Goal: Transaction & Acquisition: Obtain resource

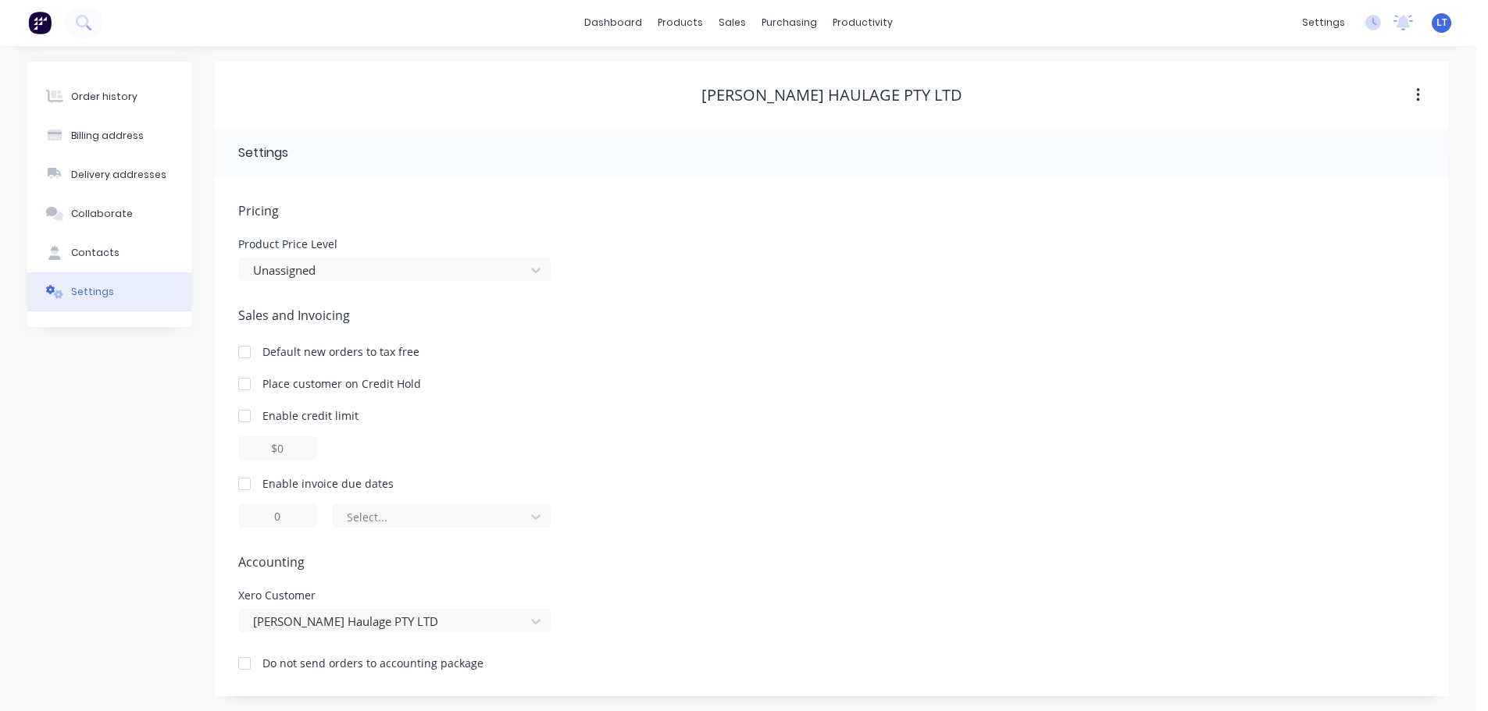
scroll to position [2, 0]
click at [241, 478] on div at bounding box center [244, 483] width 31 height 31
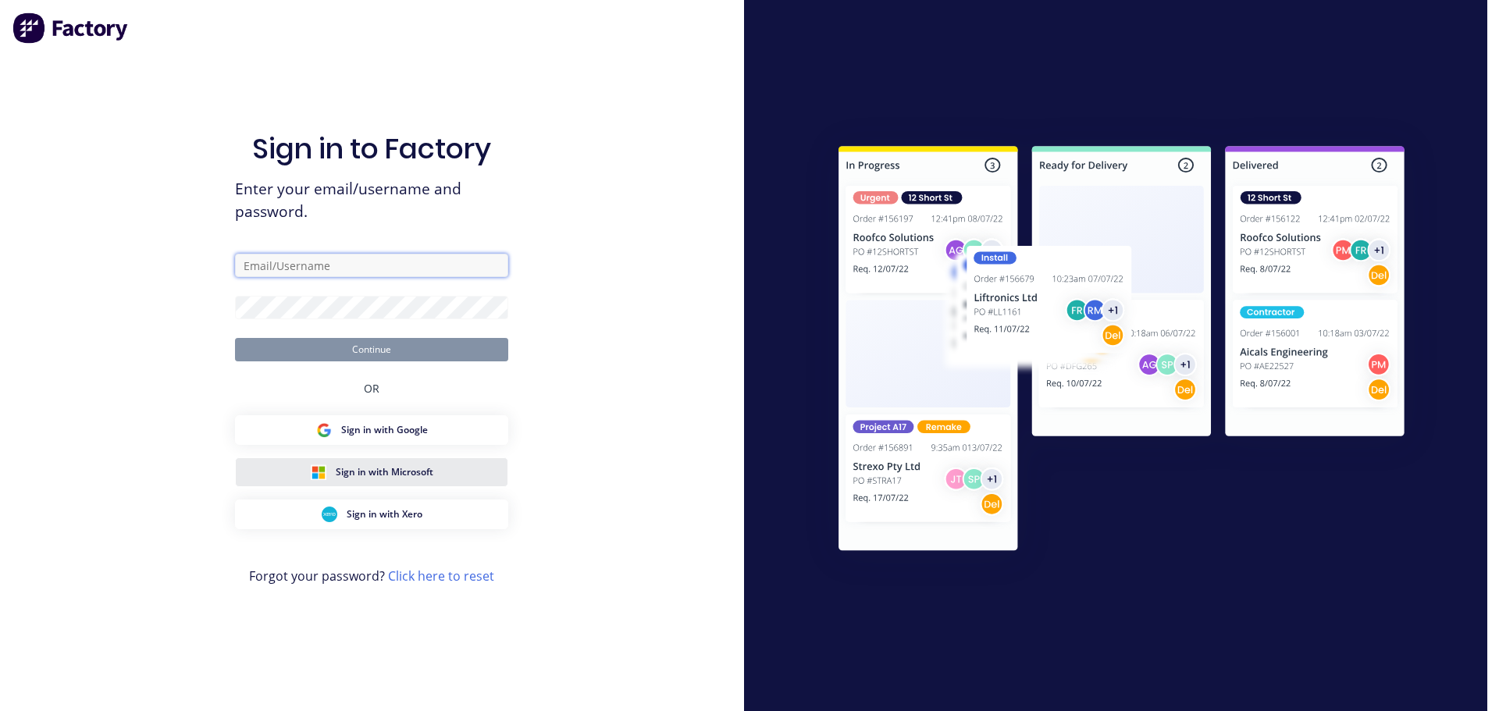
type input "[EMAIL_ADDRESS][DOMAIN_NAME]"
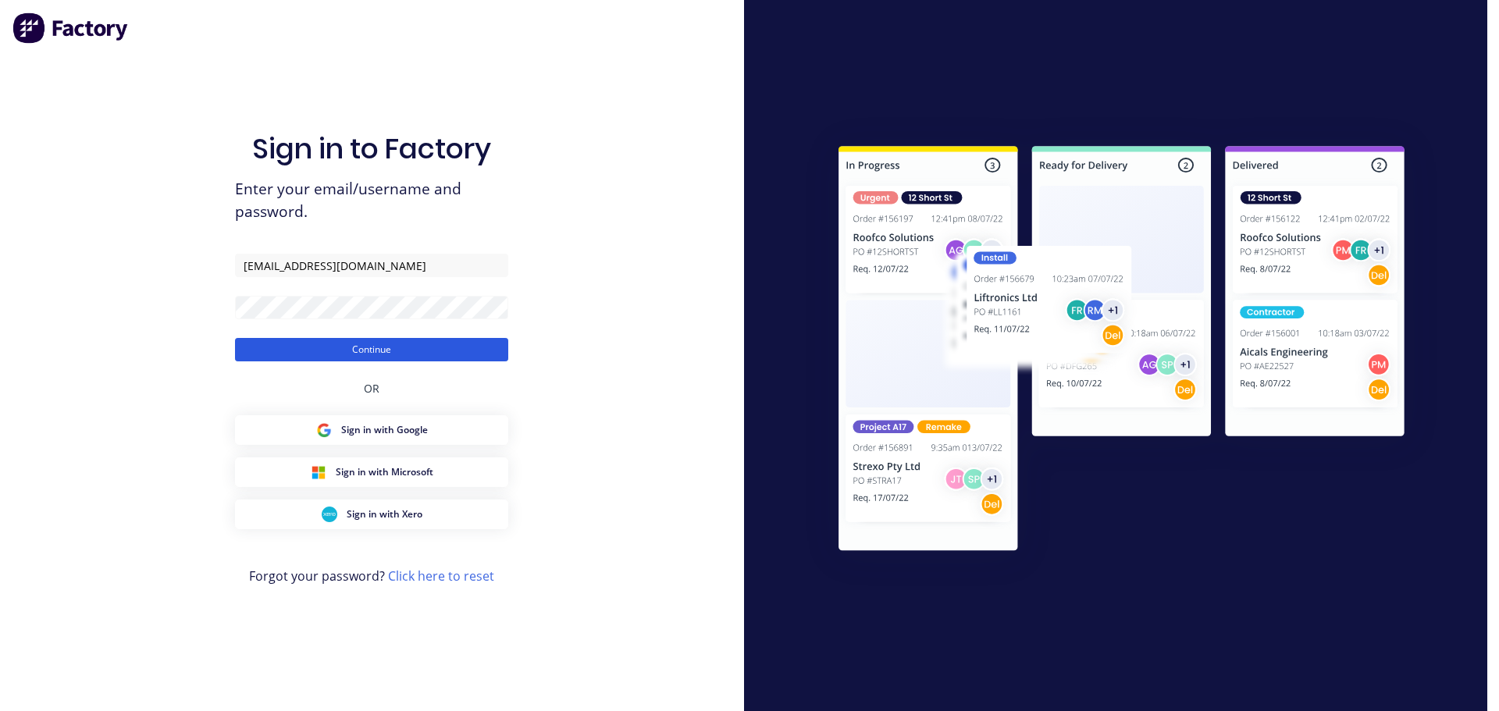
click at [351, 349] on button "Continue" at bounding box center [371, 349] width 273 height 23
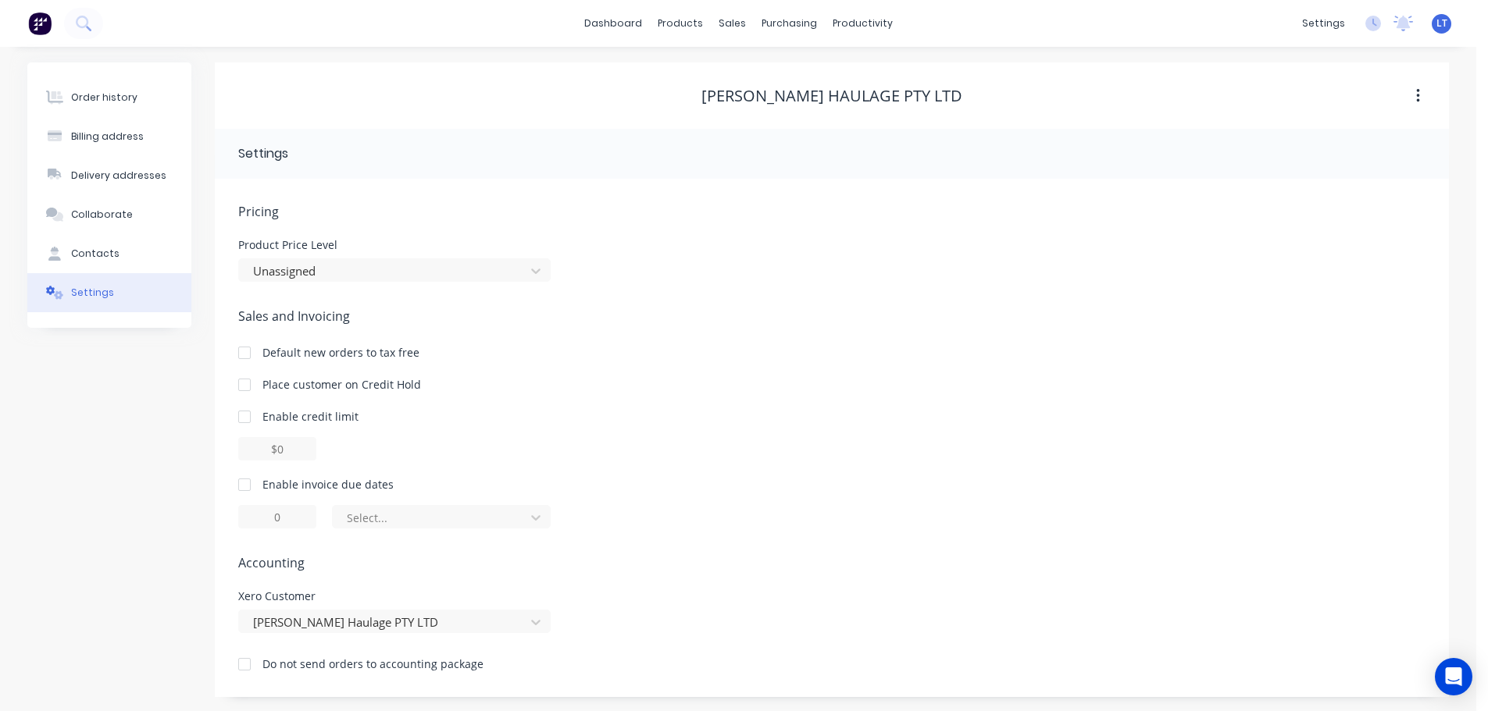
click at [241, 486] on div at bounding box center [244, 484] width 31 height 31
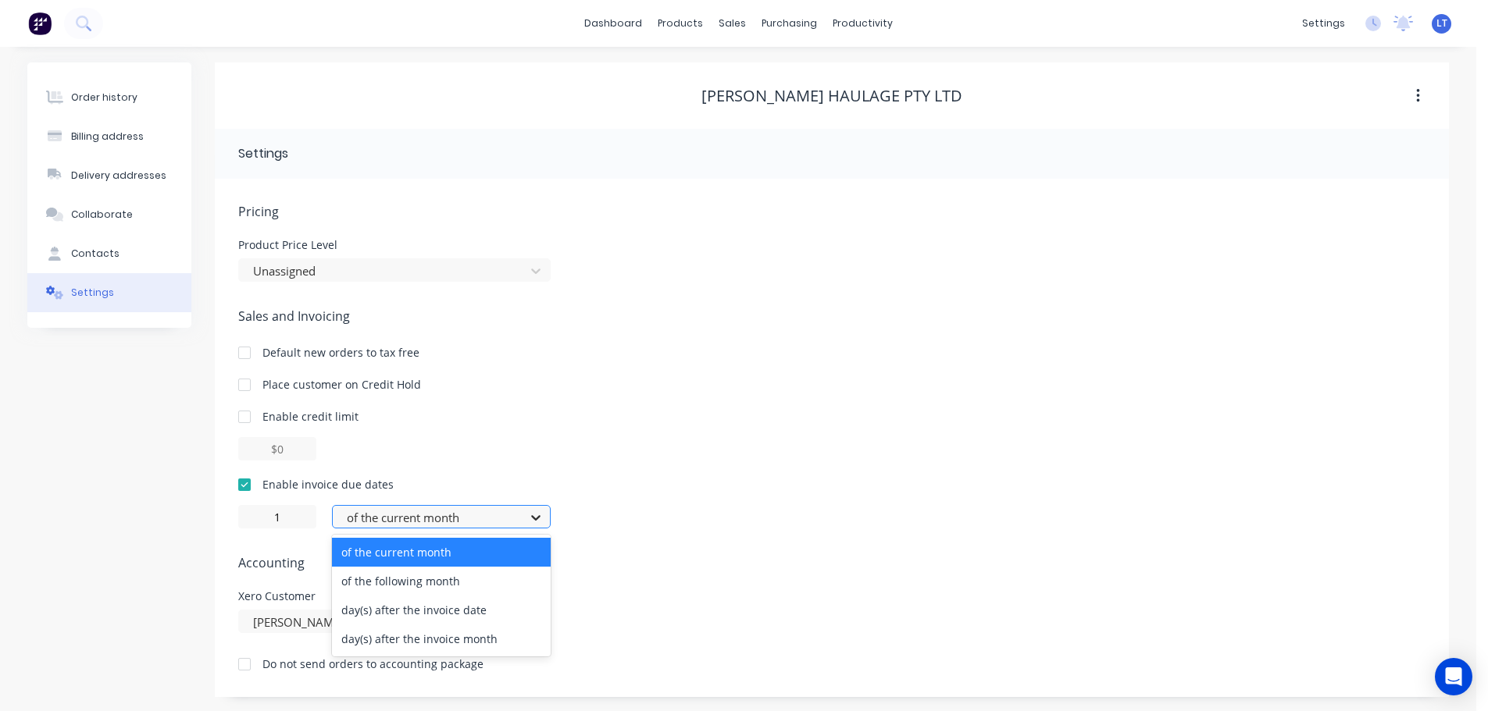
click at [537, 516] on icon at bounding box center [536, 518] width 16 height 16
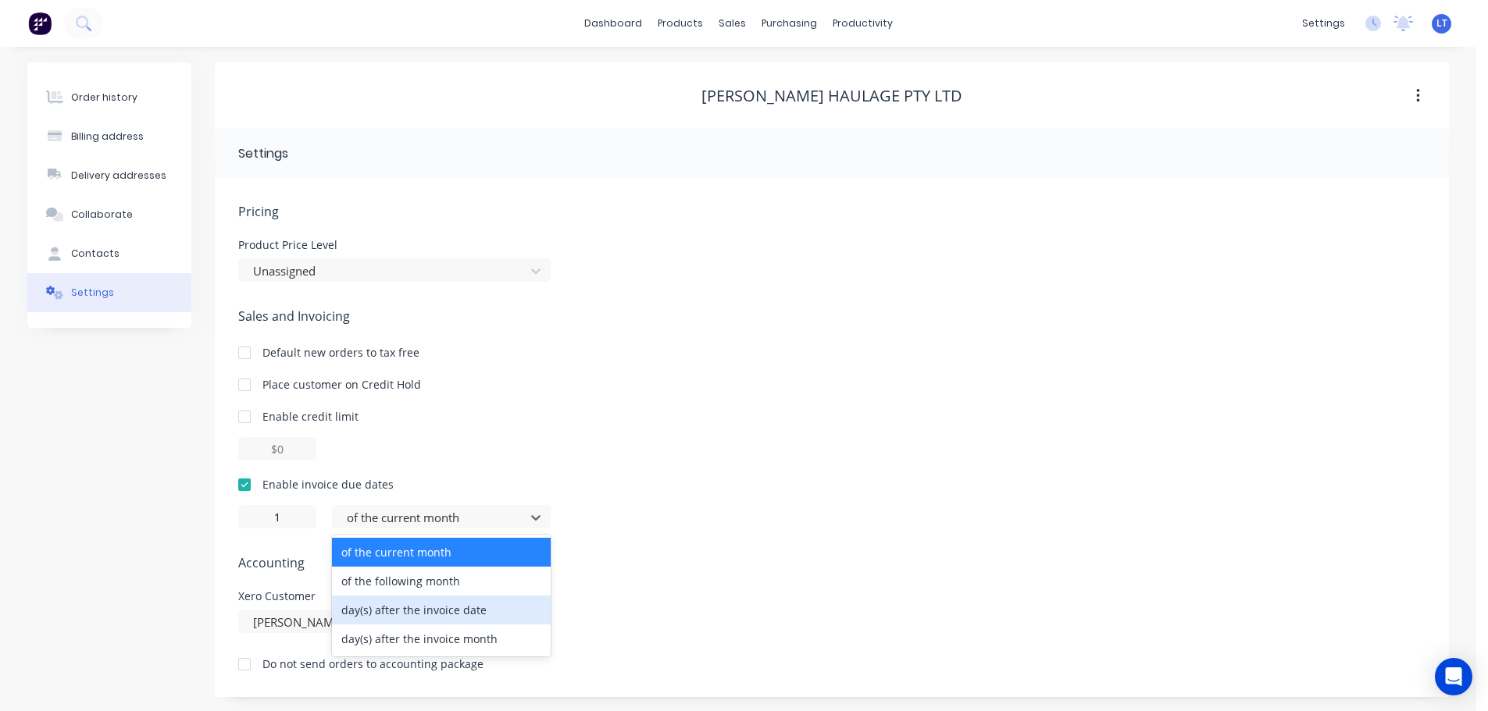
click at [437, 612] on div "day(s) after the invoice date" at bounding box center [441, 610] width 219 height 29
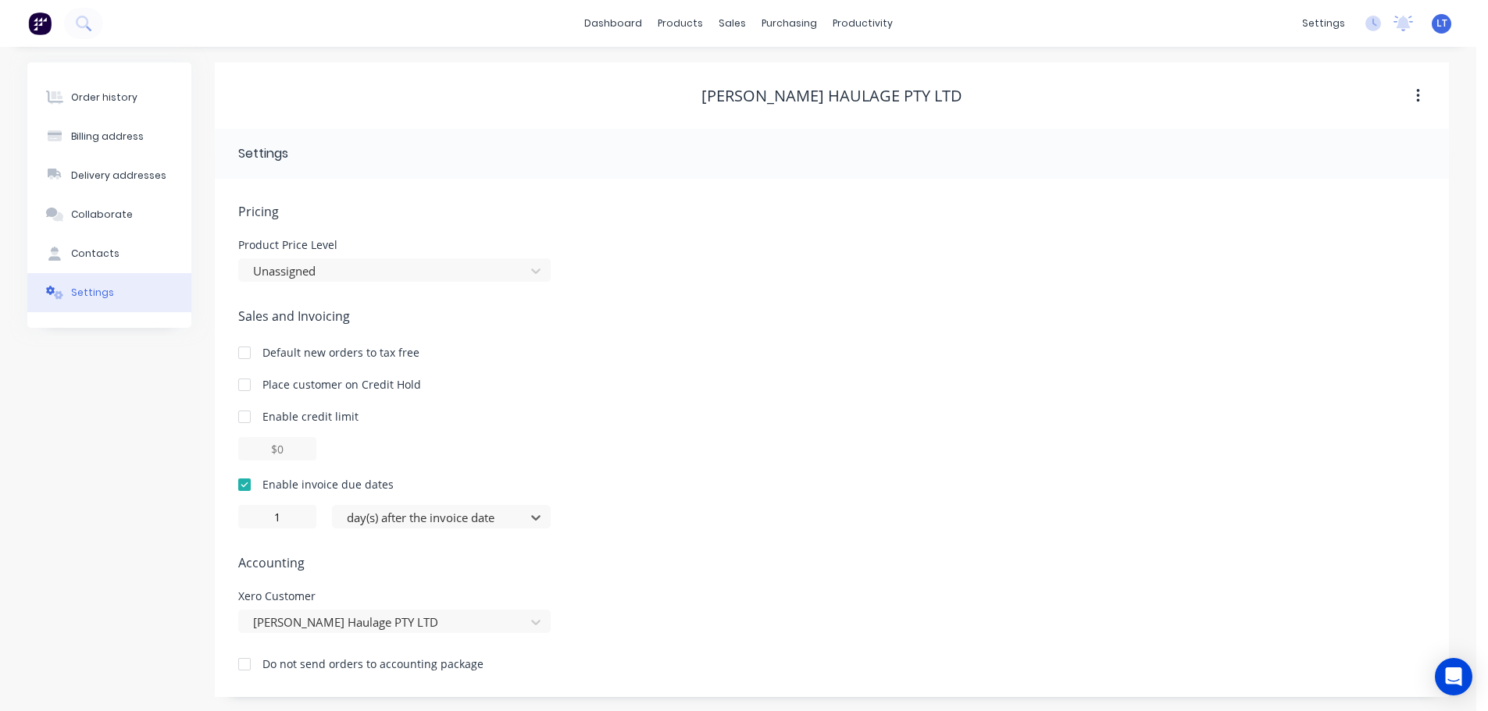
type input "0"
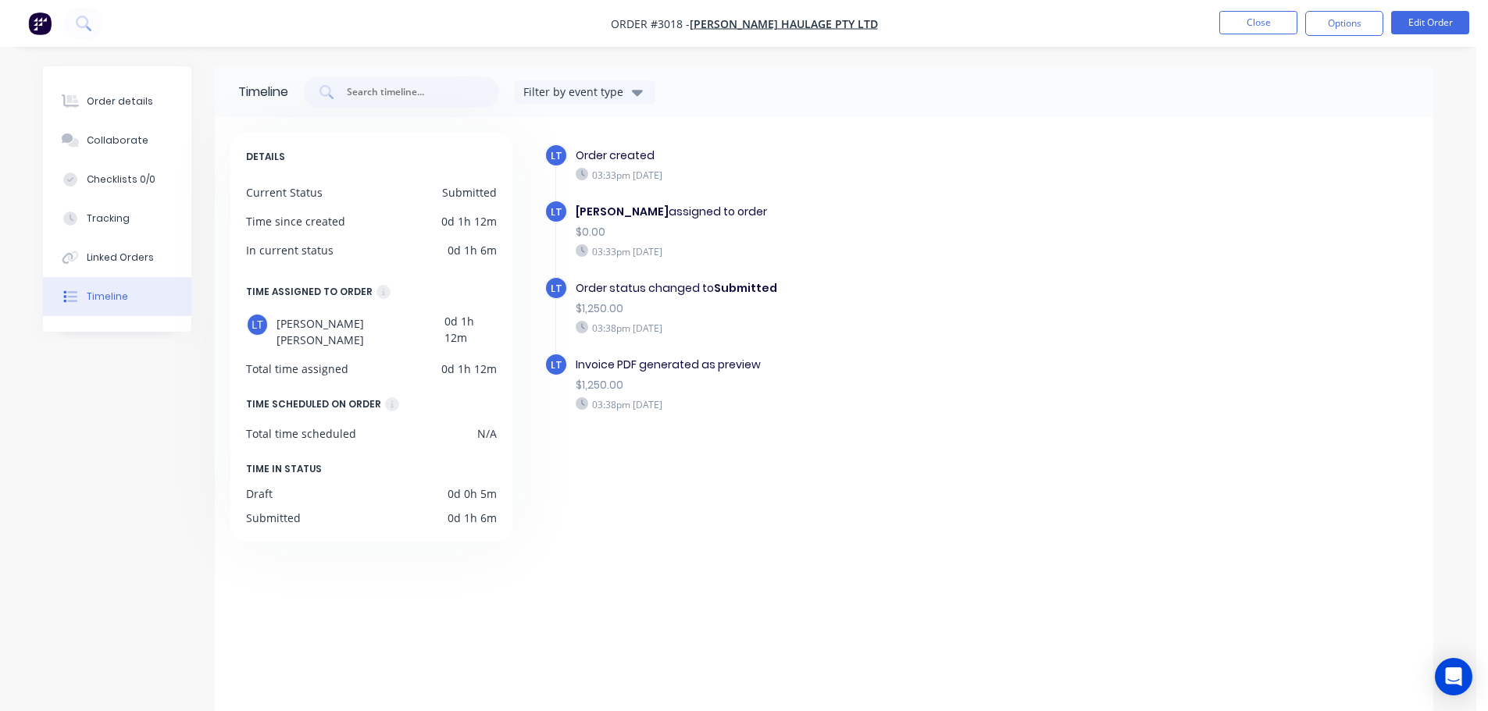
click at [921, 5] on nav "Order #3018 - [PERSON_NAME] Haulage PTY LTD Close Options Edit Order" at bounding box center [744, 23] width 1488 height 47
click at [1244, 21] on button "Close" at bounding box center [1258, 22] width 78 height 23
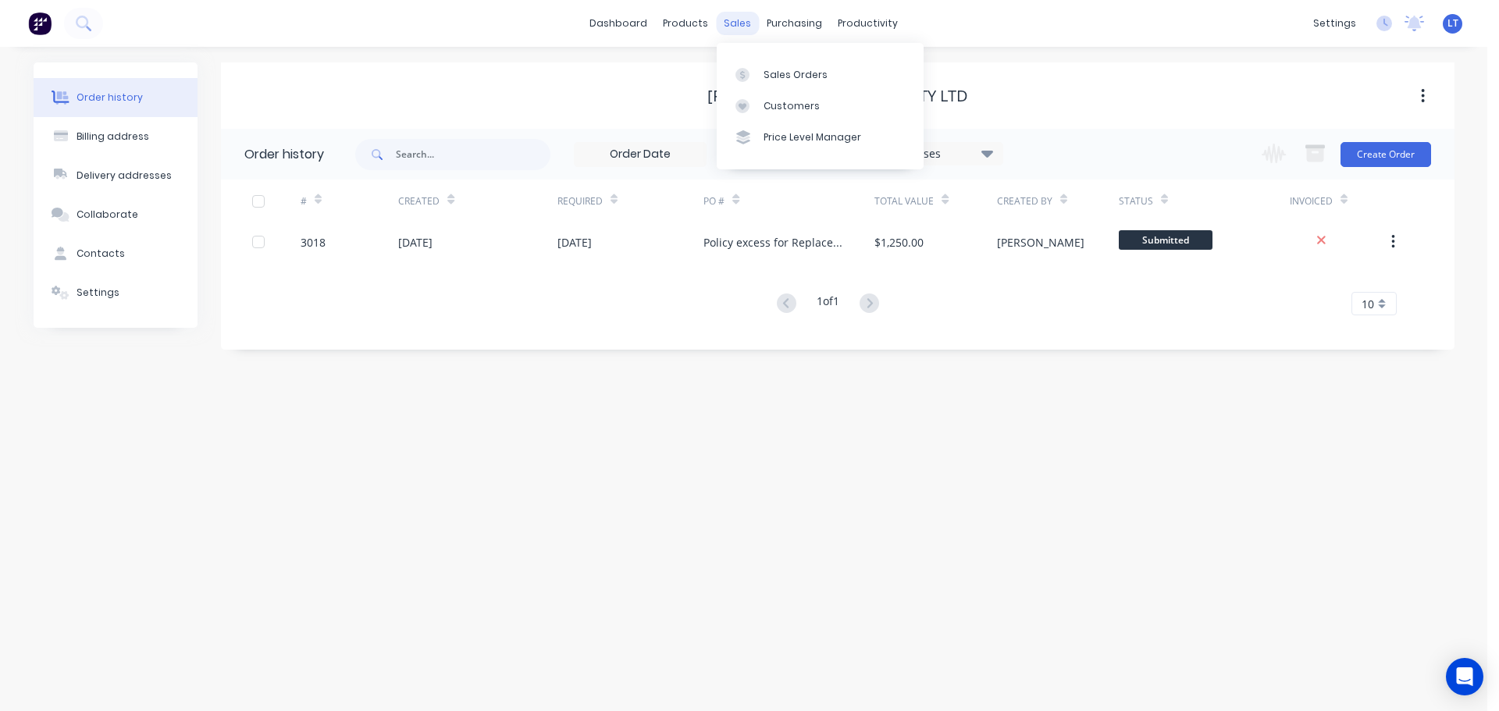
click at [731, 23] on div "sales" at bounding box center [737, 23] width 43 height 23
click at [772, 73] on div "Sales Orders" at bounding box center [796, 75] width 64 height 14
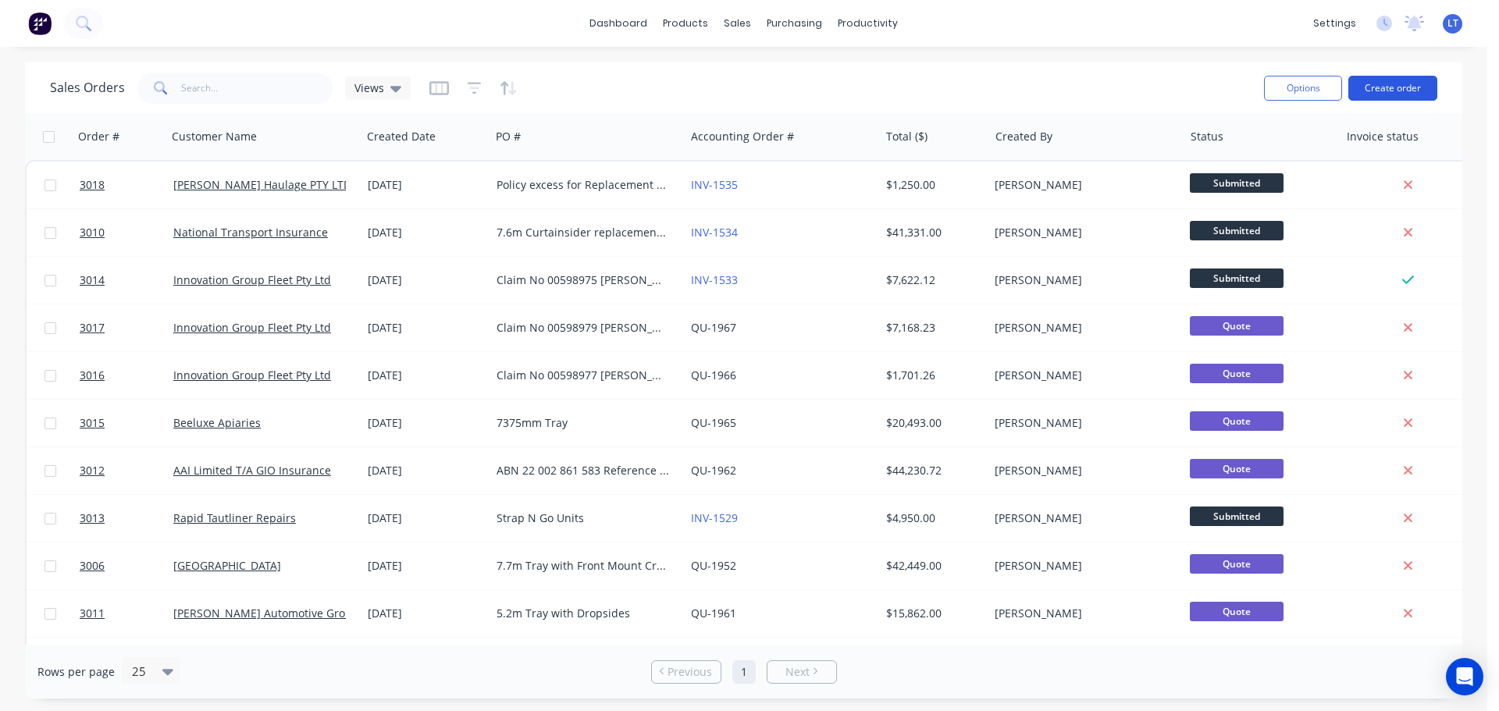
click at [1393, 86] on button "Create order" at bounding box center [1393, 88] width 89 height 25
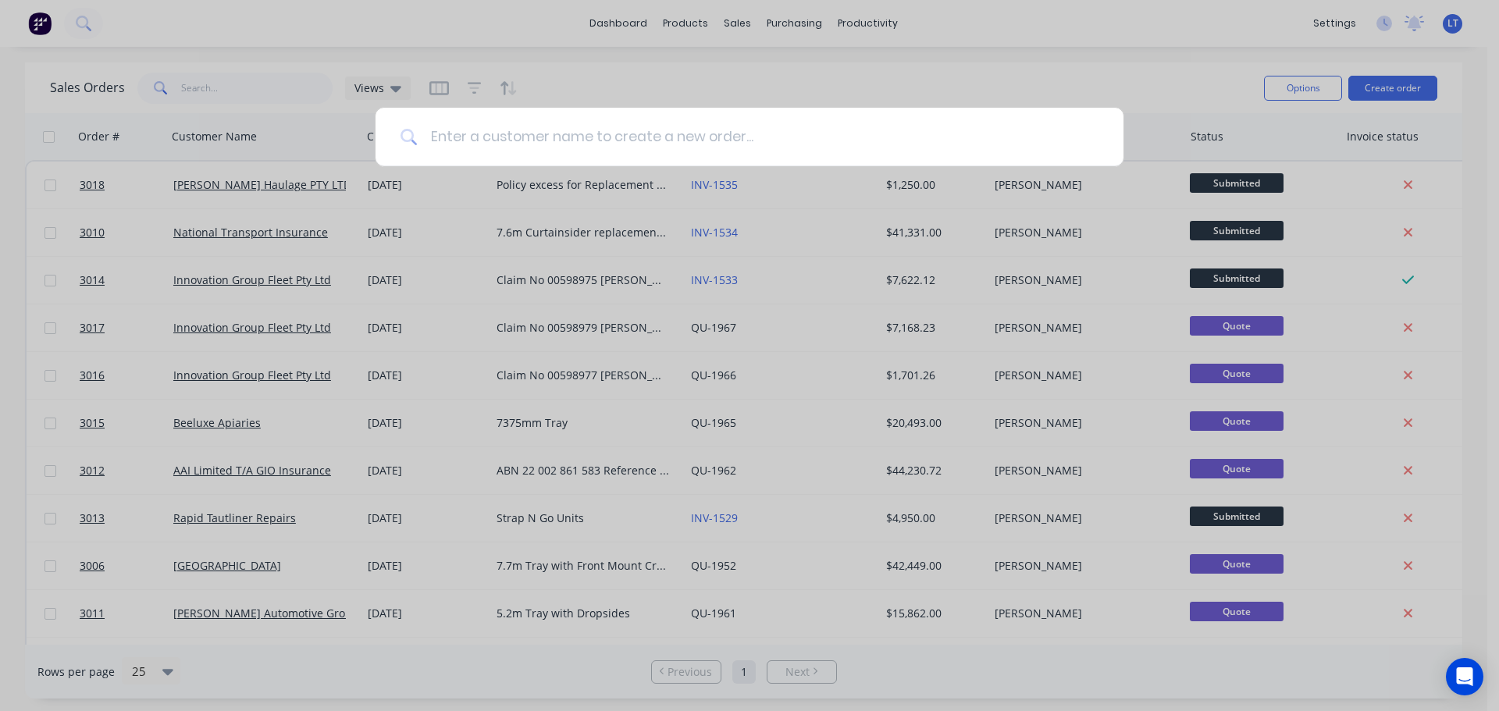
click at [459, 136] on input at bounding box center [758, 137] width 681 height 59
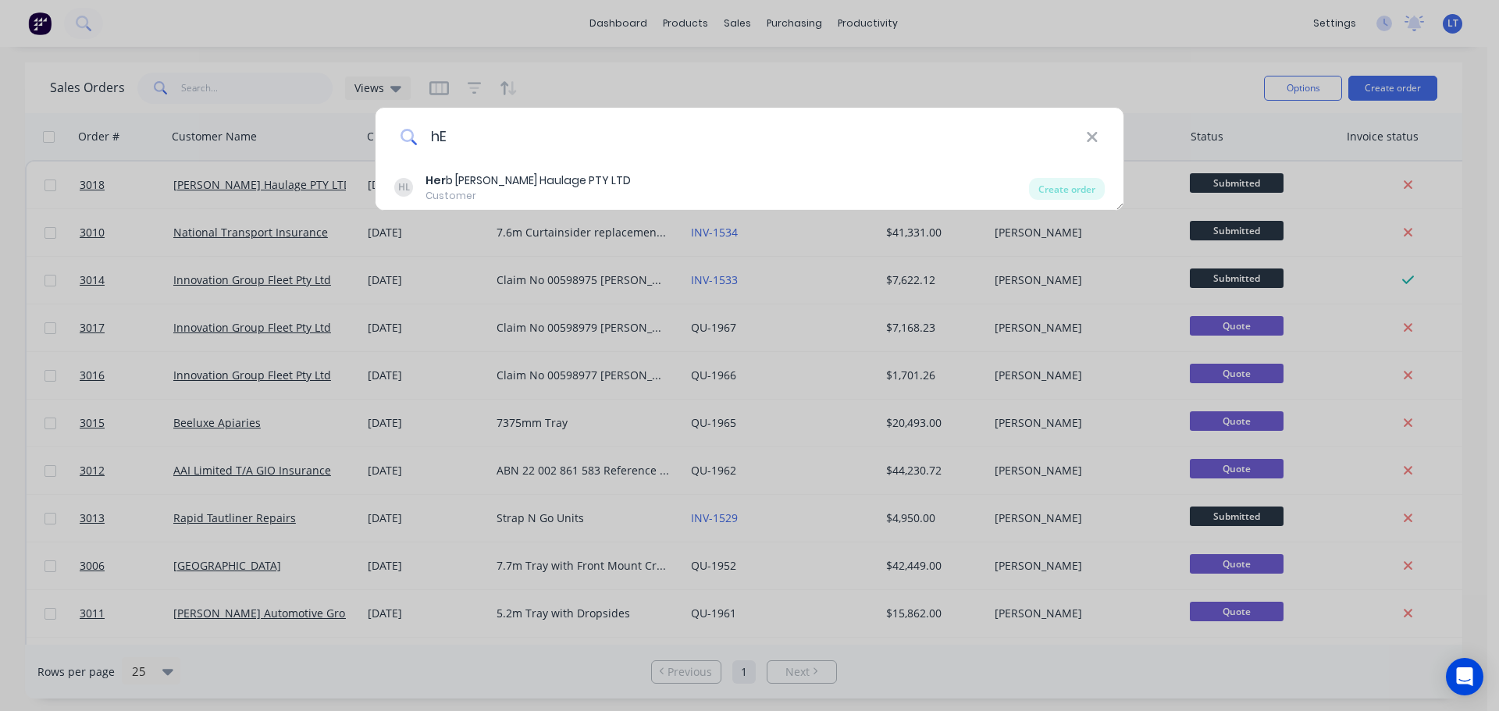
type input "h"
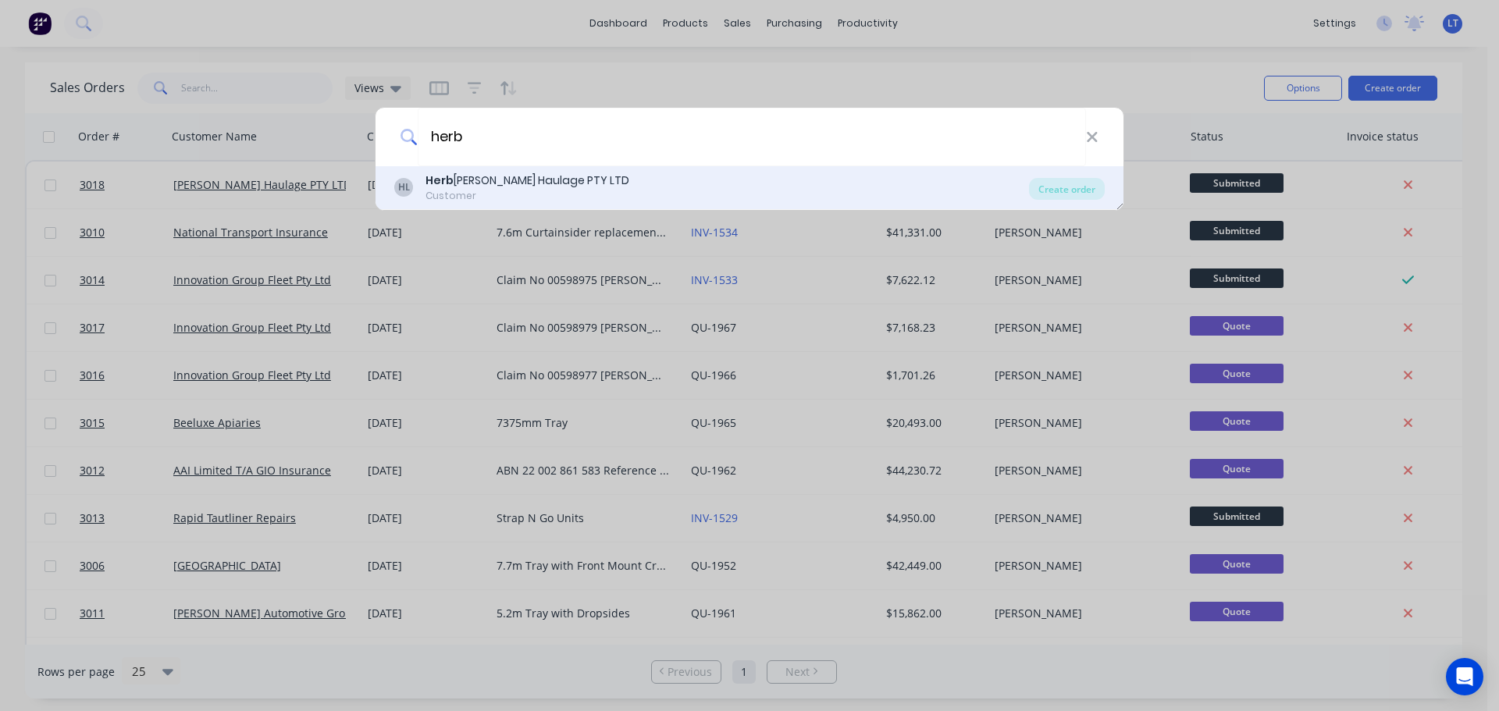
type input "herb"
click at [493, 187] on div "[PERSON_NAME] Haulage PTY LTD" at bounding box center [528, 181] width 204 height 16
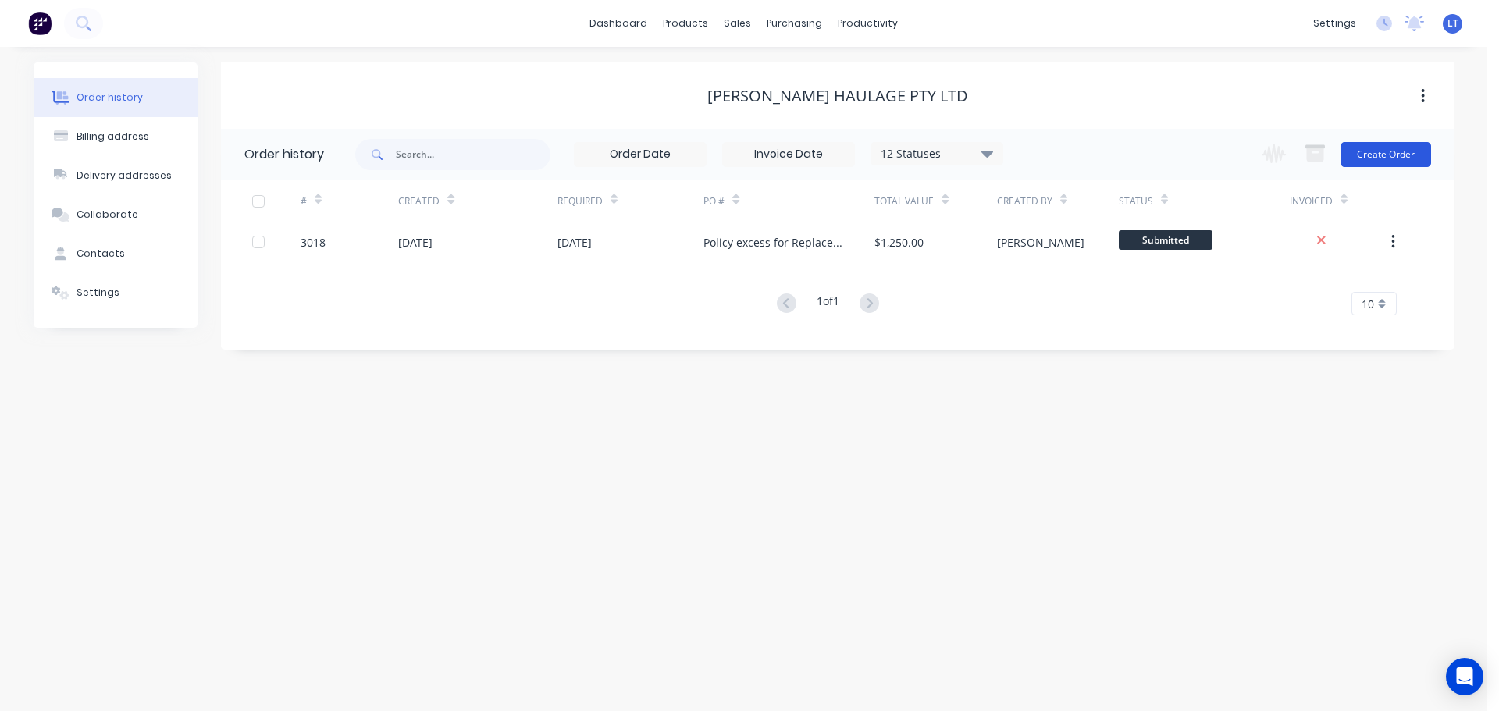
click at [1378, 148] on button "Create Order" at bounding box center [1386, 154] width 91 height 25
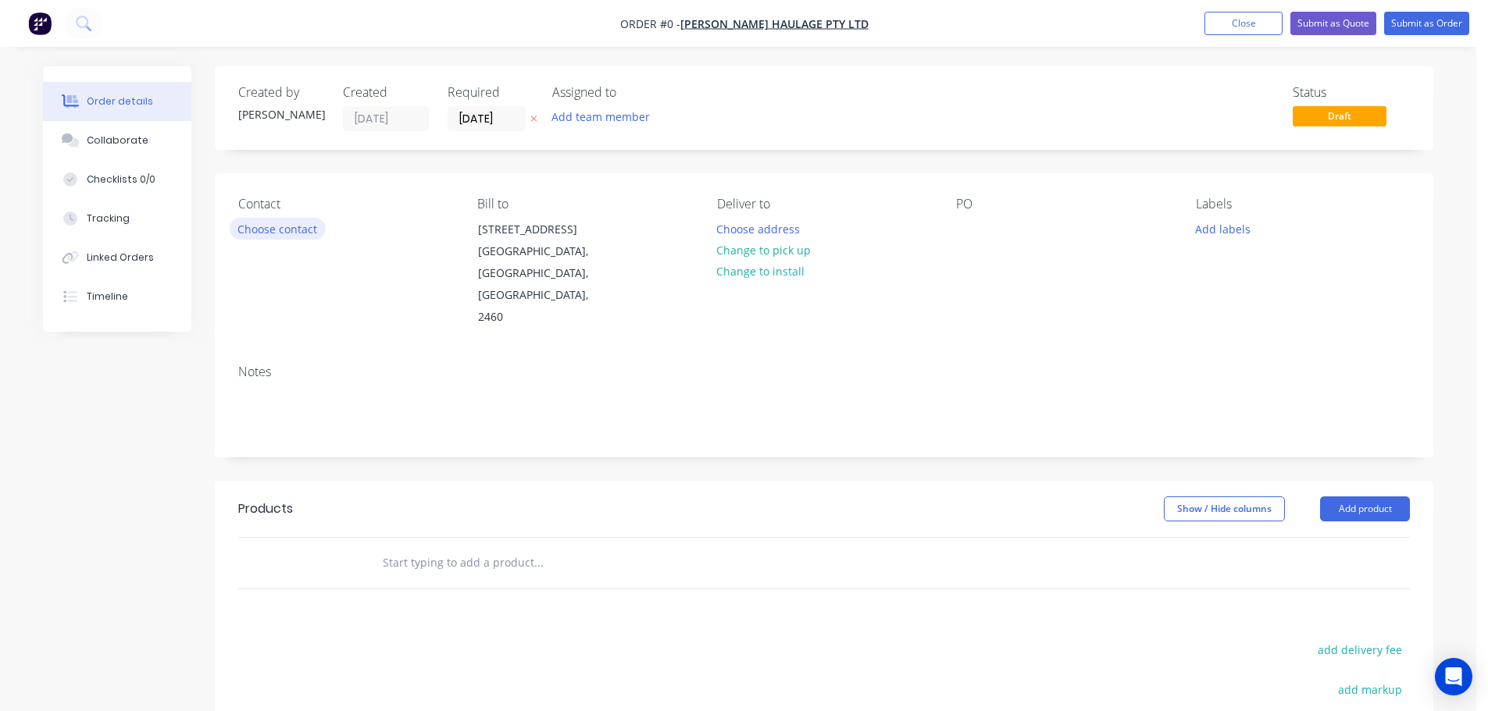
click at [281, 230] on button "Choose contact" at bounding box center [278, 228] width 96 height 21
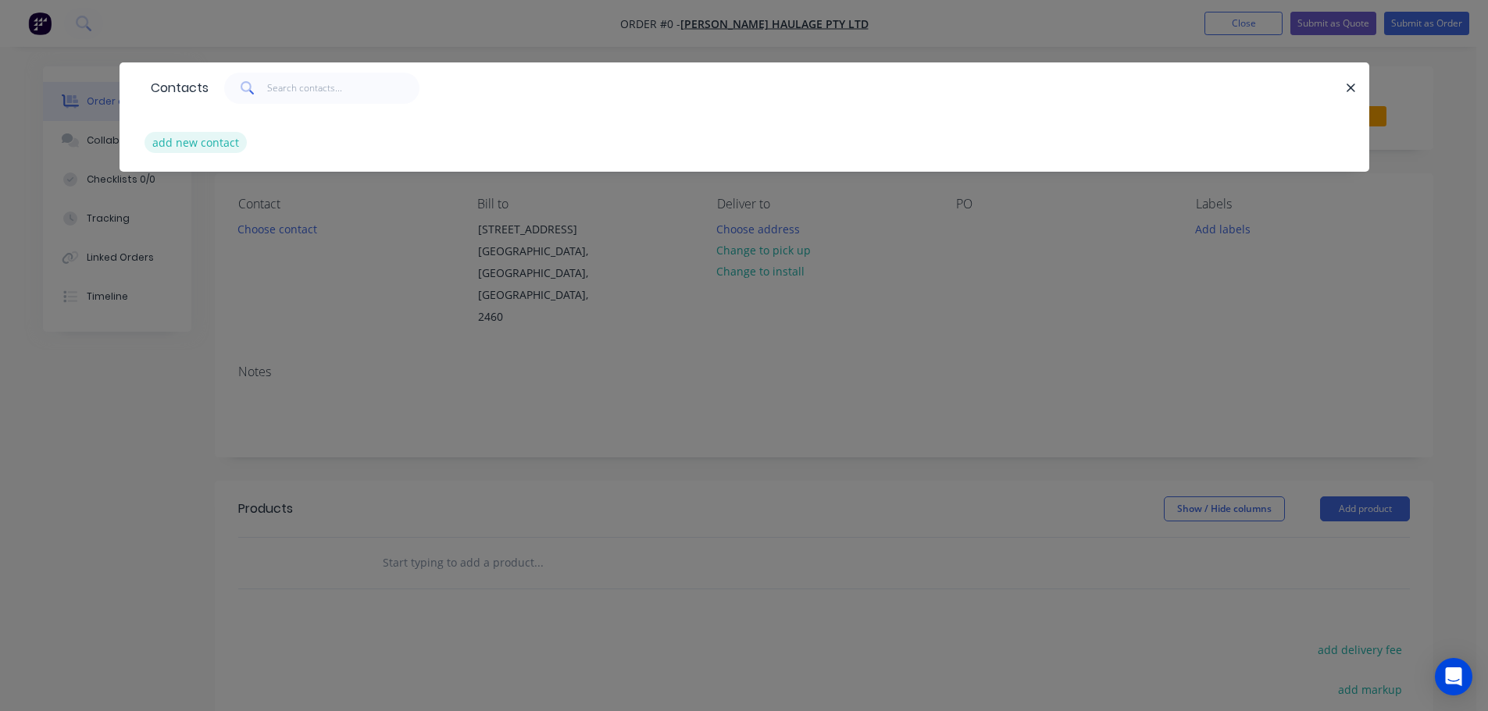
click at [193, 137] on button "add new contact" at bounding box center [195, 142] width 103 height 21
select select "AU"
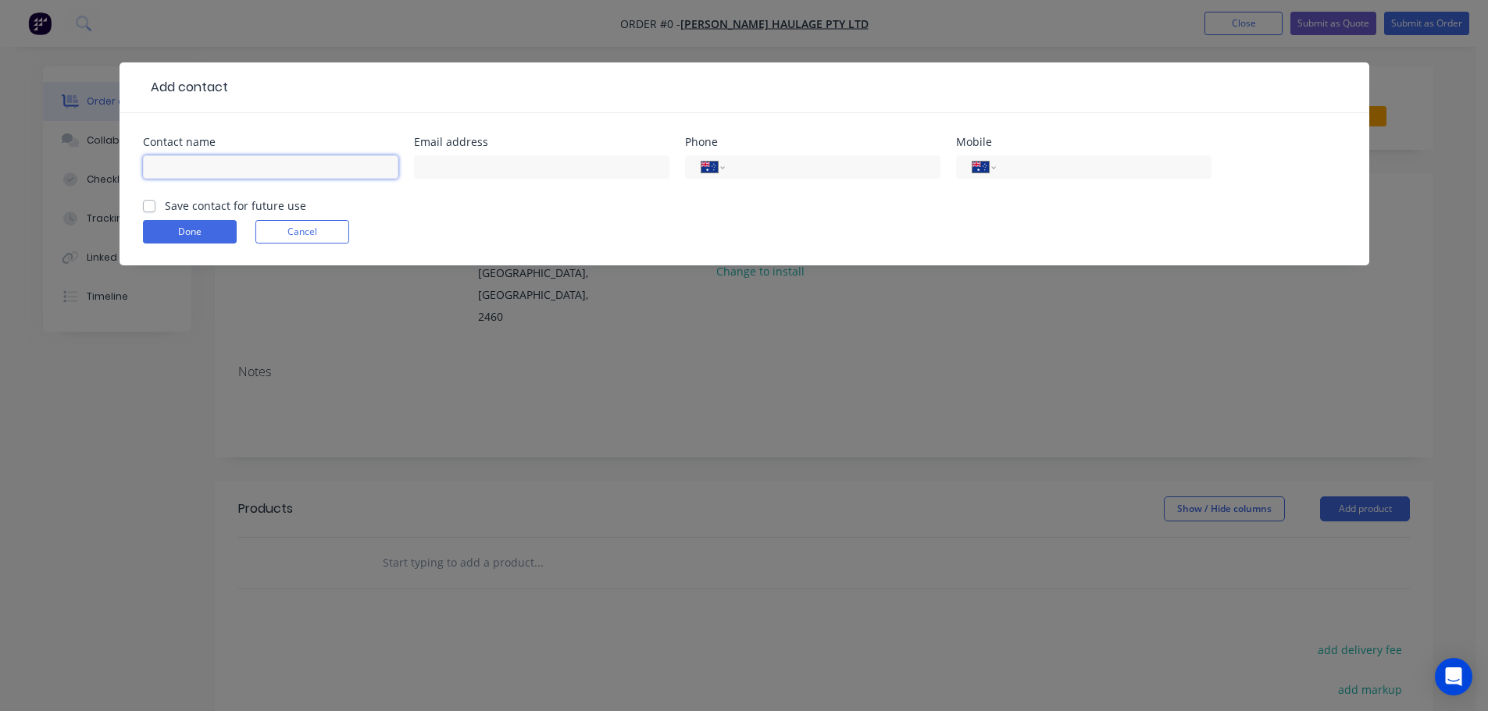
click at [227, 167] on input "text" at bounding box center [270, 166] width 255 height 23
type input "[PERSON_NAME]"
click at [446, 163] on input "text" at bounding box center [541, 166] width 255 height 23
type input "[EMAIL_ADDRESS][PERSON_NAME][DOMAIN_NAME]"
click at [765, 164] on input "tel" at bounding box center [829, 168] width 187 height 18
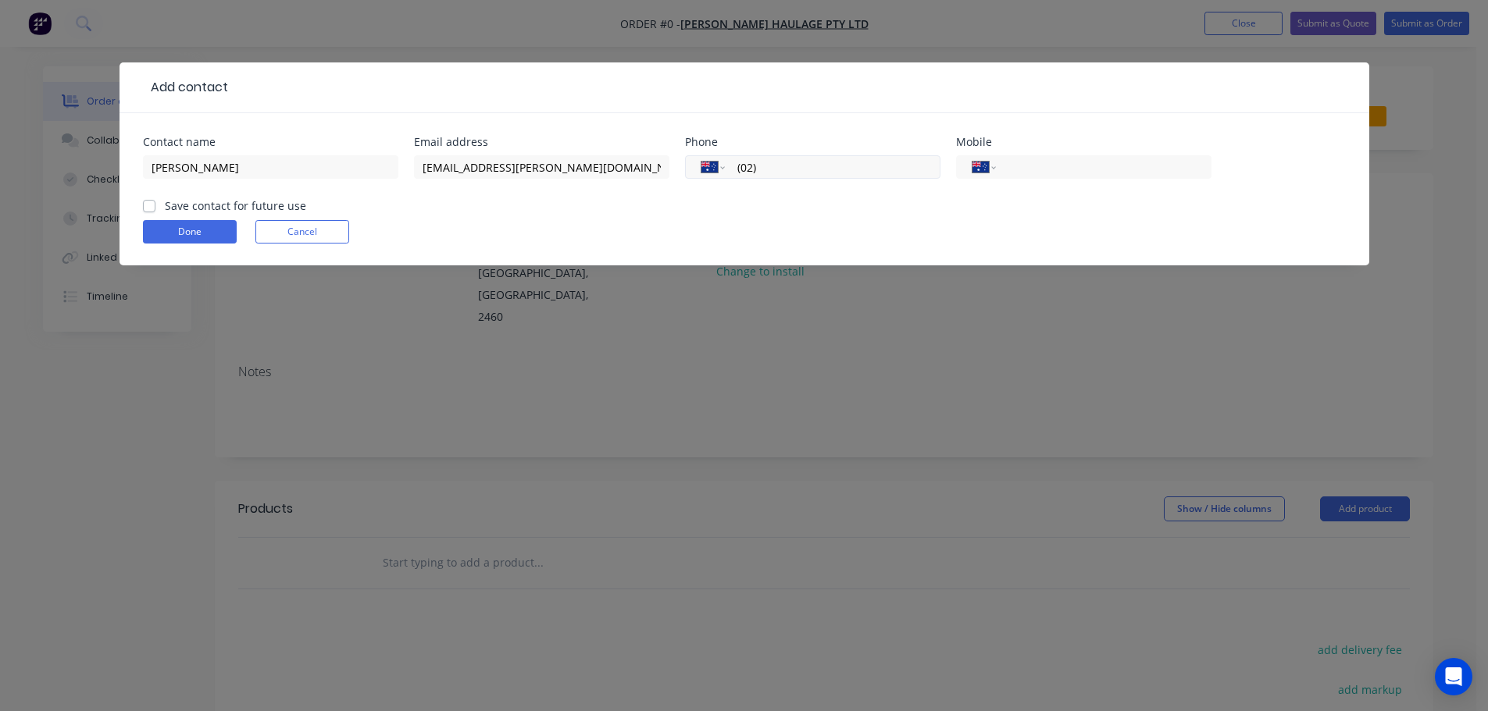
click at [765, 164] on input "(02)" at bounding box center [829, 168] width 187 height 18
type input "[PHONE_NUMBER]"
click at [781, 200] on form "Contact name [PERSON_NAME] Email address [EMAIL_ADDRESS][PERSON_NAME][DOMAIN_NA…" at bounding box center [744, 201] width 1203 height 129
click at [165, 200] on label "Save contact for future use" at bounding box center [235, 206] width 141 height 16
click at [149, 200] on input "Save contact for future use" at bounding box center [149, 205] width 12 height 15
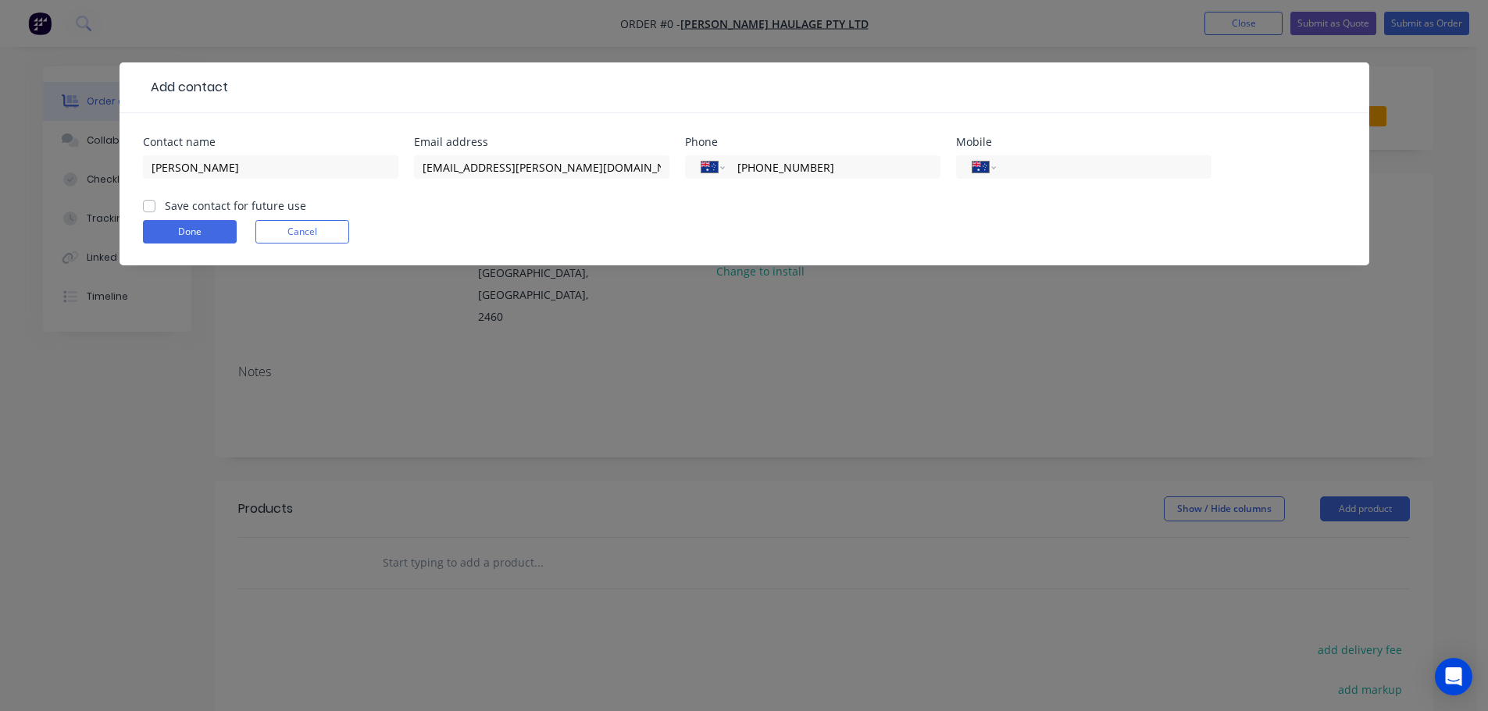
checkbox input "true"
click at [183, 232] on button "Done" at bounding box center [190, 231] width 94 height 23
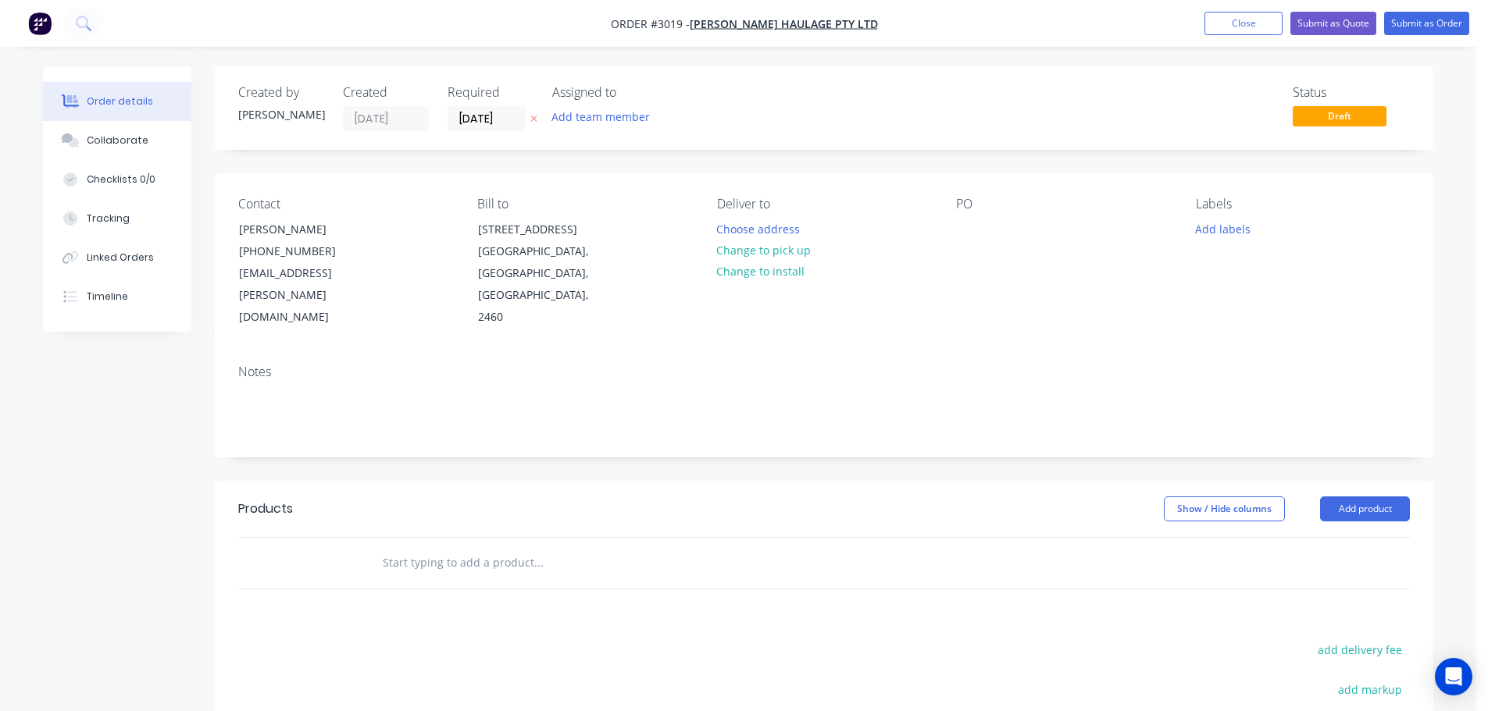
click at [690, 117] on div "Add team member" at bounding box center [630, 117] width 156 height 23
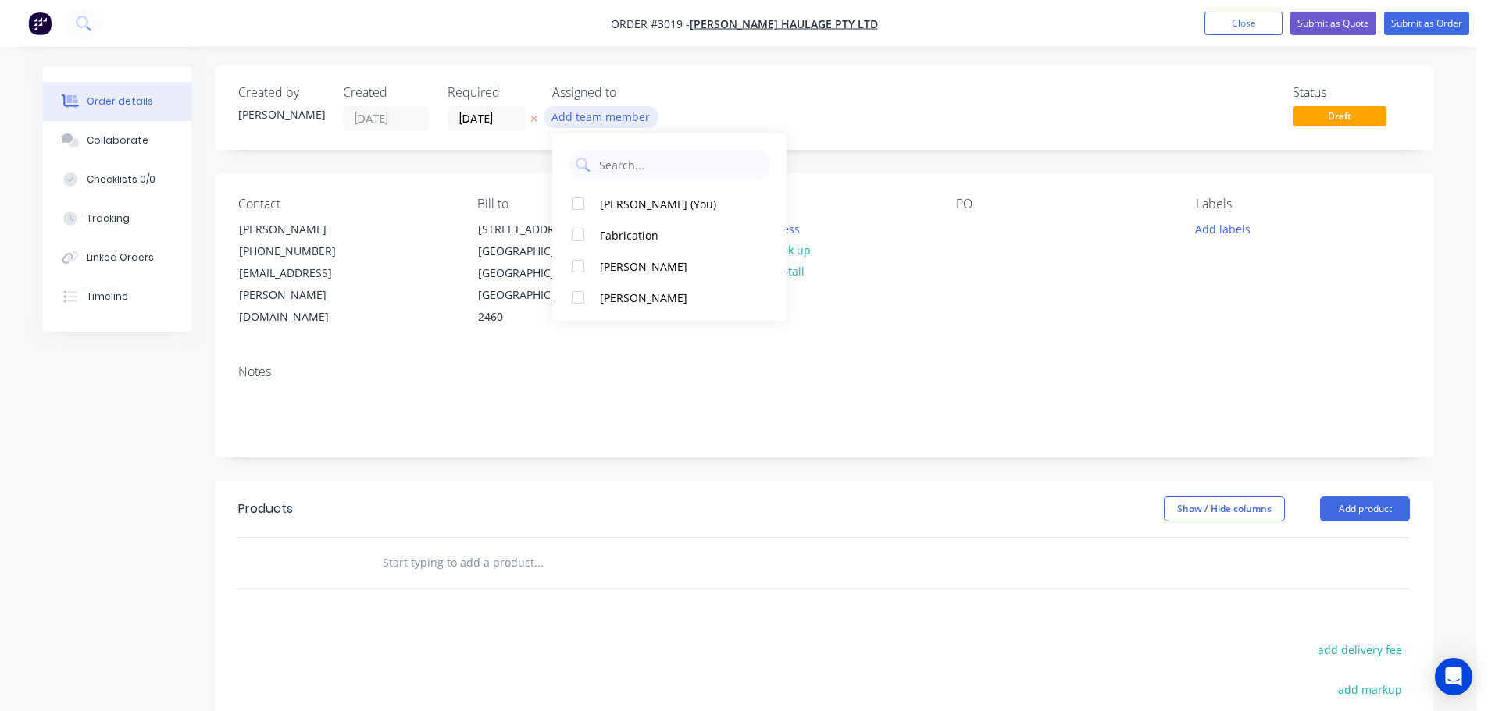
click at [583, 115] on button "Add team member" at bounding box center [601, 116] width 115 height 21
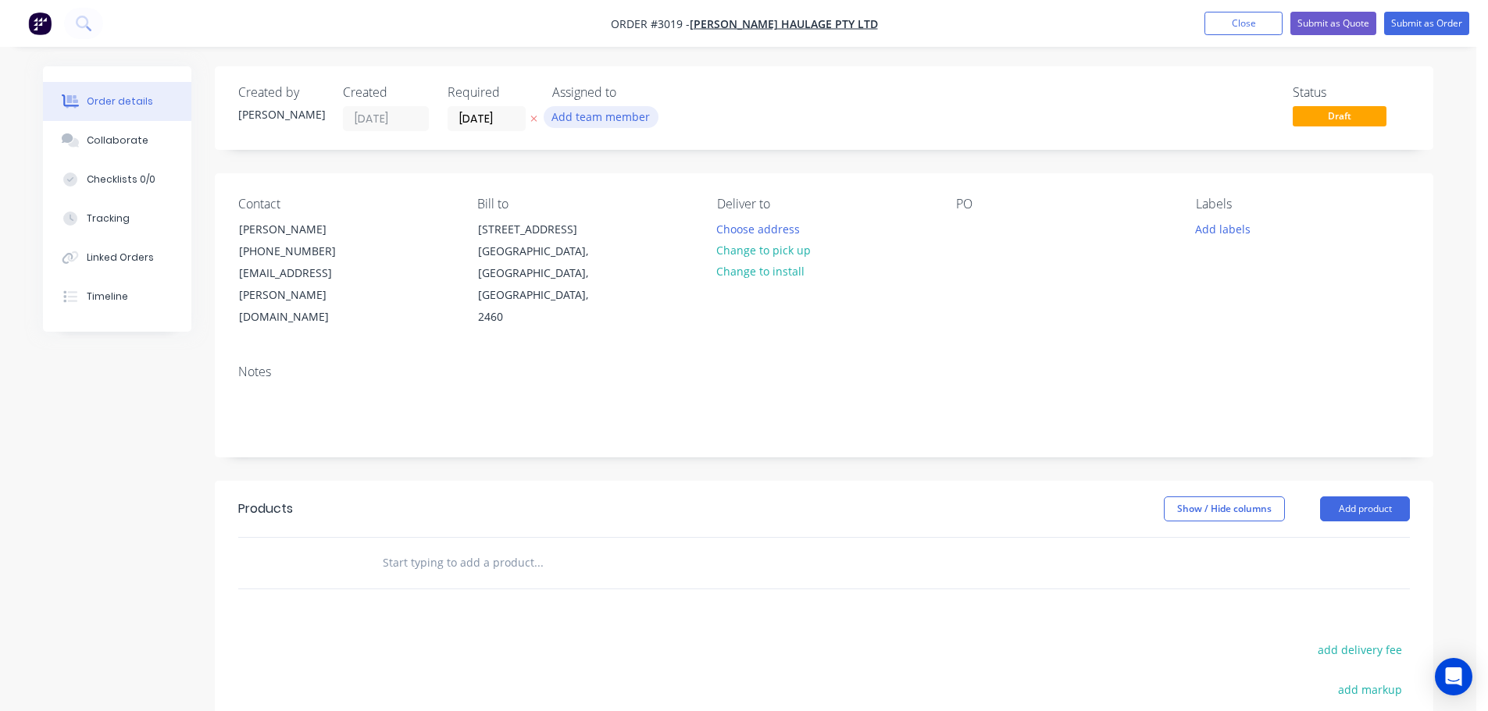
click at [583, 116] on button "Add team member" at bounding box center [601, 116] width 115 height 21
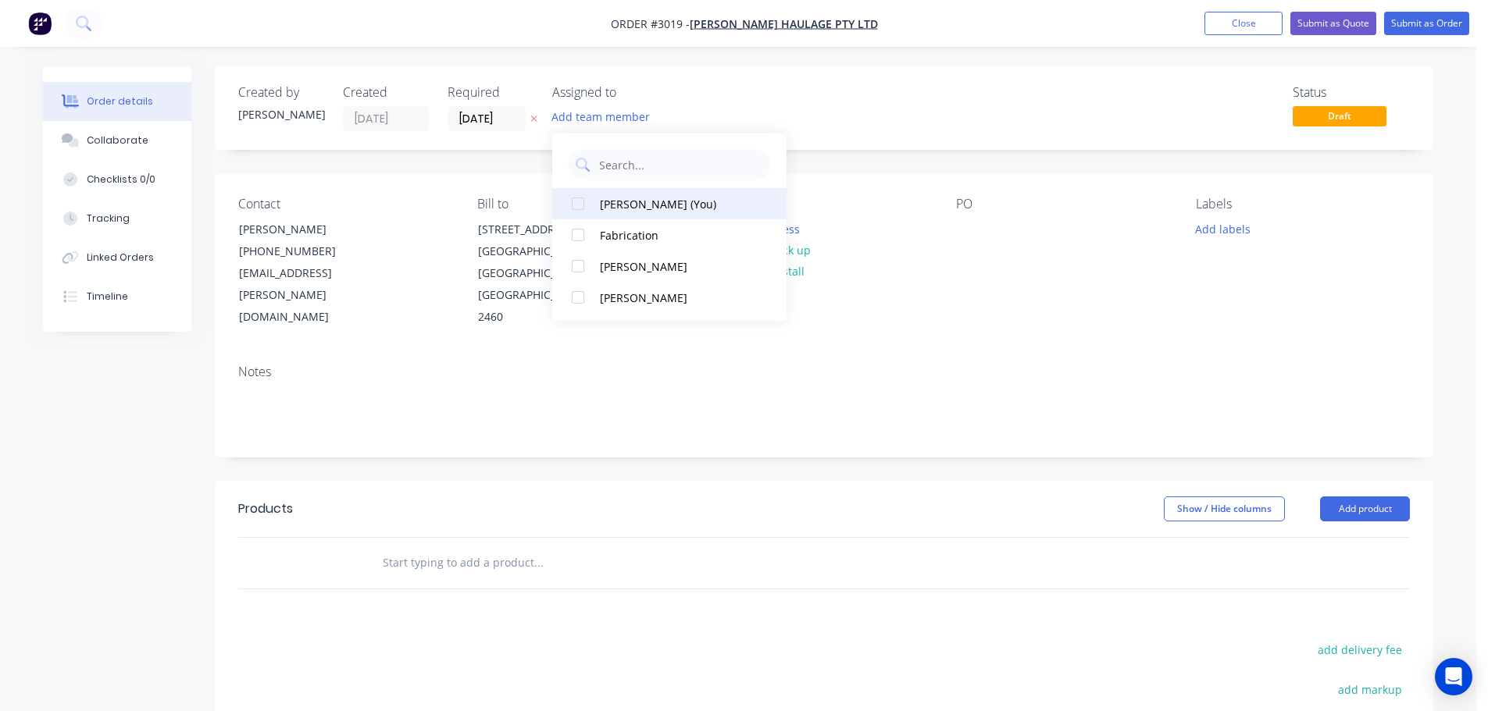
click at [582, 199] on div at bounding box center [577, 203] width 31 height 31
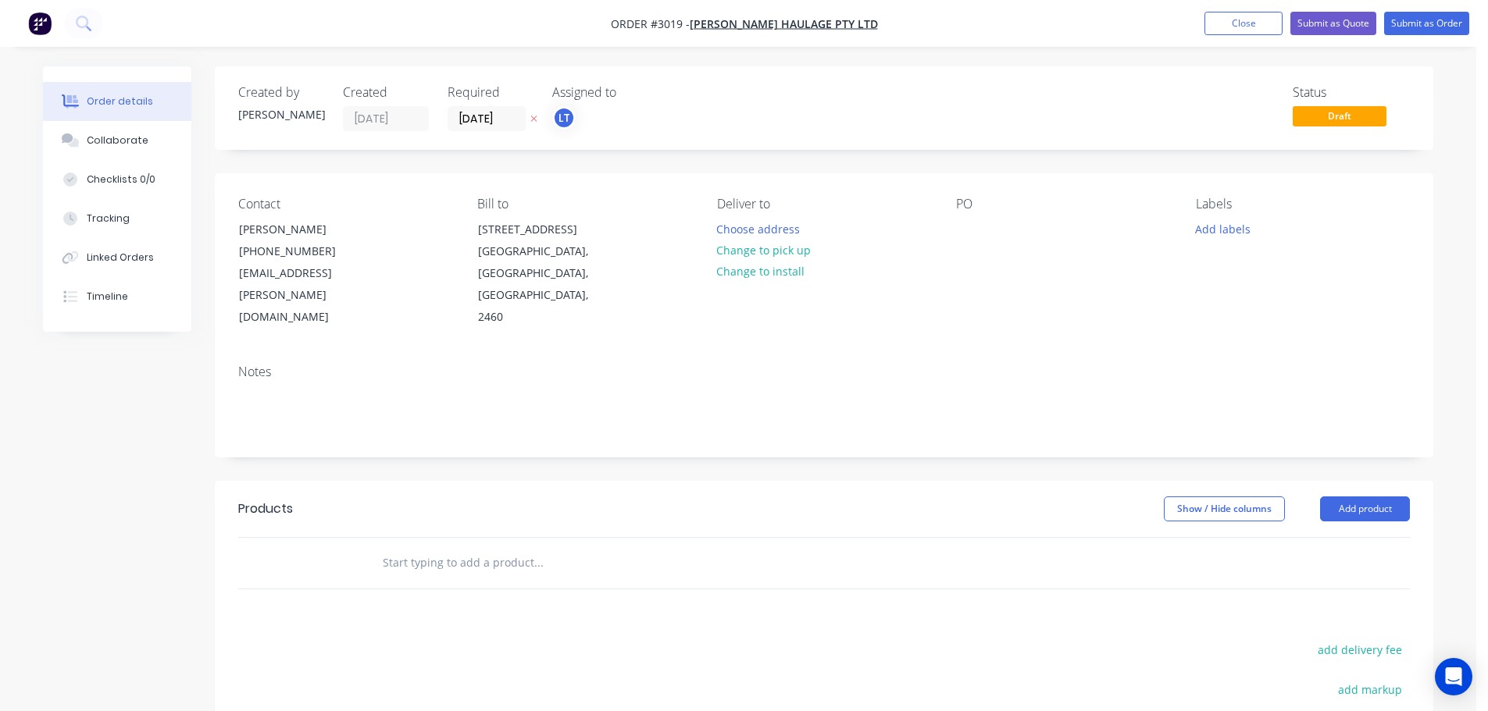
click at [815, 163] on div "Created by [PERSON_NAME] Created [DATE] Required [DATE] Assigned to LT Status D…" at bounding box center [824, 515] width 1218 height 898
click at [968, 227] on div at bounding box center [968, 229] width 25 height 23
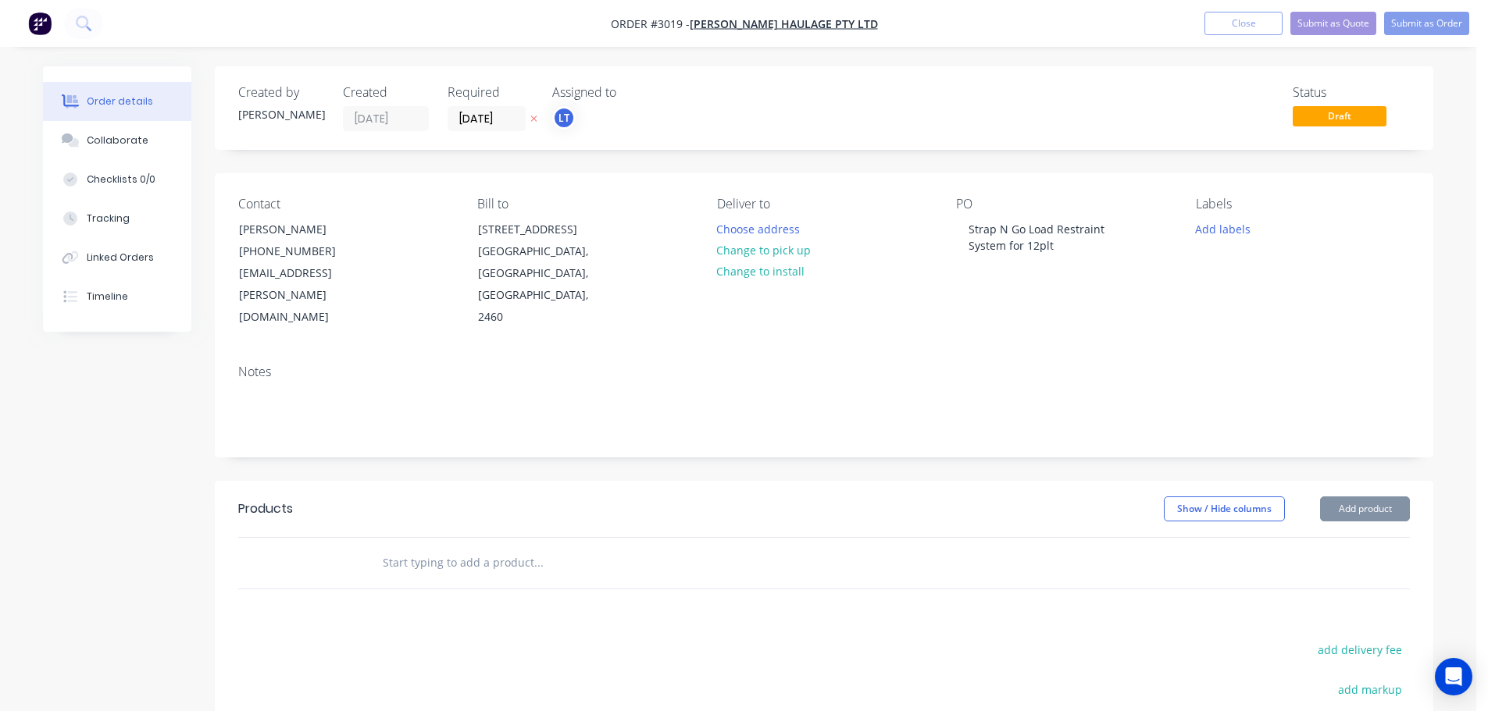
click at [877, 298] on div "Contact [PERSON_NAME] [PHONE_NUMBER] [EMAIL_ADDRESS][PERSON_NAME][DOMAIN_NAME] …" at bounding box center [824, 262] width 1218 height 179
click at [729, 231] on button "Choose address" at bounding box center [758, 228] width 100 height 21
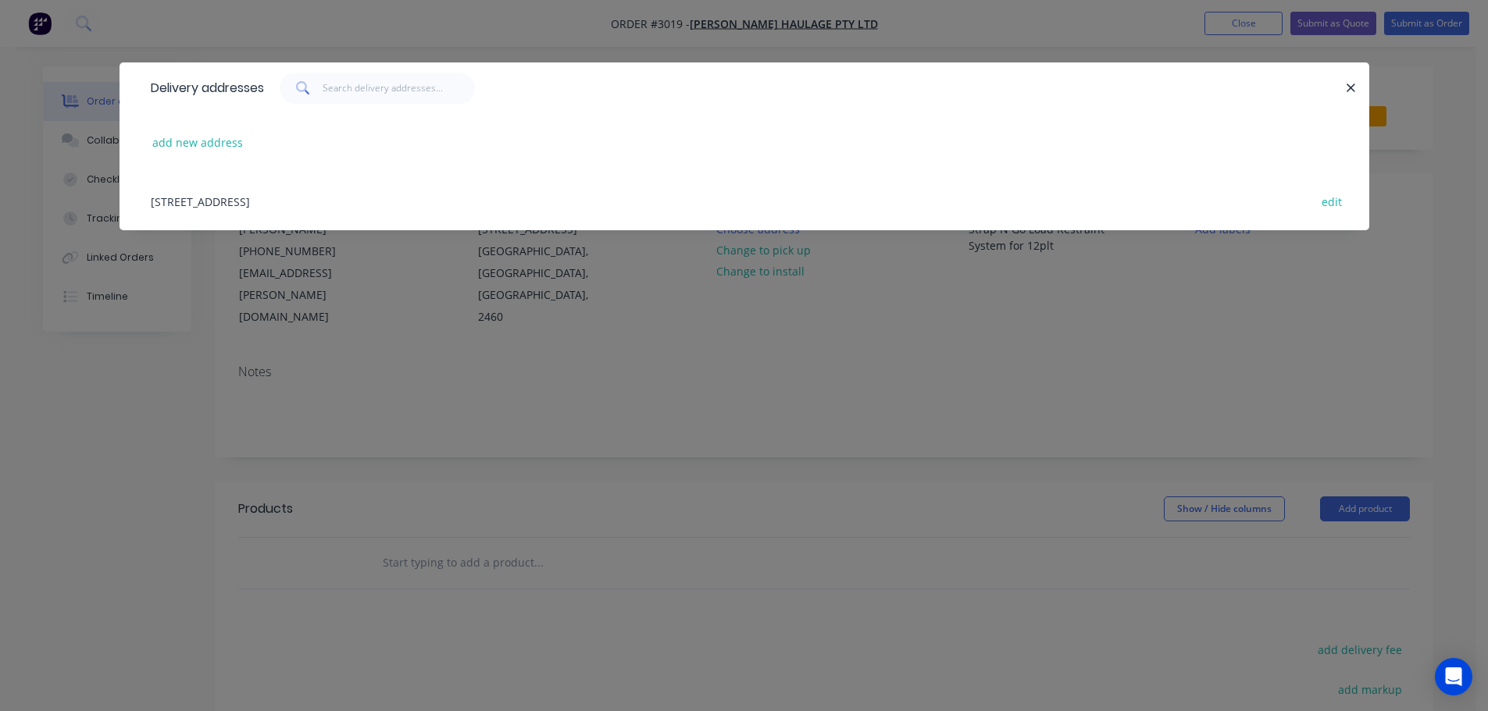
click at [322, 199] on div "[STREET_ADDRESS] edit" at bounding box center [744, 201] width 1203 height 59
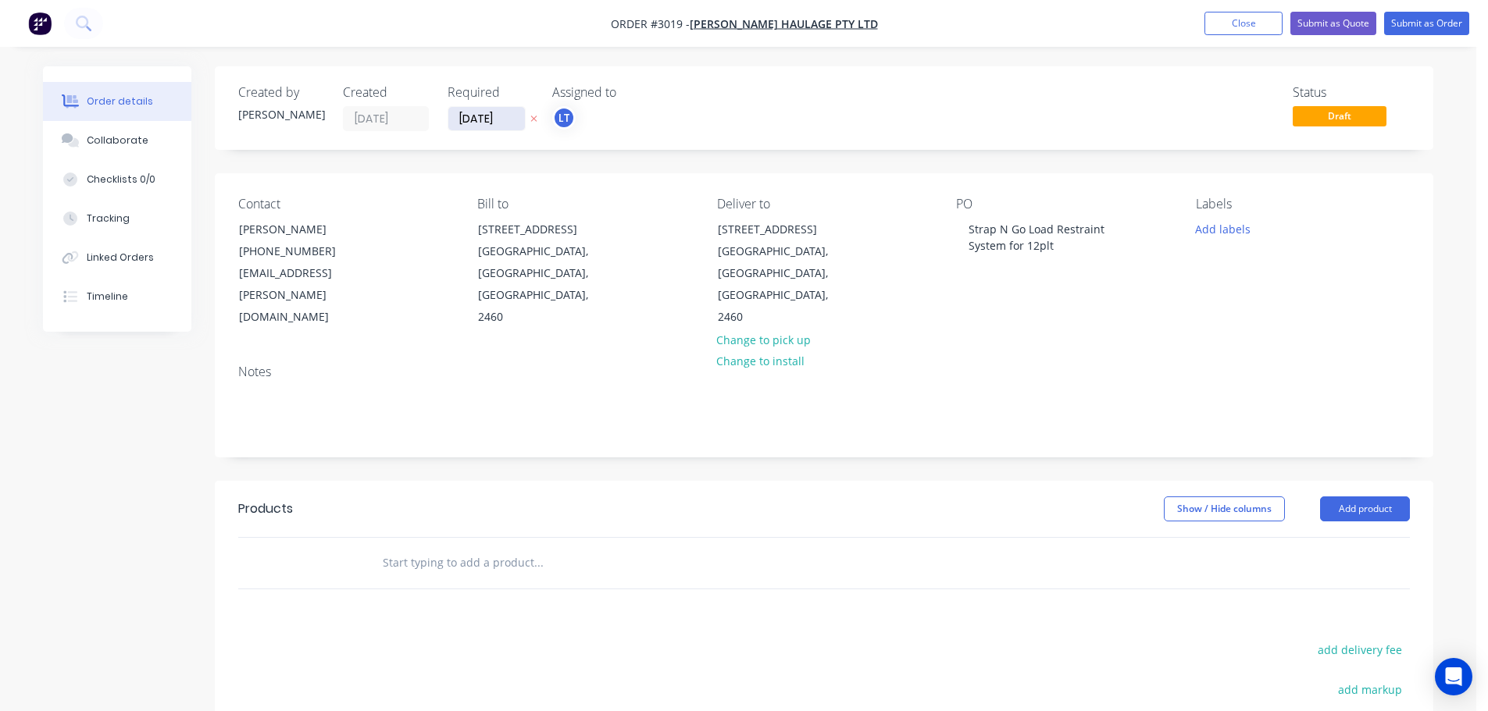
click at [490, 117] on input "[DATE]" at bounding box center [486, 118] width 77 height 23
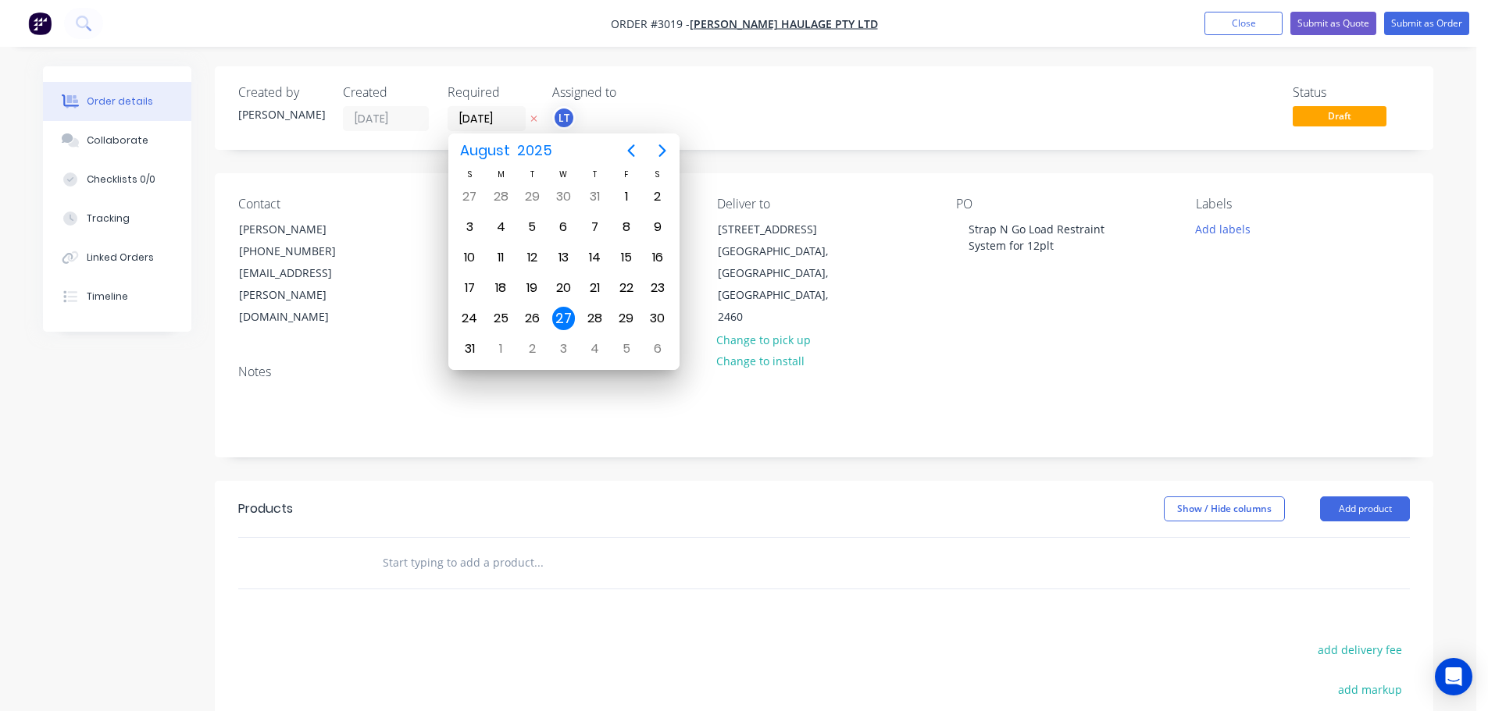
type input "[DATE]"
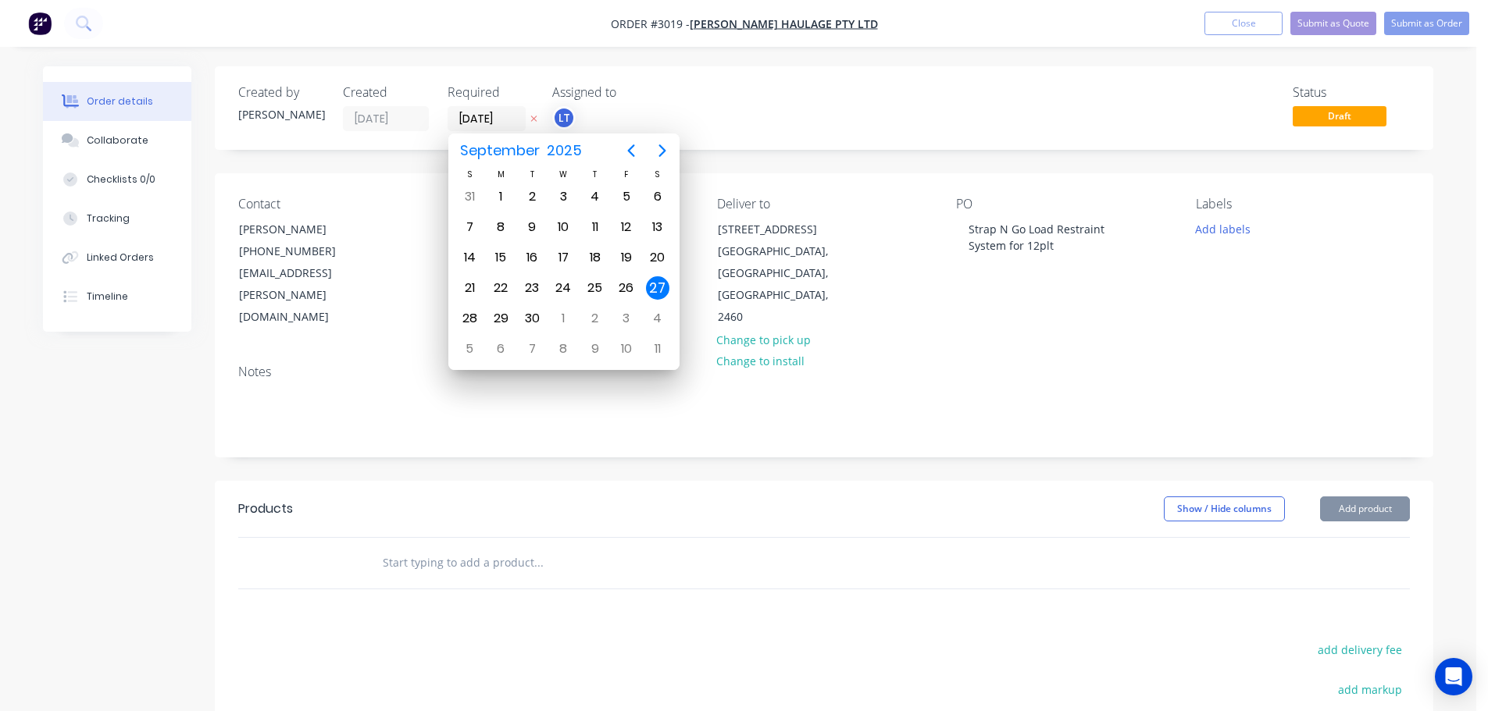
click at [652, 112] on div "LT" at bounding box center [630, 117] width 156 height 23
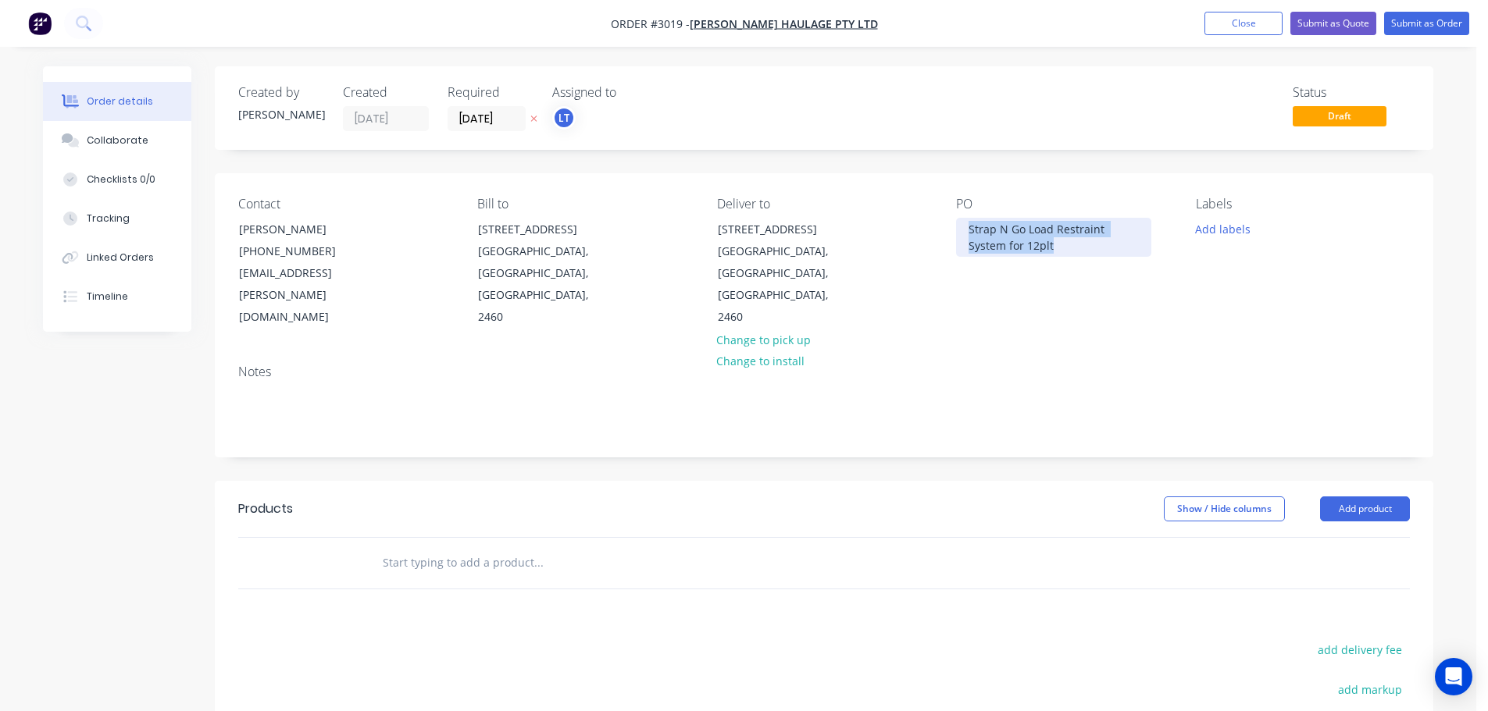
drag, startPoint x: 968, startPoint y: 226, endPoint x: 1056, endPoint y: 245, distance: 89.6
click at [1056, 245] on div "Strap N Go Load Restraint System for 12plt" at bounding box center [1053, 237] width 195 height 39
copy div "Strap N Go Load Restraint System for 12plt"
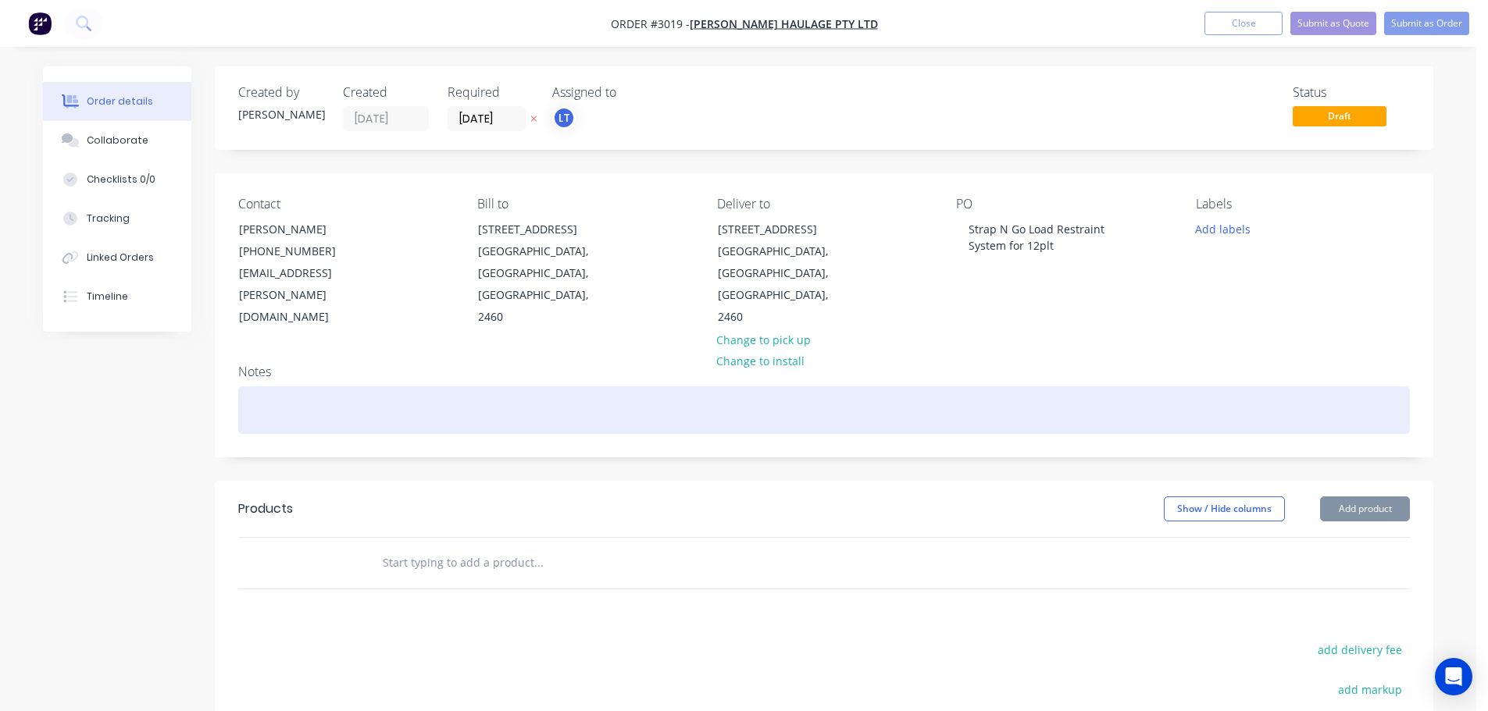
click at [247, 387] on div at bounding box center [823, 411] width 1171 height 48
paste div
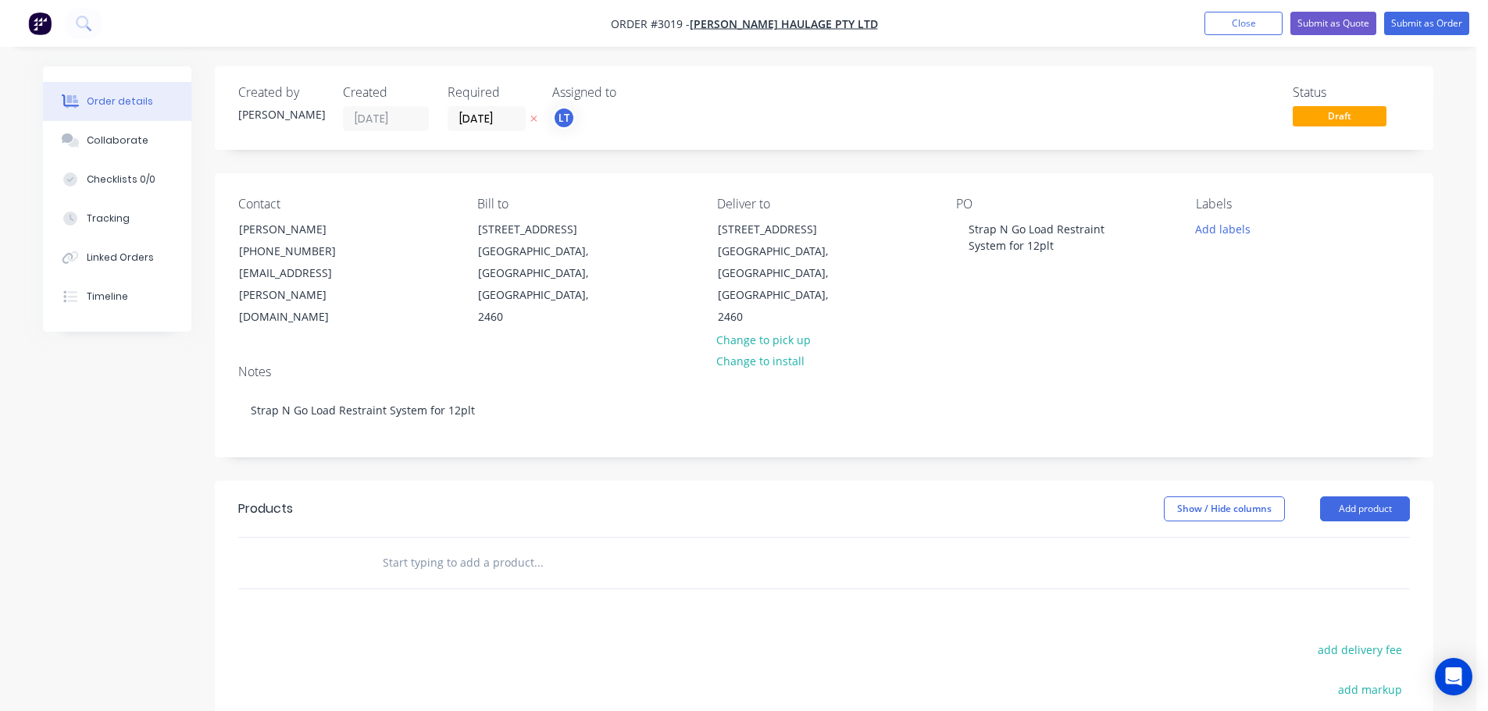
click at [401, 497] on div "Products" at bounding box center [362, 509] width 249 height 25
click at [1357, 497] on button "Add product" at bounding box center [1365, 509] width 90 height 25
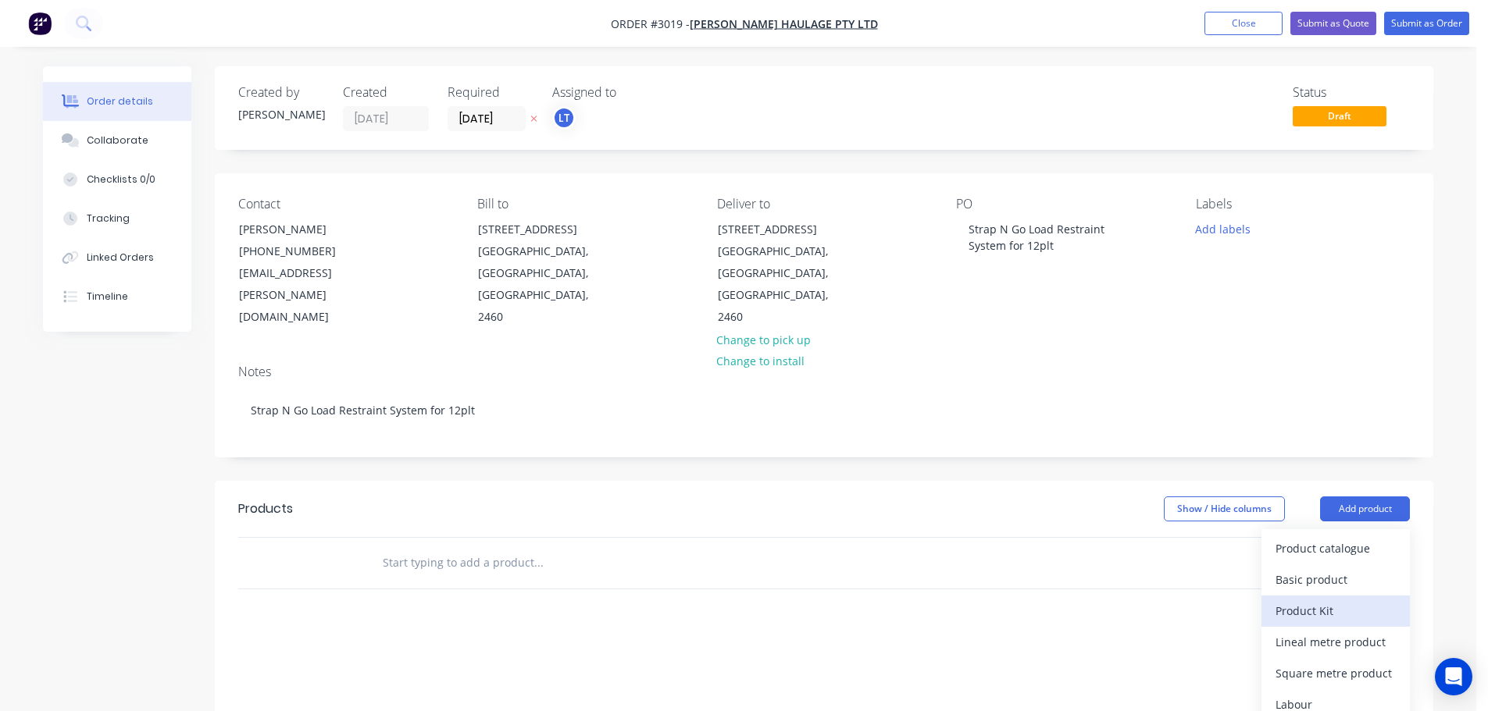
click at [1319, 600] on div "Product Kit" at bounding box center [1335, 611] width 120 height 23
click at [1287, 631] on div "Back" at bounding box center [1335, 642] width 120 height 23
click at [1297, 537] on div "Product catalogue" at bounding box center [1335, 548] width 120 height 23
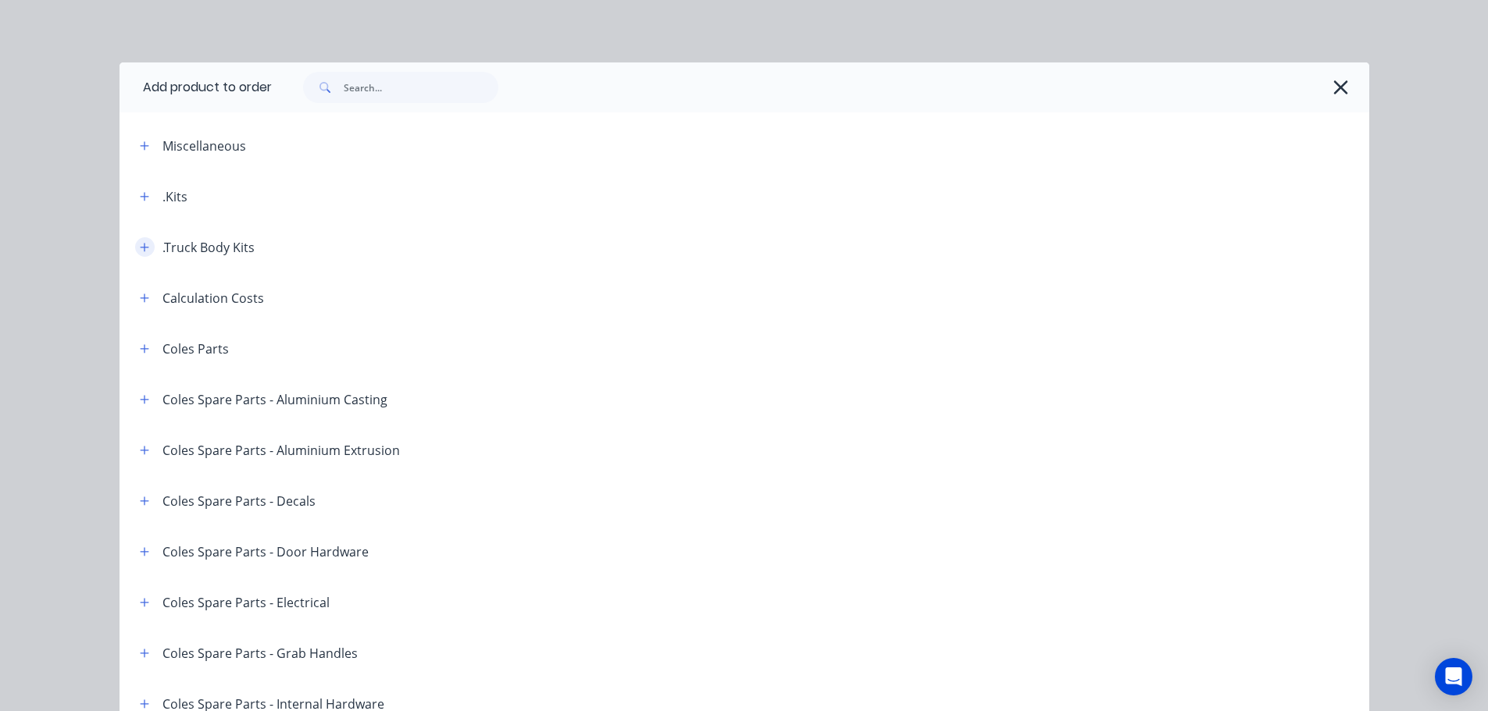
click at [140, 248] on icon "button" at bounding box center [144, 247] width 9 height 9
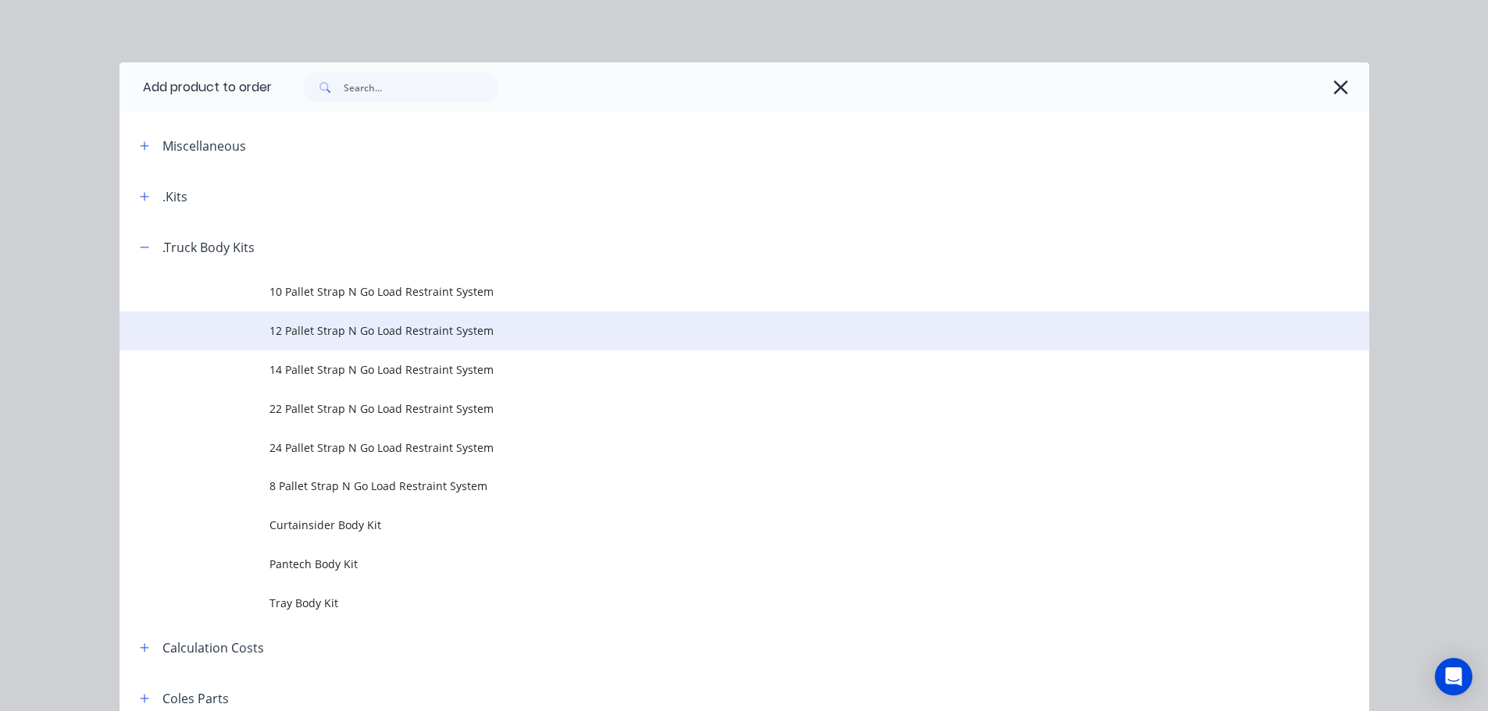
click at [311, 330] on span "12 Pallet Strap N Go Load Restraint System" at bounding box center [708, 331] width 879 height 16
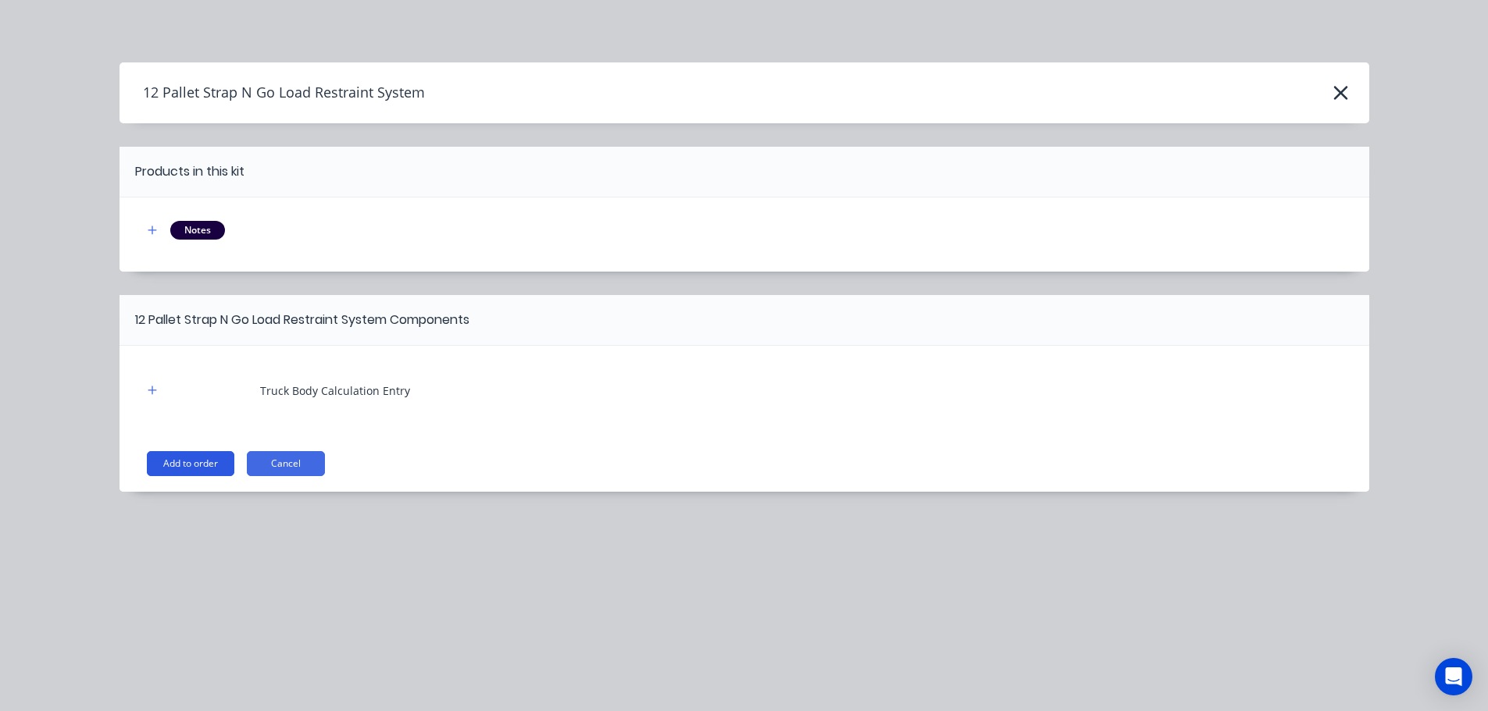
click at [193, 462] on button "Add to order" at bounding box center [190, 463] width 87 height 25
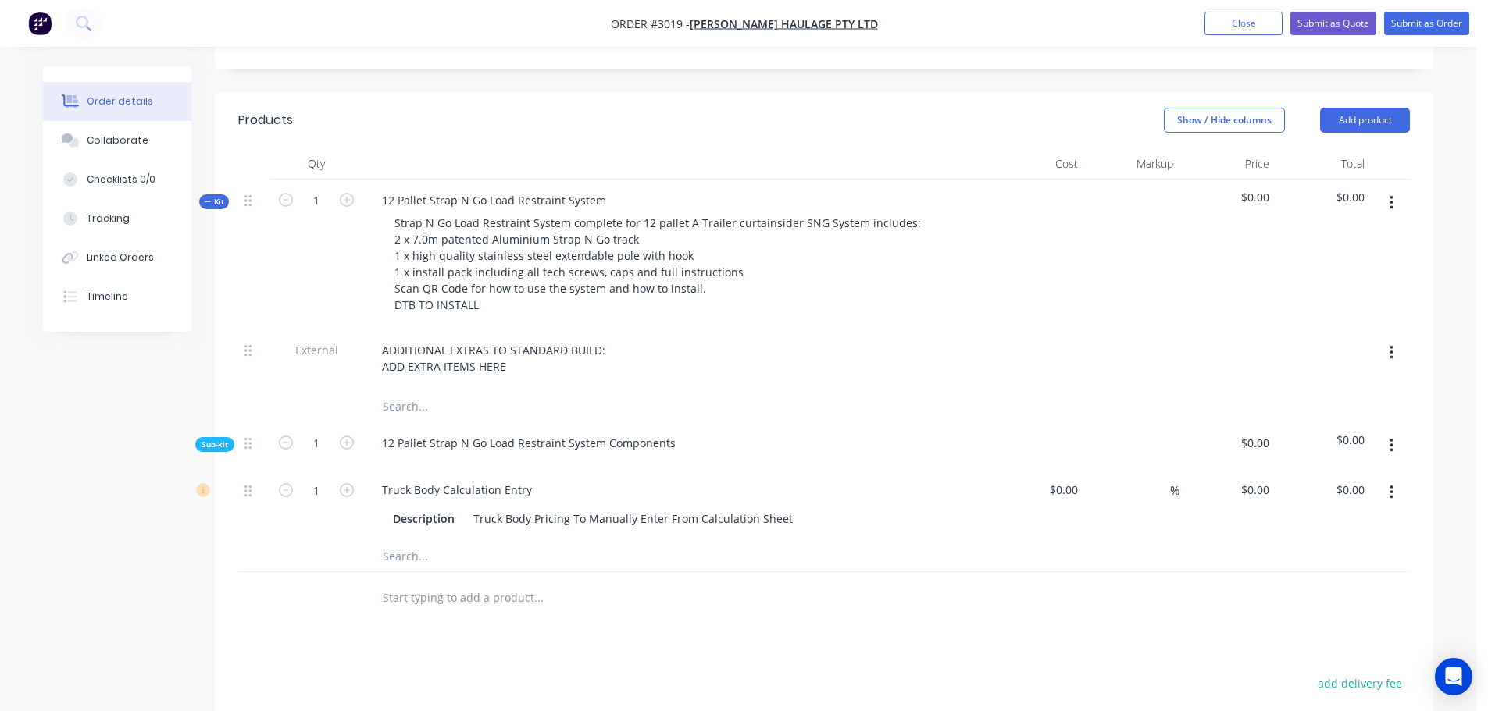
scroll to position [390, 0]
click at [1391, 344] on icon "button" at bounding box center [1390, 351] width 3 height 14
click at [1297, 412] on div "Delete" at bounding box center [1335, 423] width 120 height 23
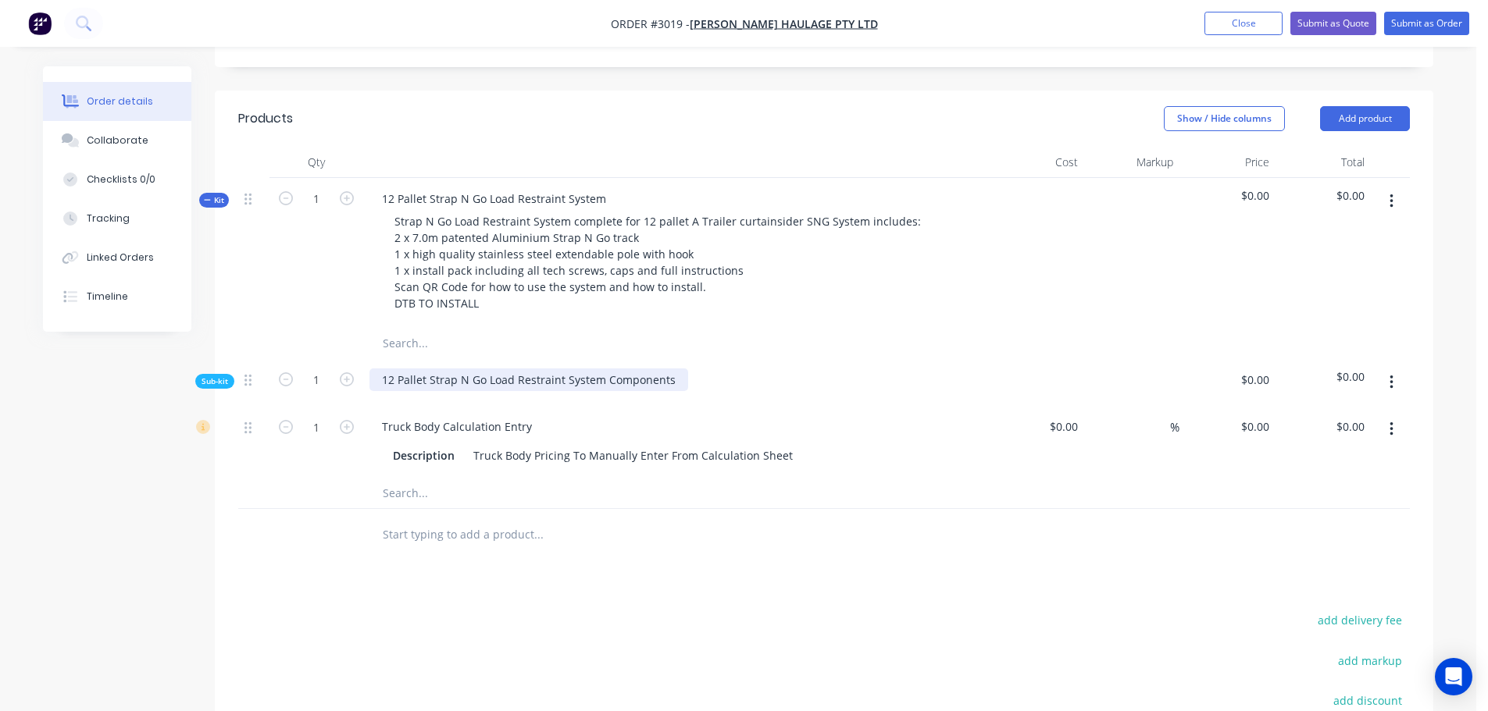
click at [670, 369] on div "12 Pallet Strap N Go Load Restraint System Components" at bounding box center [528, 380] width 319 height 23
click at [1253, 187] on span "$0.00" at bounding box center [1227, 195] width 84 height 16
click at [1392, 374] on icon "button" at bounding box center [1391, 382] width 4 height 17
click at [1288, 444] on div "Delete" at bounding box center [1335, 455] width 120 height 23
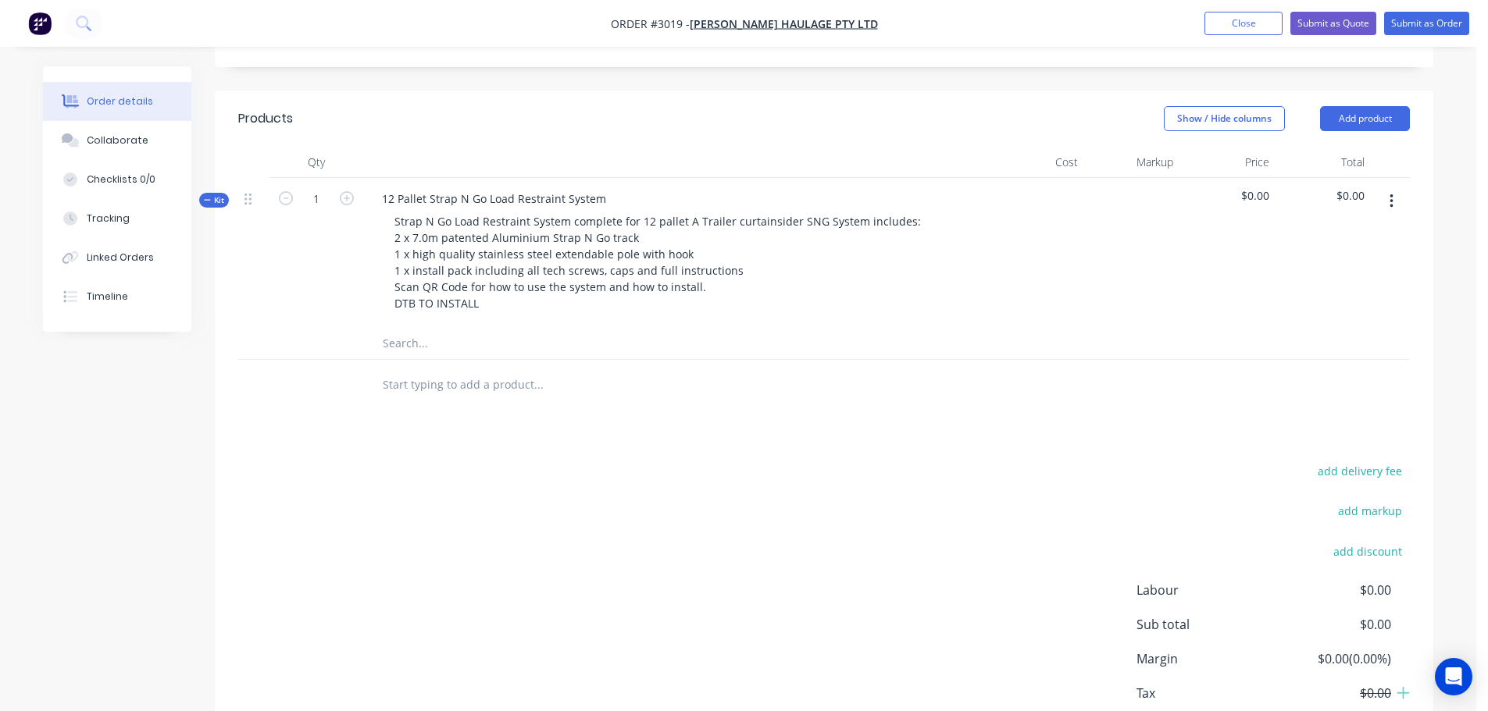
click at [1254, 187] on span "$0.00" at bounding box center [1227, 195] width 84 height 16
click at [1265, 187] on span "$0.00" at bounding box center [1227, 195] width 84 height 16
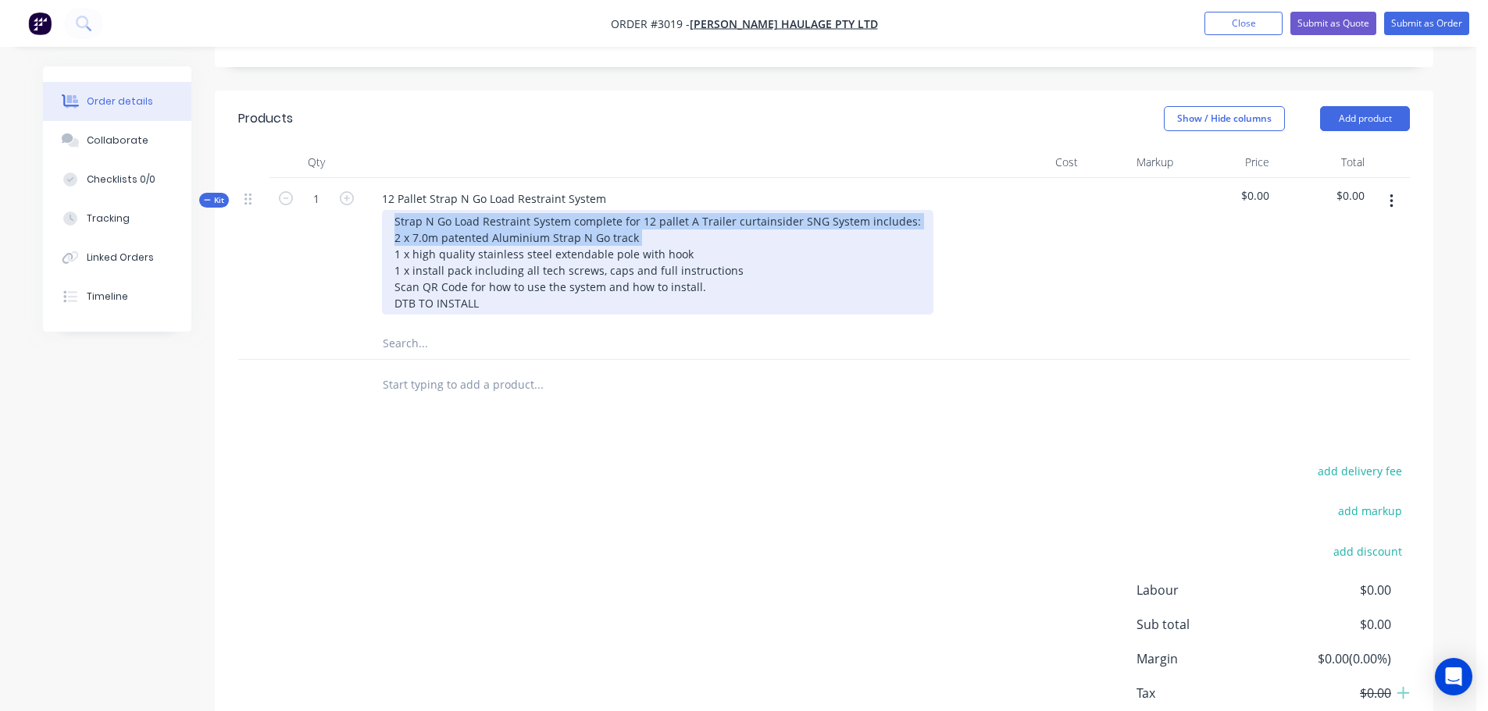
drag, startPoint x: 394, startPoint y: 175, endPoint x: 358, endPoint y: 215, distance: 53.6
click at [358, 215] on div "Kit 1 12 Pallet Strap N Go Load Restraint System Strap N Go Load Restraint Syst…" at bounding box center [823, 253] width 1171 height 150
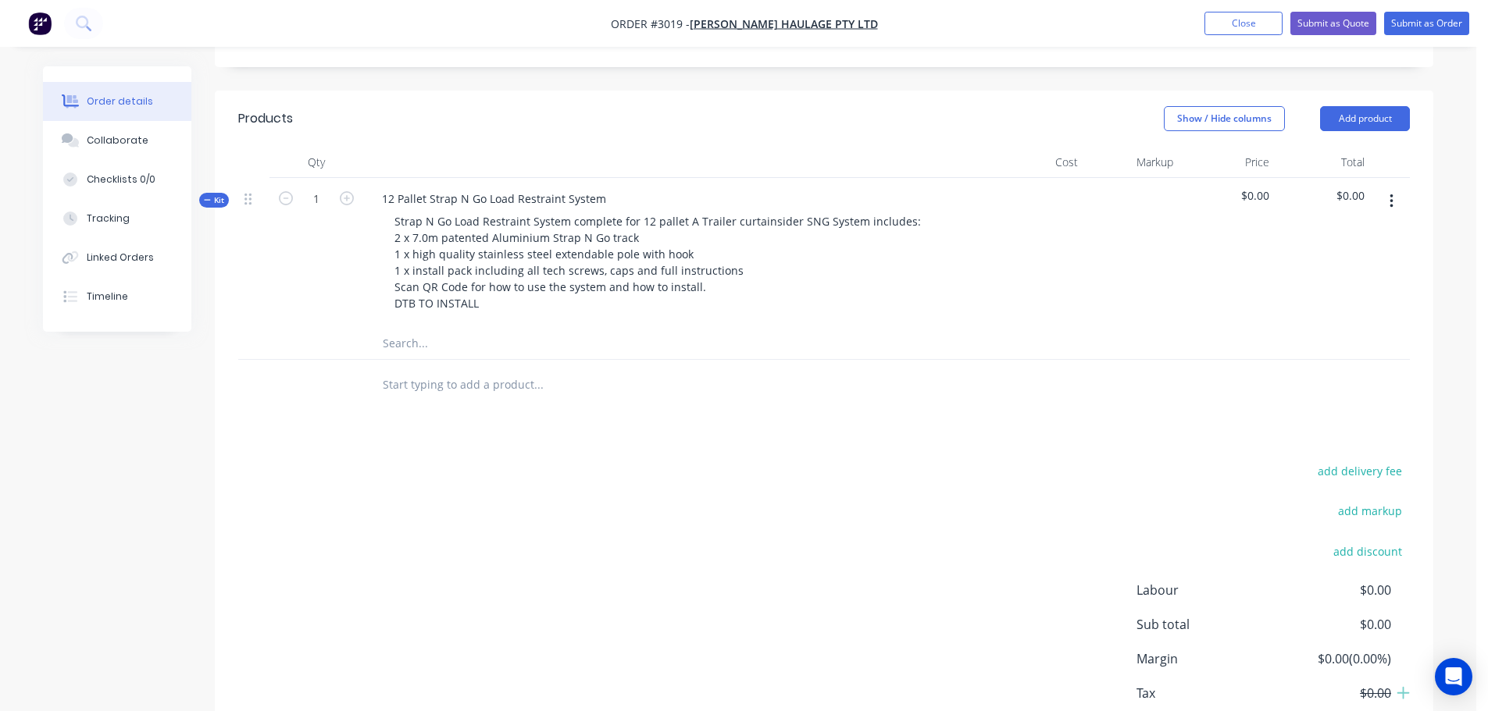
click at [356, 210] on div "1" at bounding box center [316, 253] width 94 height 150
click at [966, 210] on div "Strap N Go Load Restraint System complete for 12 pallet A Trailer curtainsider …" at bounding box center [675, 262] width 612 height 105
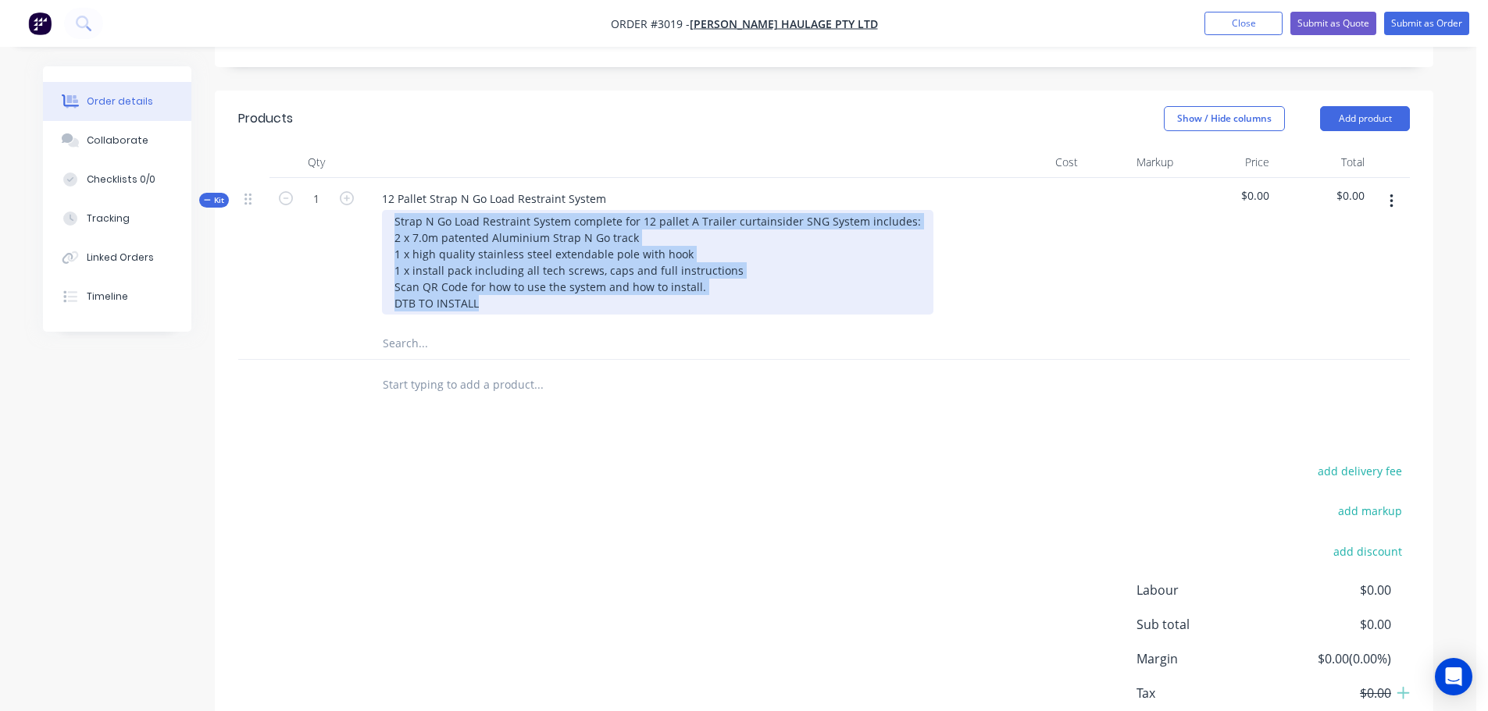
drag, startPoint x: 394, startPoint y: 179, endPoint x: 500, endPoint y: 259, distance: 132.6
click at [500, 259] on div "Strap N Go Load Restraint System complete for 12 pallet A Trailer curtainsider …" at bounding box center [657, 262] width 551 height 105
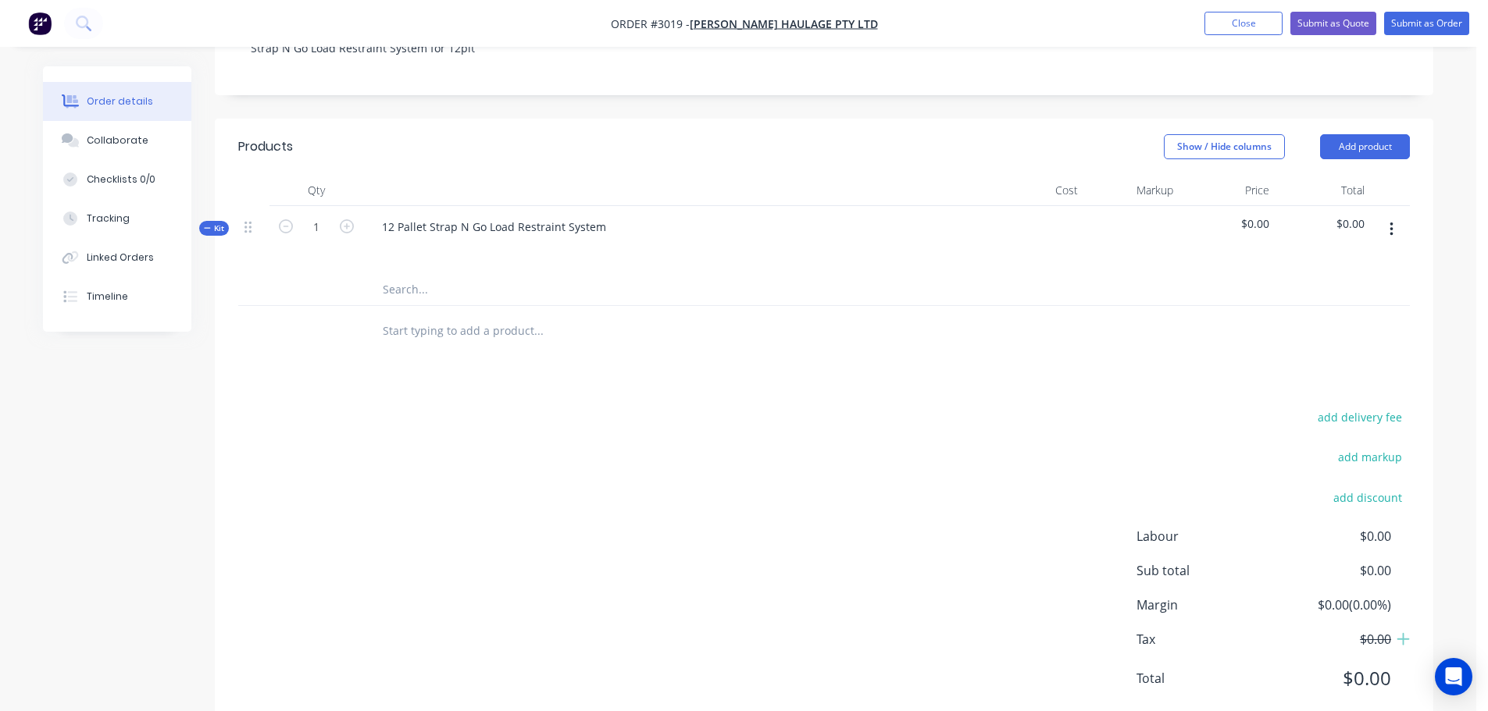
click at [385, 315] on input "text" at bounding box center [538, 330] width 312 height 31
paste input "Strap N Go Load Restraint System complete for 12 pallet A Trailer curtainsider …"
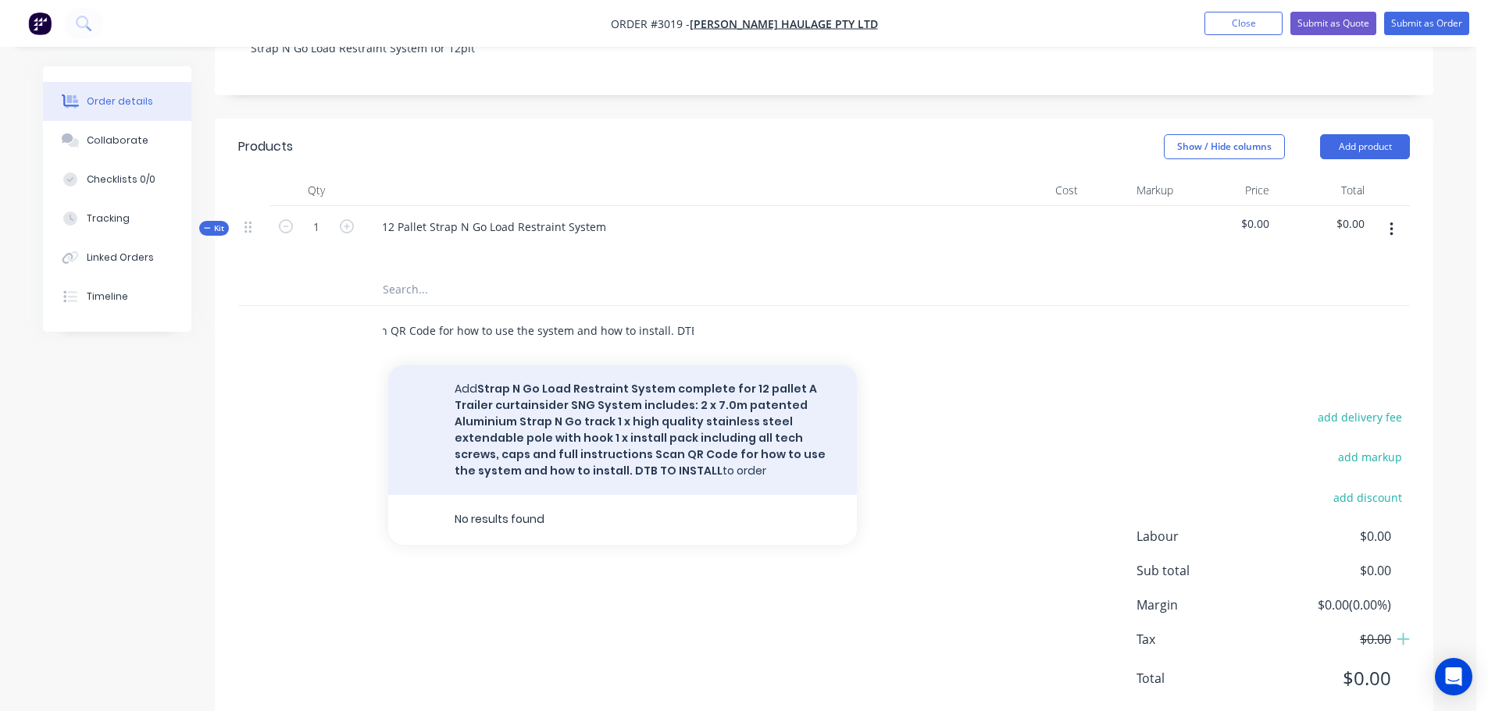
type input "Strap N Go Load Restraint System complete for 12 pallet A Trailer curtainsider …"
click at [533, 373] on button "Add Strap N Go Load Restraint System complete for 12 pallet A Trailer curtainsi…" at bounding box center [622, 430] width 469 height 130
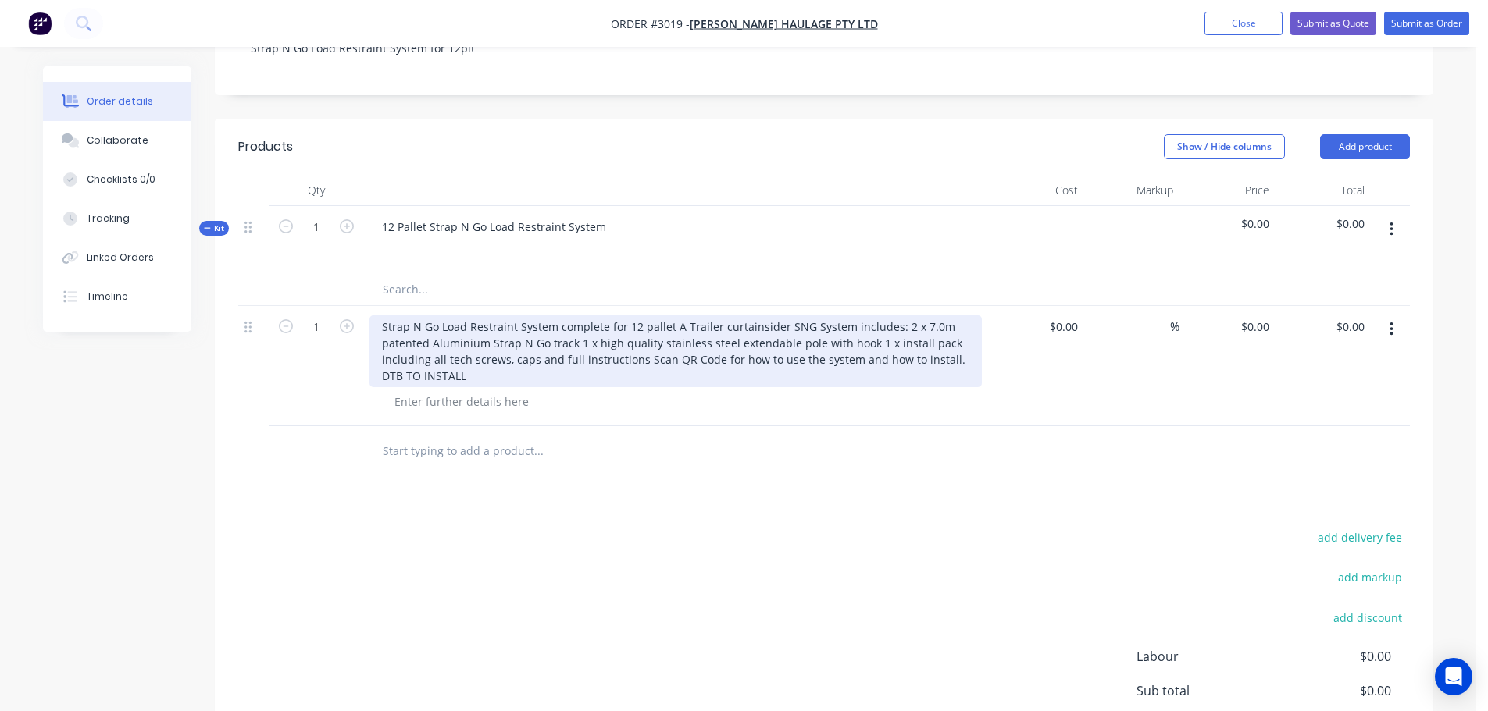
click at [715, 315] on div "Strap N Go Load Restraint System complete for 12 pallet A Trailer curtainsider …" at bounding box center [675, 351] width 612 height 72
click at [735, 315] on div "Strap N Go Load Restraint System complete for 12 pallet curtainsider SNG System…" at bounding box center [675, 351] width 612 height 72
click at [736, 315] on div "Strap N Go Load Restraint System complete for 12 pallet curtainsider SNG System…" at bounding box center [675, 351] width 612 height 72
click at [675, 315] on div "Strap N Go Load Restraint System complete for 12 pallet curtainsider SNG System…" at bounding box center [675, 351] width 612 height 72
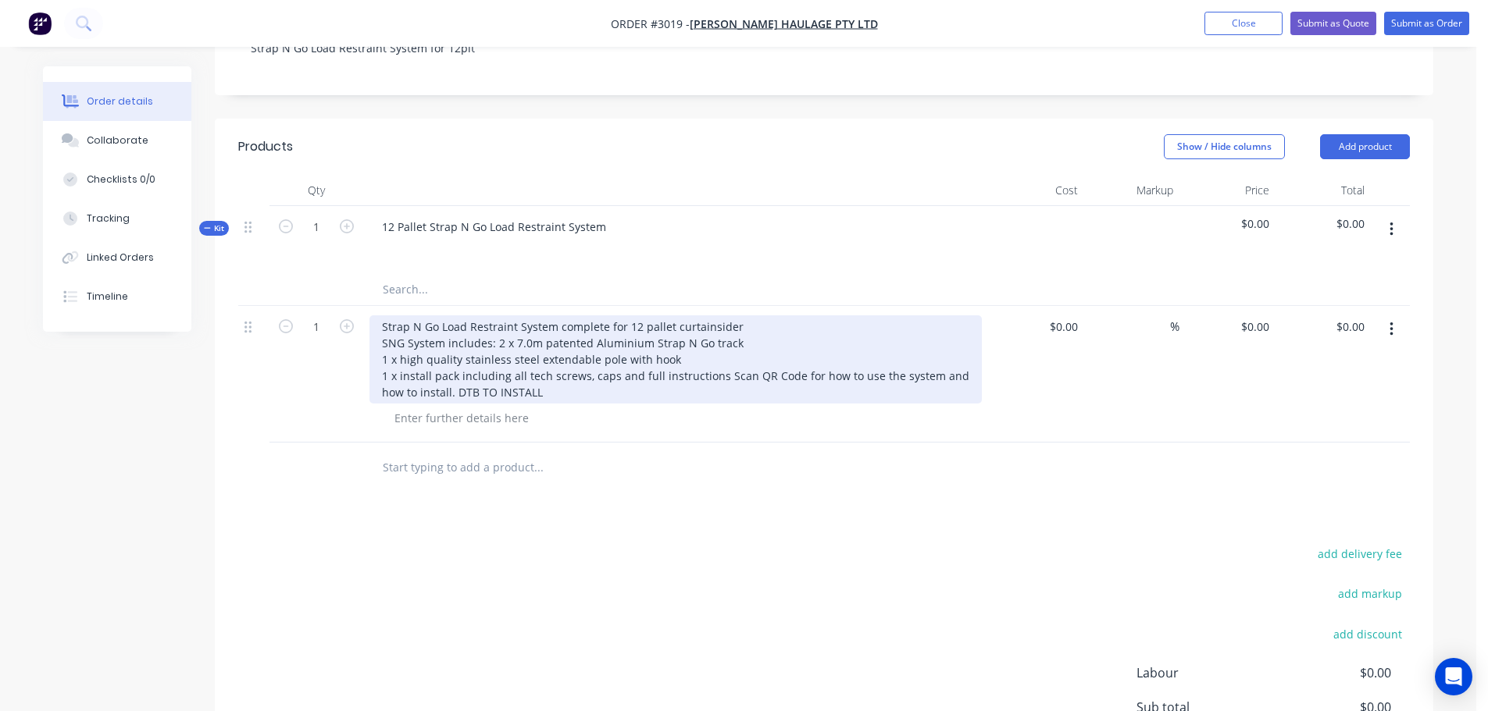
click at [718, 333] on div "Strap N Go Load Restraint System complete for 12 pallet curtainsider SNG System…" at bounding box center [675, 359] width 612 height 88
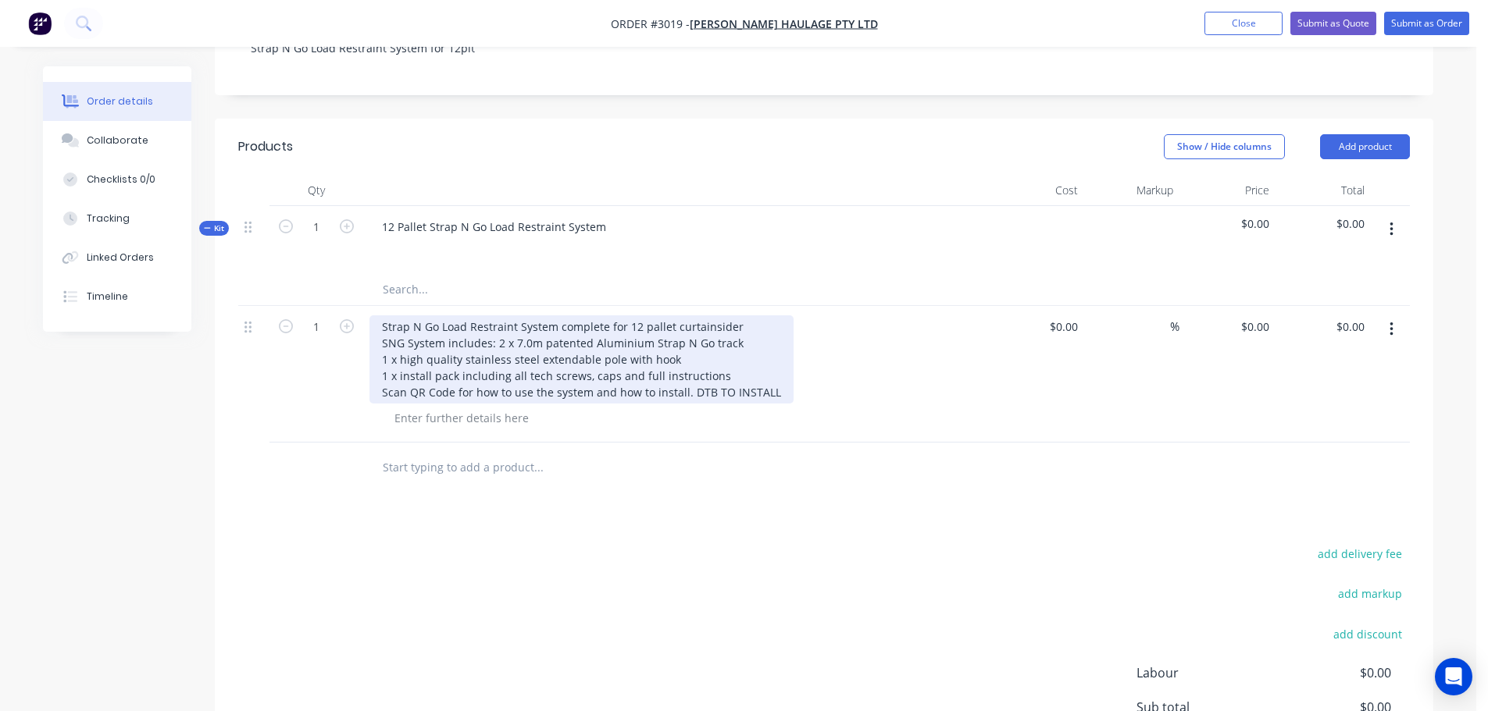
click at [689, 348] on div "Strap N Go Load Restraint System complete for 12 pallet curtainsider SNG System…" at bounding box center [581, 359] width 424 height 88
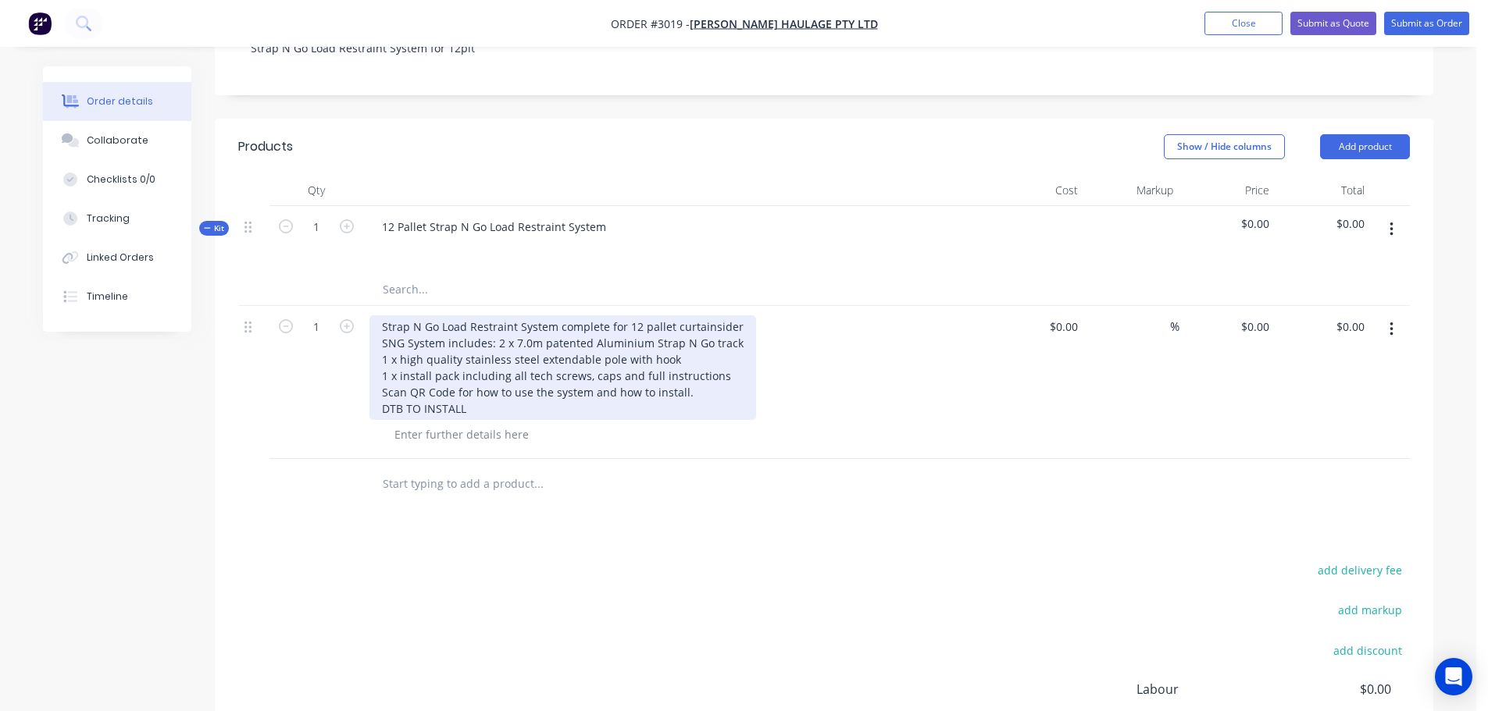
click at [477, 365] on div "Strap N Go Load Restraint System complete for 12 pallet curtainsider SNG System…" at bounding box center [562, 367] width 387 height 105
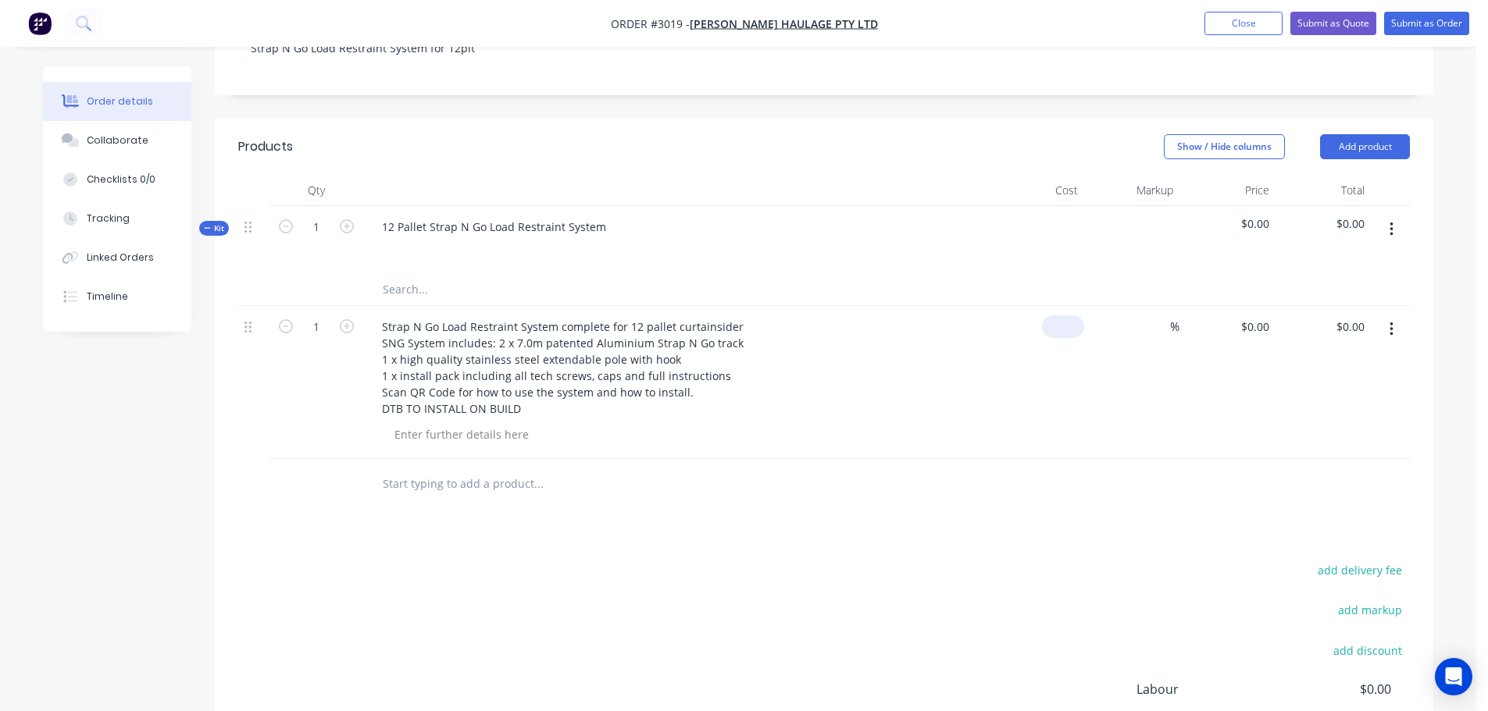
click at [1078, 315] on input at bounding box center [1066, 326] width 36 height 23
type input "$350.00"
click at [928, 340] on div "Strap N Go Load Restraint System complete for 12 pallet curtainsider SNG System…" at bounding box center [675, 367] width 612 height 105
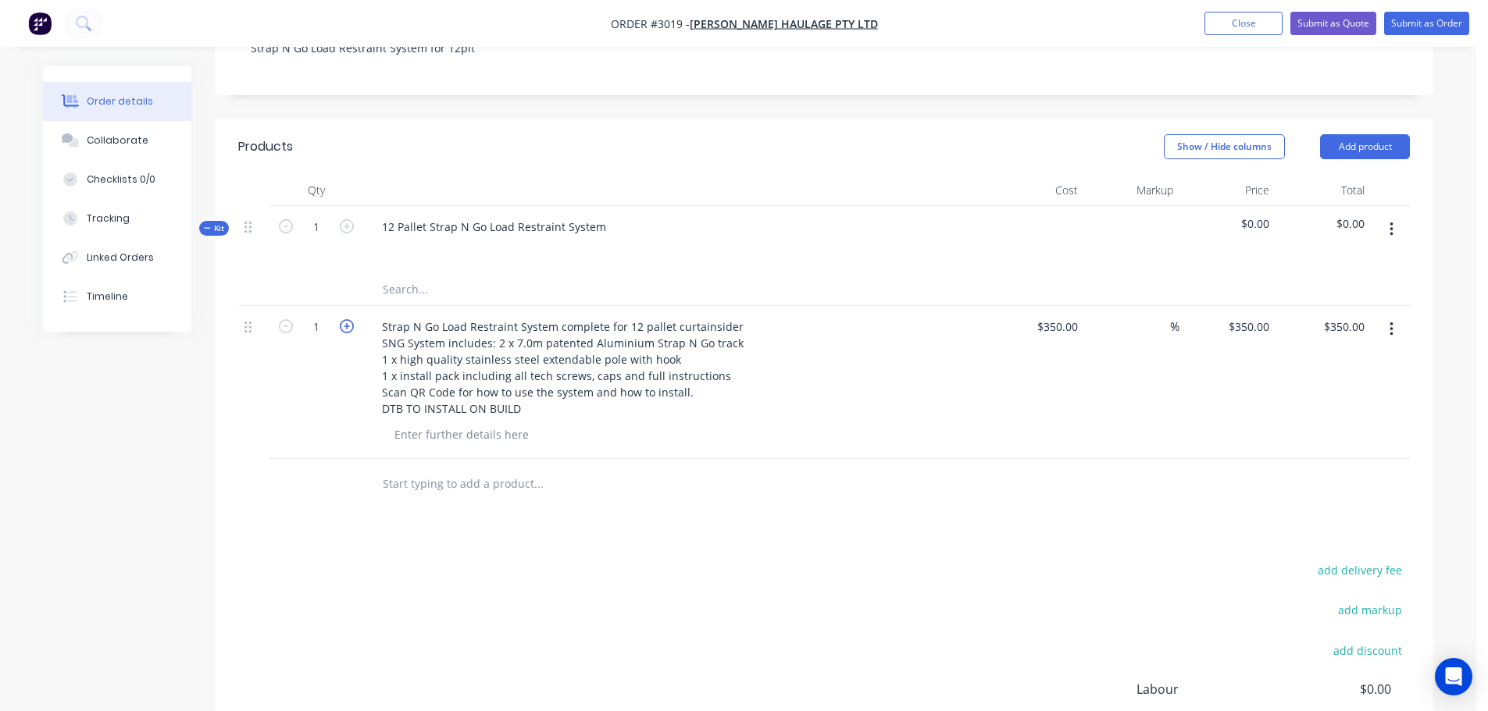
click at [342, 319] on icon "button" at bounding box center [347, 326] width 14 height 14
type input "2"
type input "$700.00"
click at [342, 319] on icon "button" at bounding box center [347, 326] width 14 height 14
type input "3"
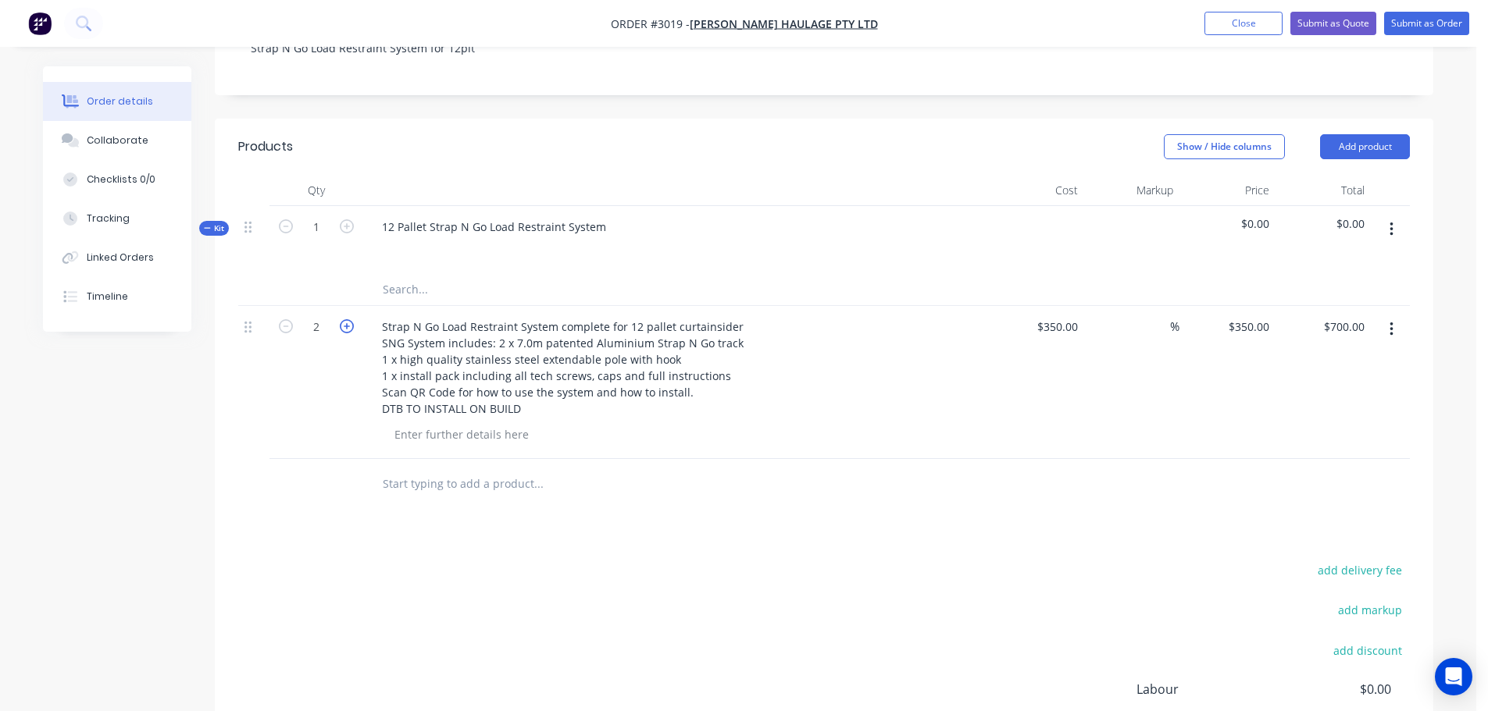
type input "$1,050.00"
click at [342, 319] on icon "button" at bounding box center [347, 326] width 14 height 14
type input "4"
type input "$1,400.00"
click at [342, 319] on icon "button" at bounding box center [347, 326] width 14 height 14
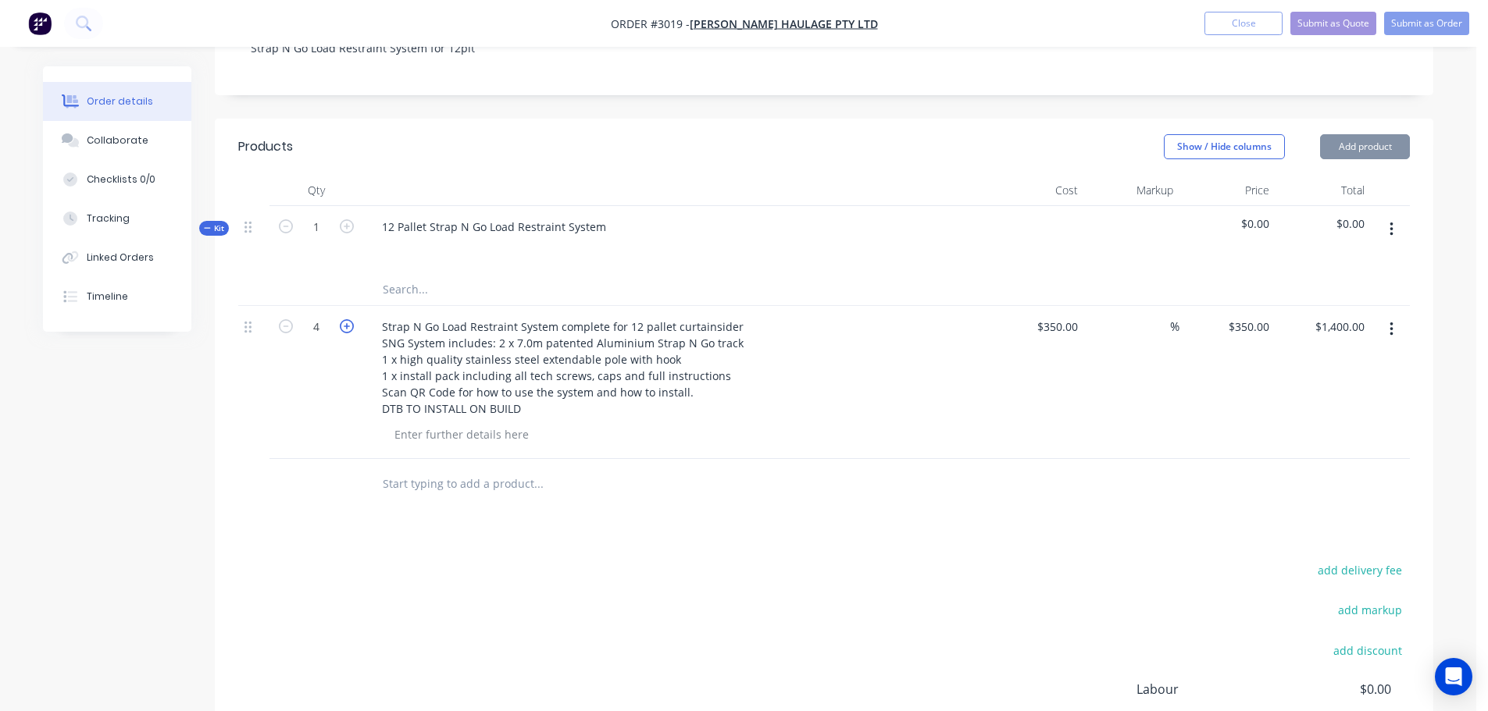
type input "5"
type input "$1,750.00"
click at [342, 319] on icon "button" at bounding box center [347, 326] width 14 height 14
type input "6"
type input "$2,100.00"
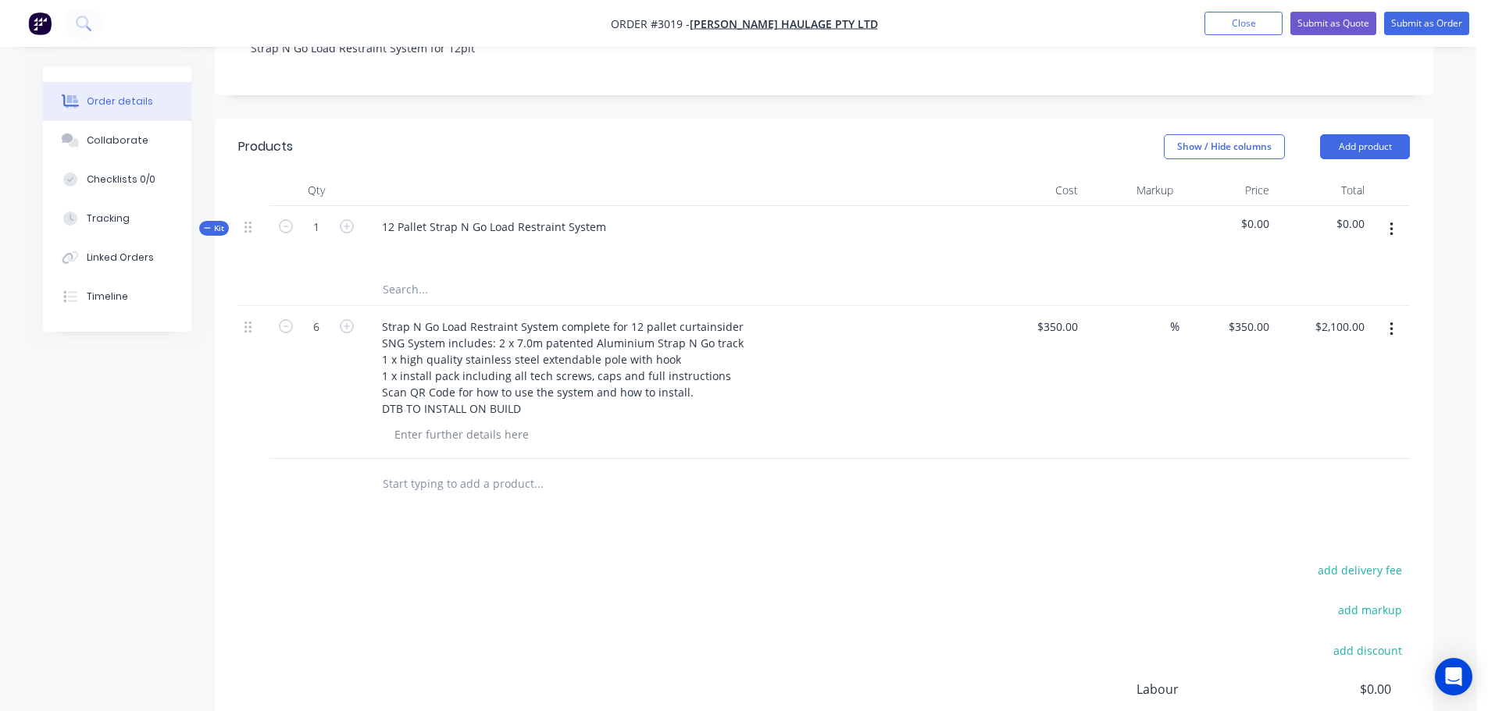
click at [691, 469] on input "text" at bounding box center [538, 484] width 312 height 31
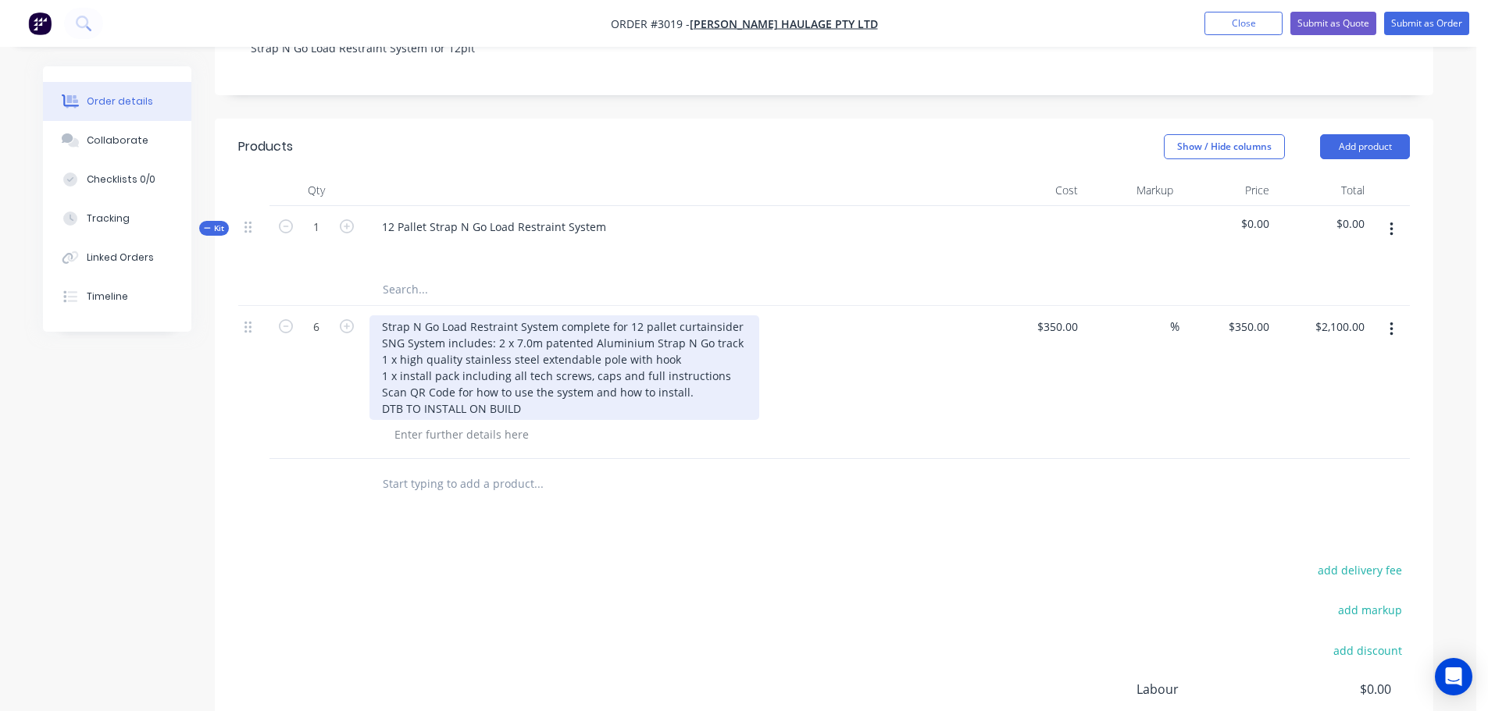
click at [378, 350] on div "Strap N Go Load Restraint System complete for 12 pallet curtainsider SNG System…" at bounding box center [564, 367] width 390 height 105
click at [496, 315] on div "Strap N Go Load Restraint System complete for 12 pallet curtainsider SNG System…" at bounding box center [564, 367] width 390 height 105
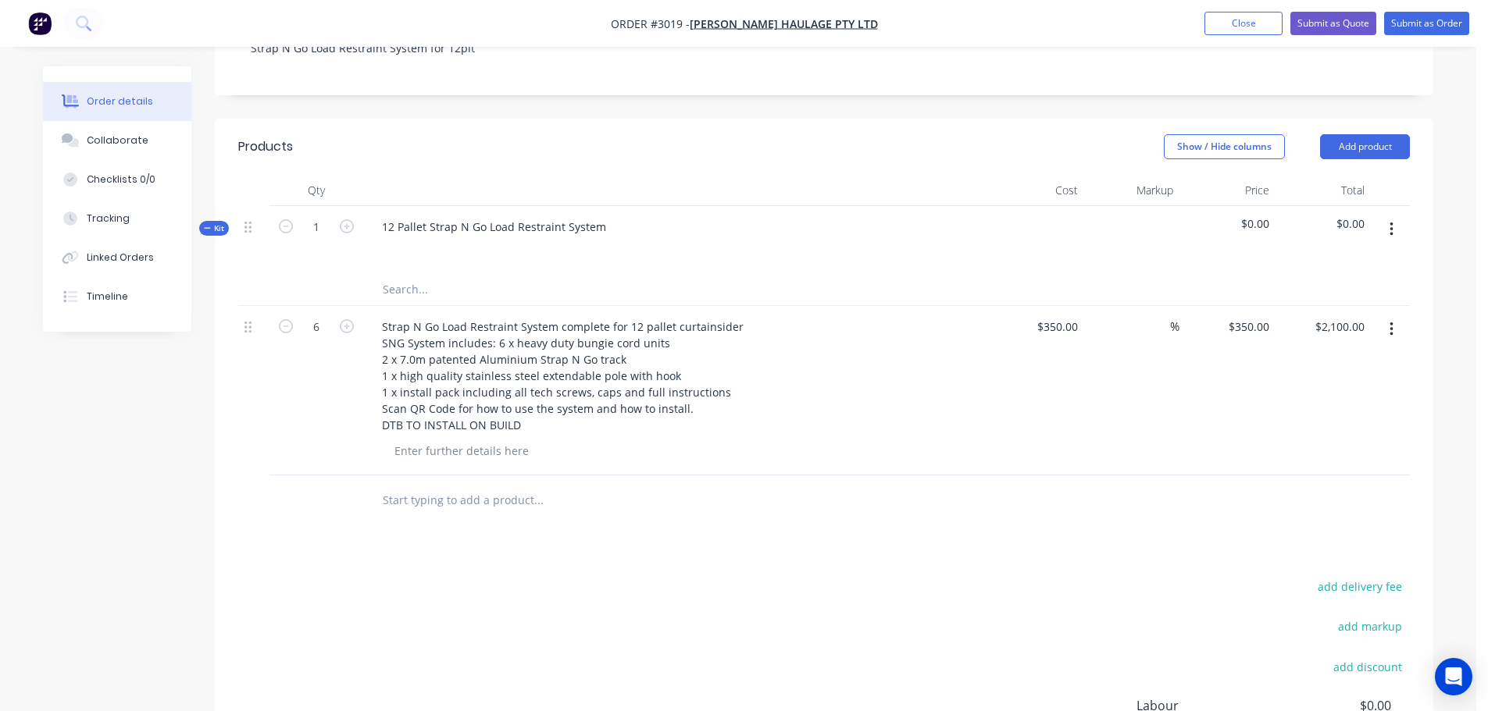
click at [381, 417] on div "Strap N Go Load Restraint System complete for 12 pallet curtainsider SNG System…" at bounding box center [675, 390] width 625 height 169
click at [1321, 22] on button "Submit as Quote" at bounding box center [1333, 23] width 86 height 23
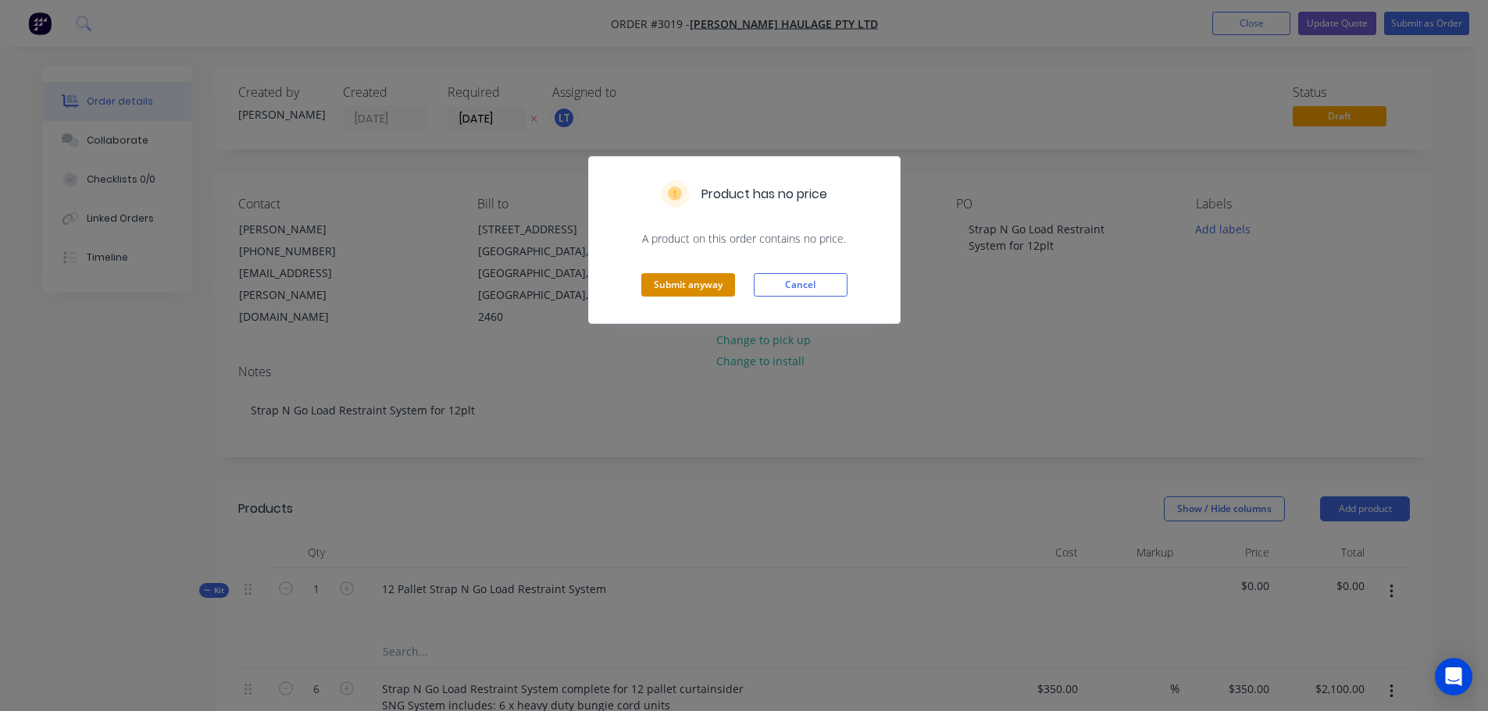
click at [703, 288] on button "Submit anyway" at bounding box center [688, 284] width 94 height 23
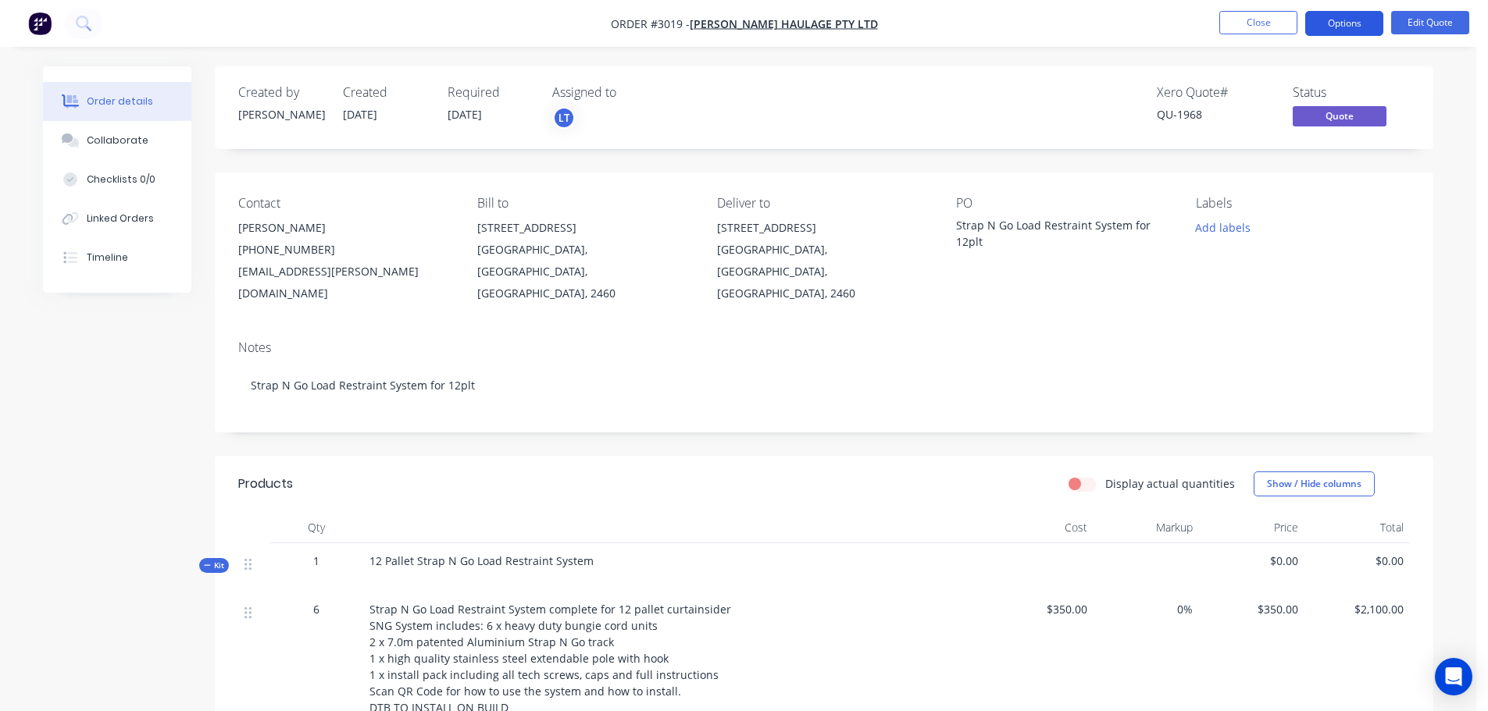
click at [1335, 22] on button "Options" at bounding box center [1344, 23] width 78 height 25
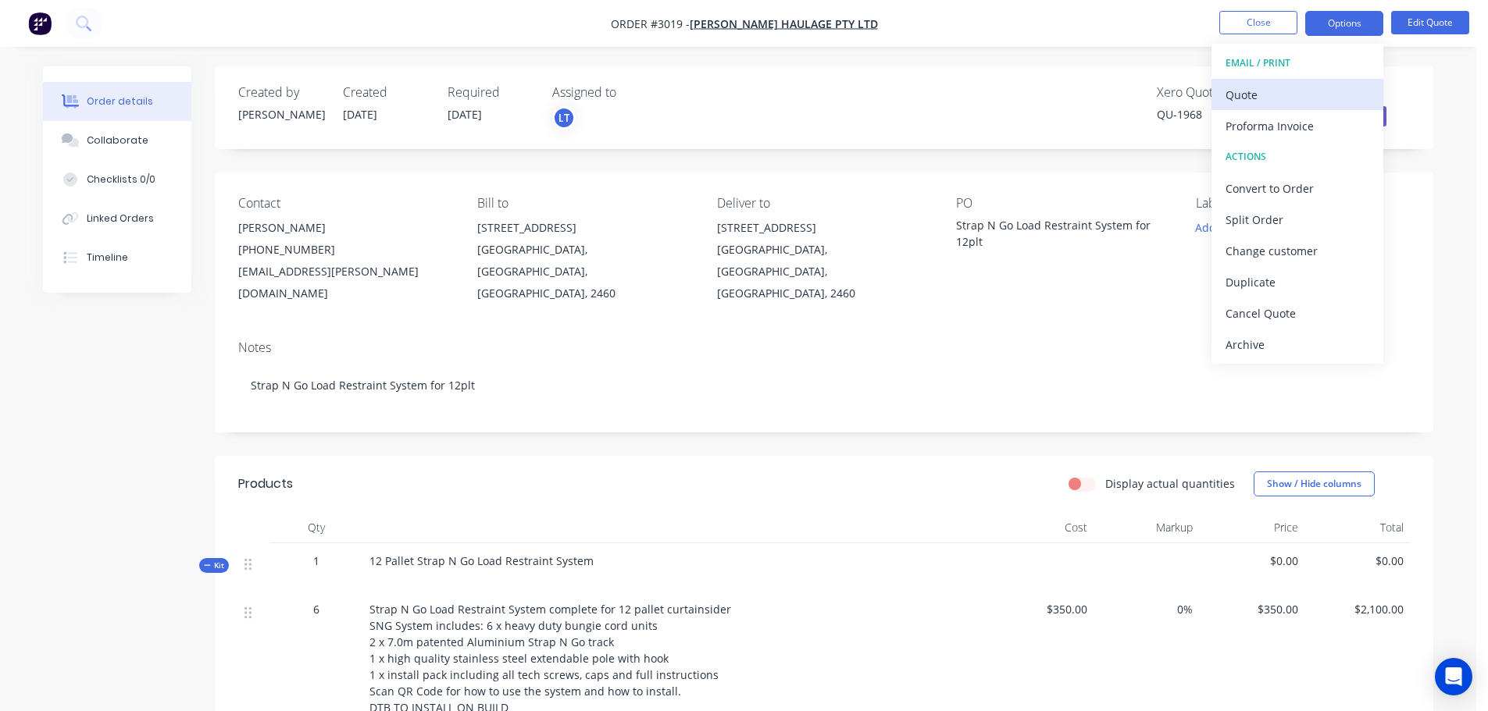
click at [1260, 87] on div "Quote" at bounding box center [1297, 95] width 144 height 23
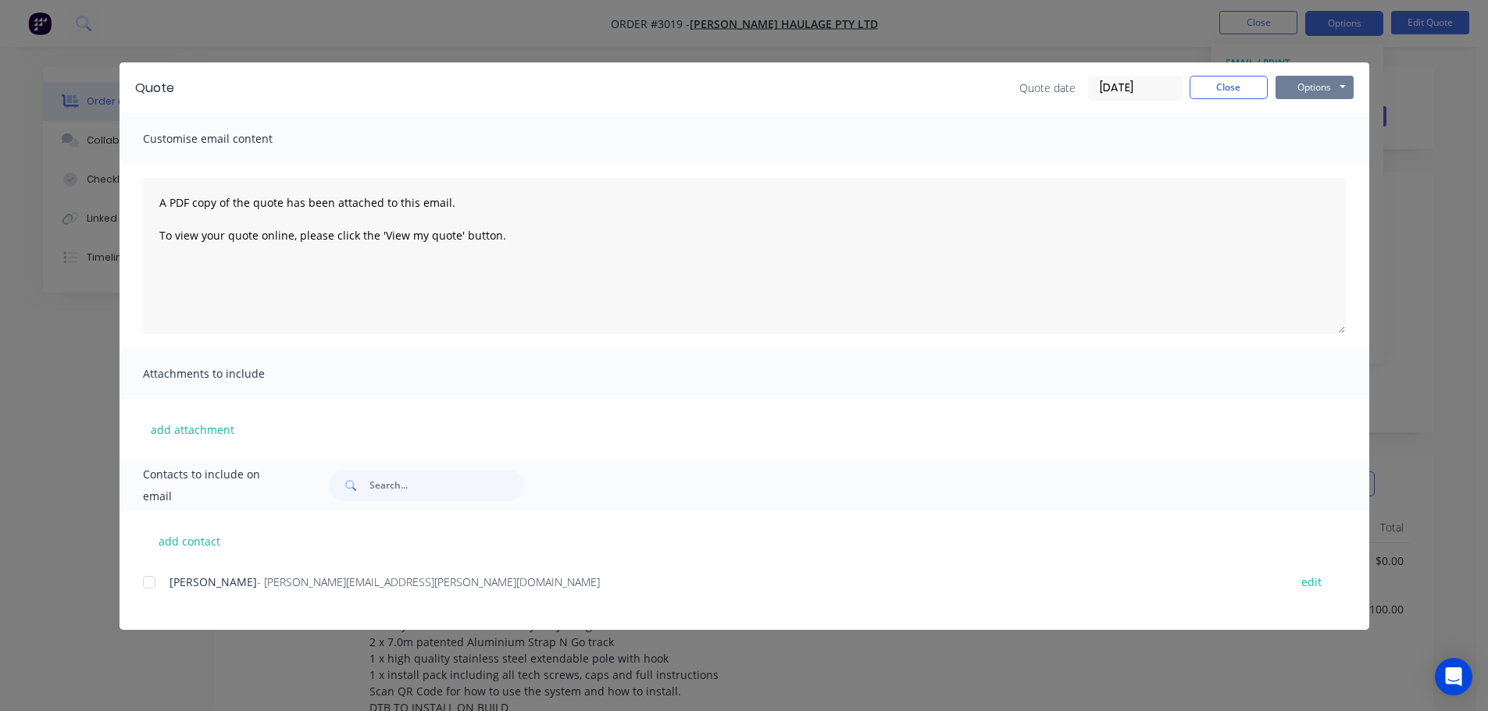
click at [1321, 87] on button "Options" at bounding box center [1314, 87] width 78 height 23
click at [1311, 114] on button "Preview" at bounding box center [1325, 115] width 100 height 26
click at [1235, 80] on button "Close" at bounding box center [1228, 87] width 78 height 23
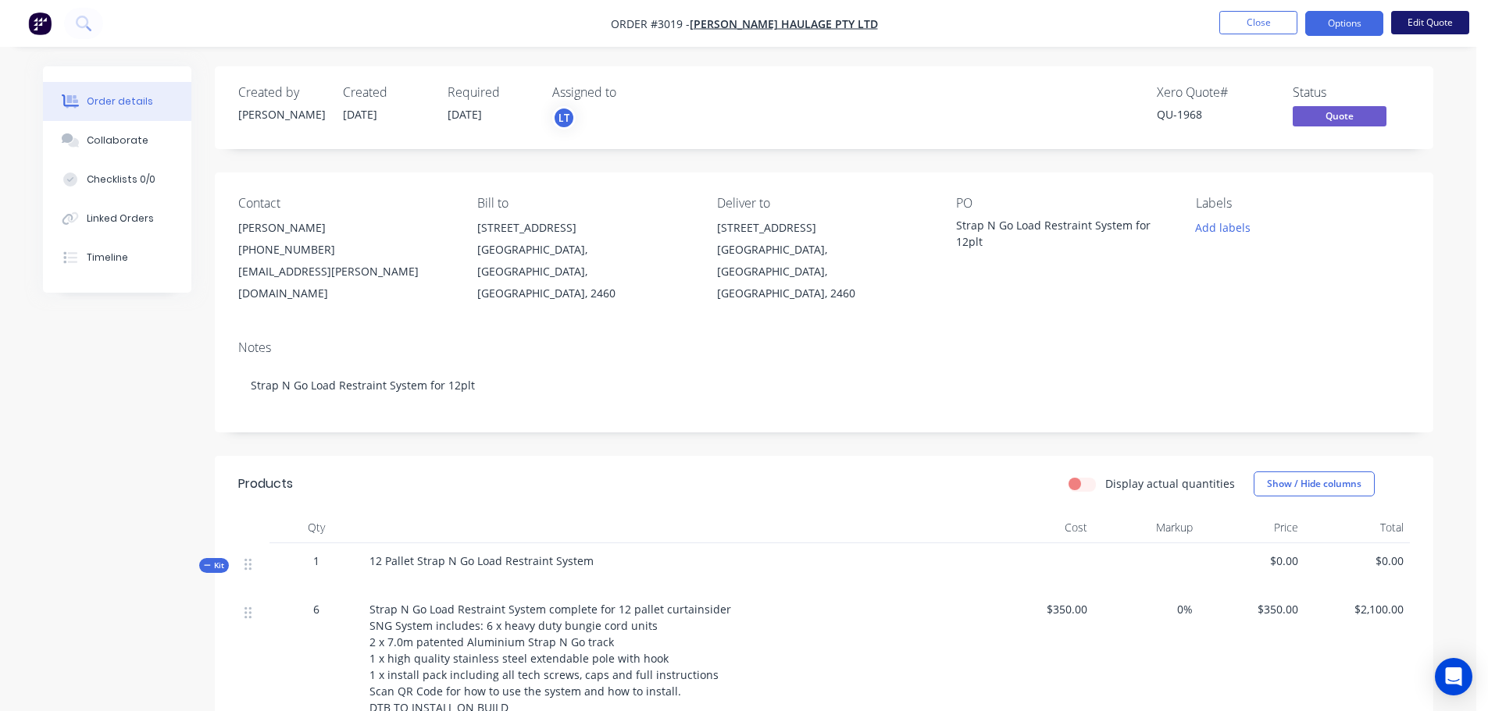
click at [1437, 21] on button "Edit Quote" at bounding box center [1430, 22] width 78 height 23
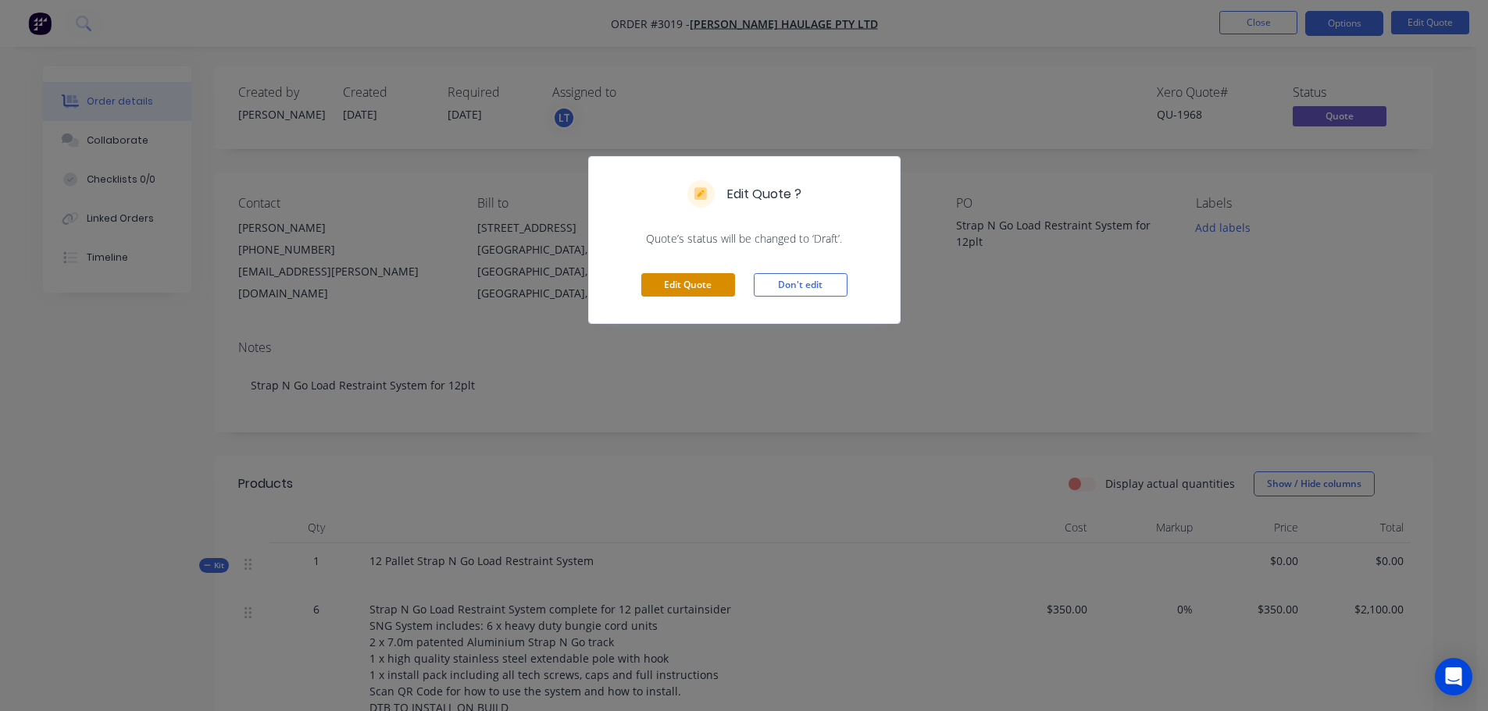
click at [688, 289] on button "Edit Quote" at bounding box center [688, 284] width 94 height 23
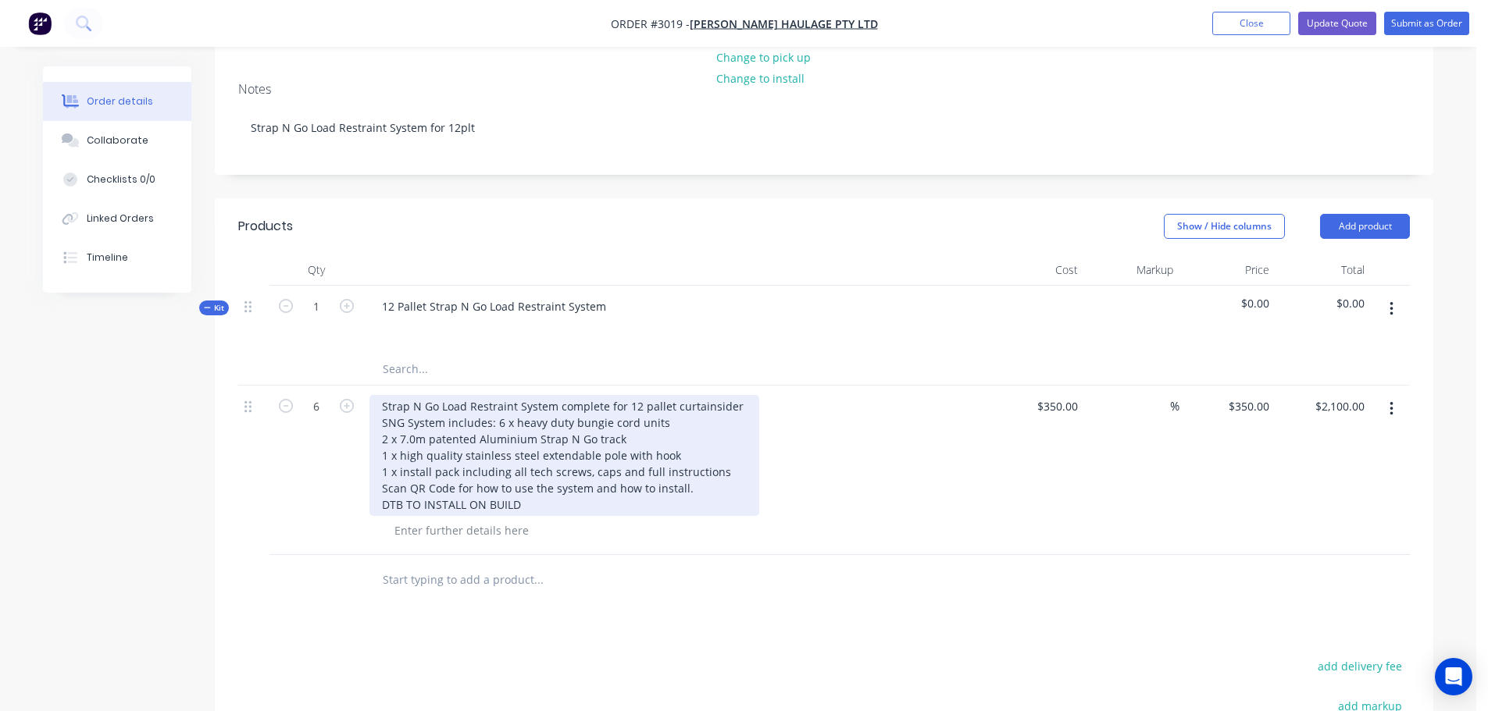
scroll to position [312, 0]
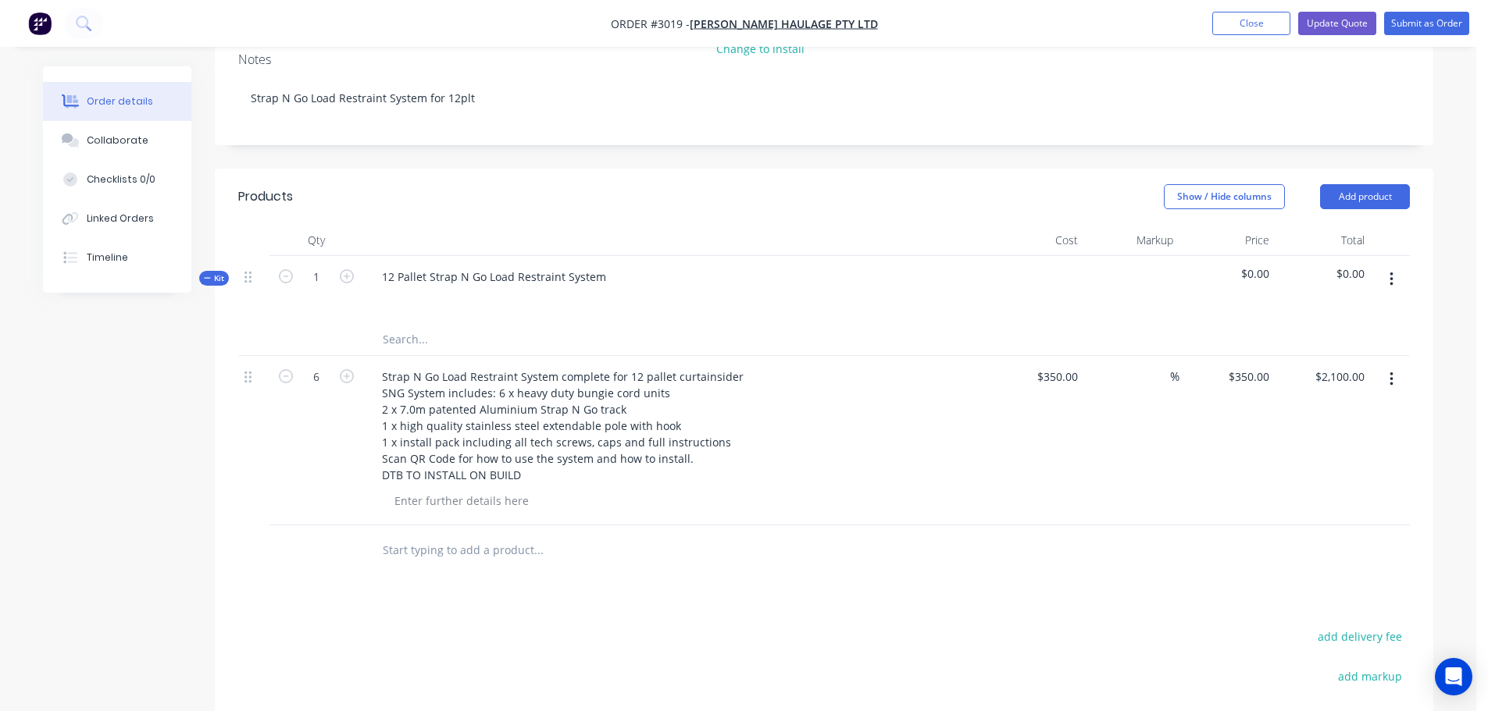
click at [1393, 266] on button "button" at bounding box center [1391, 280] width 37 height 28
click at [1291, 403] on div "Delete" at bounding box center [1335, 414] width 120 height 23
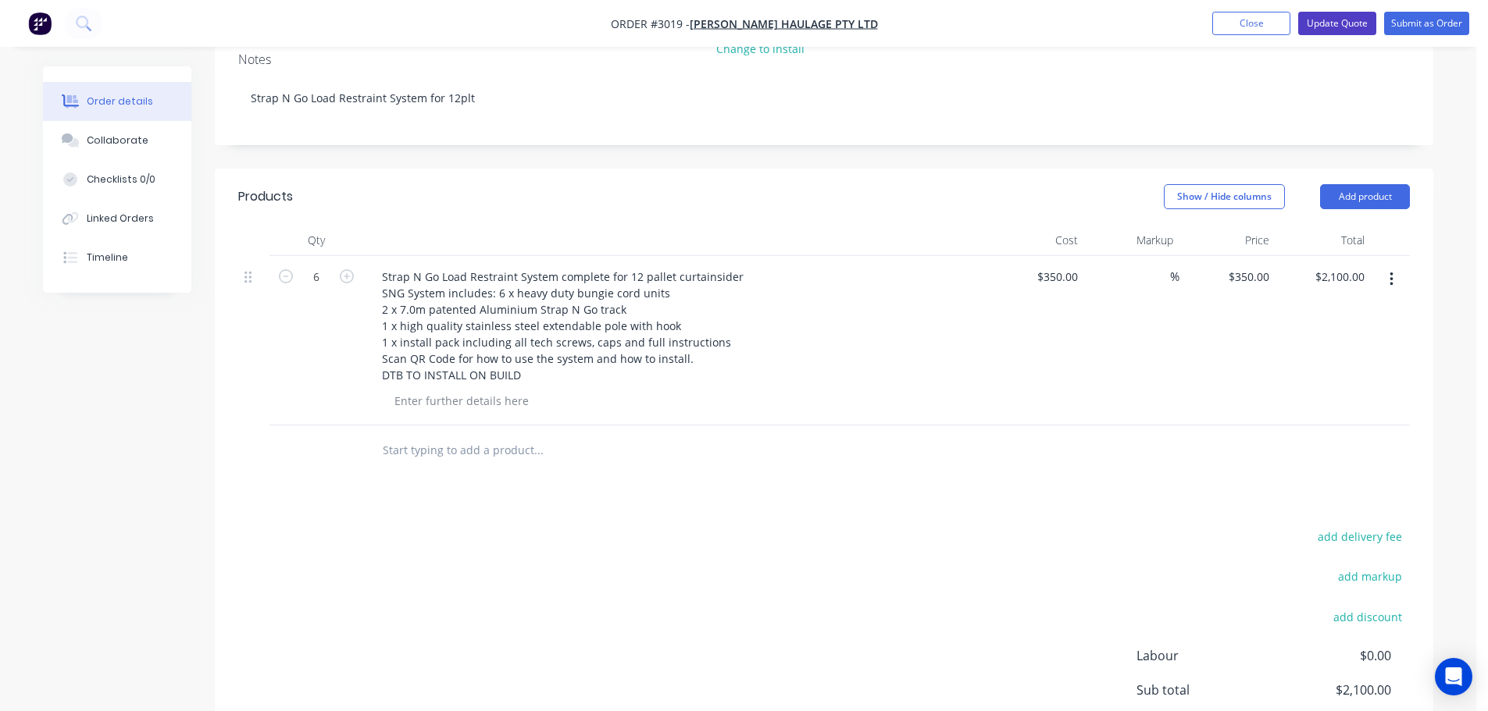
click at [1338, 23] on button "Update Quote" at bounding box center [1337, 23] width 78 height 23
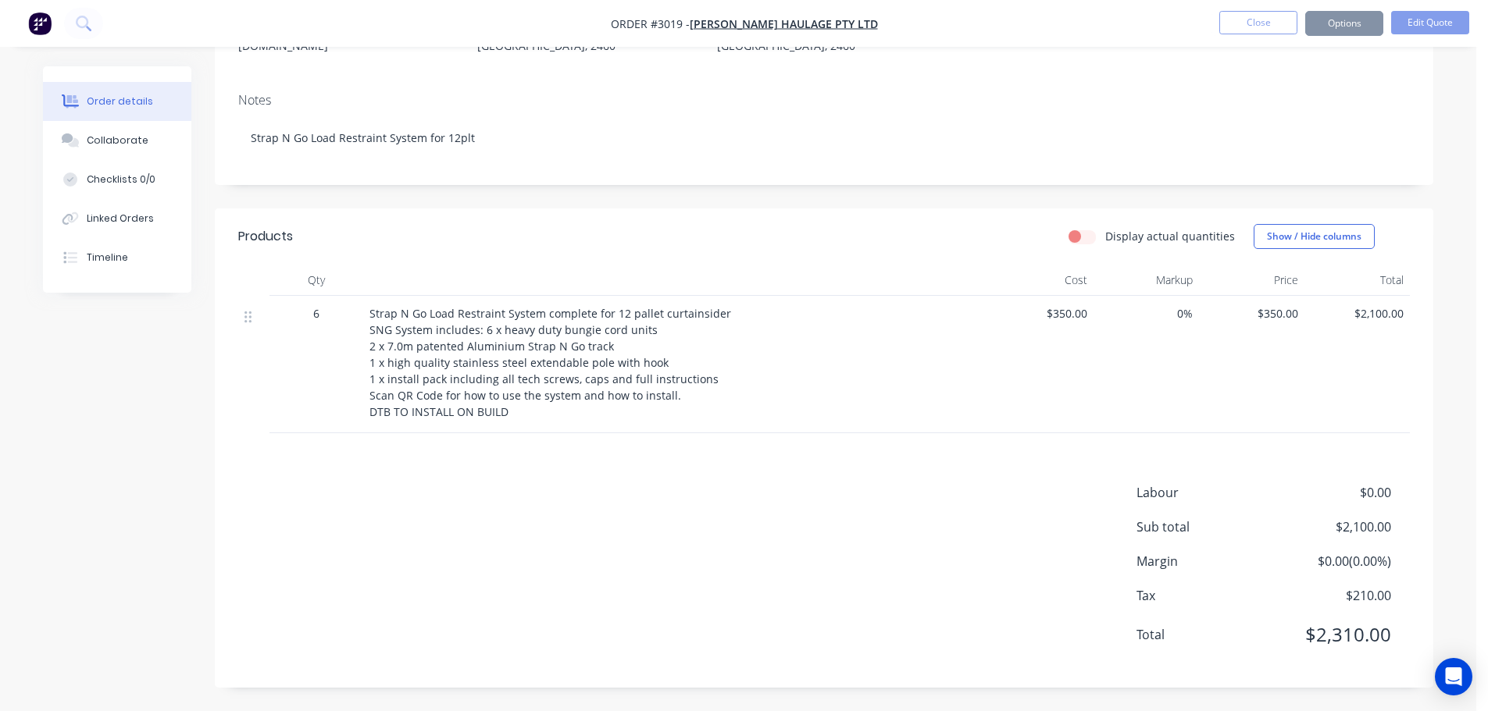
scroll to position [0, 0]
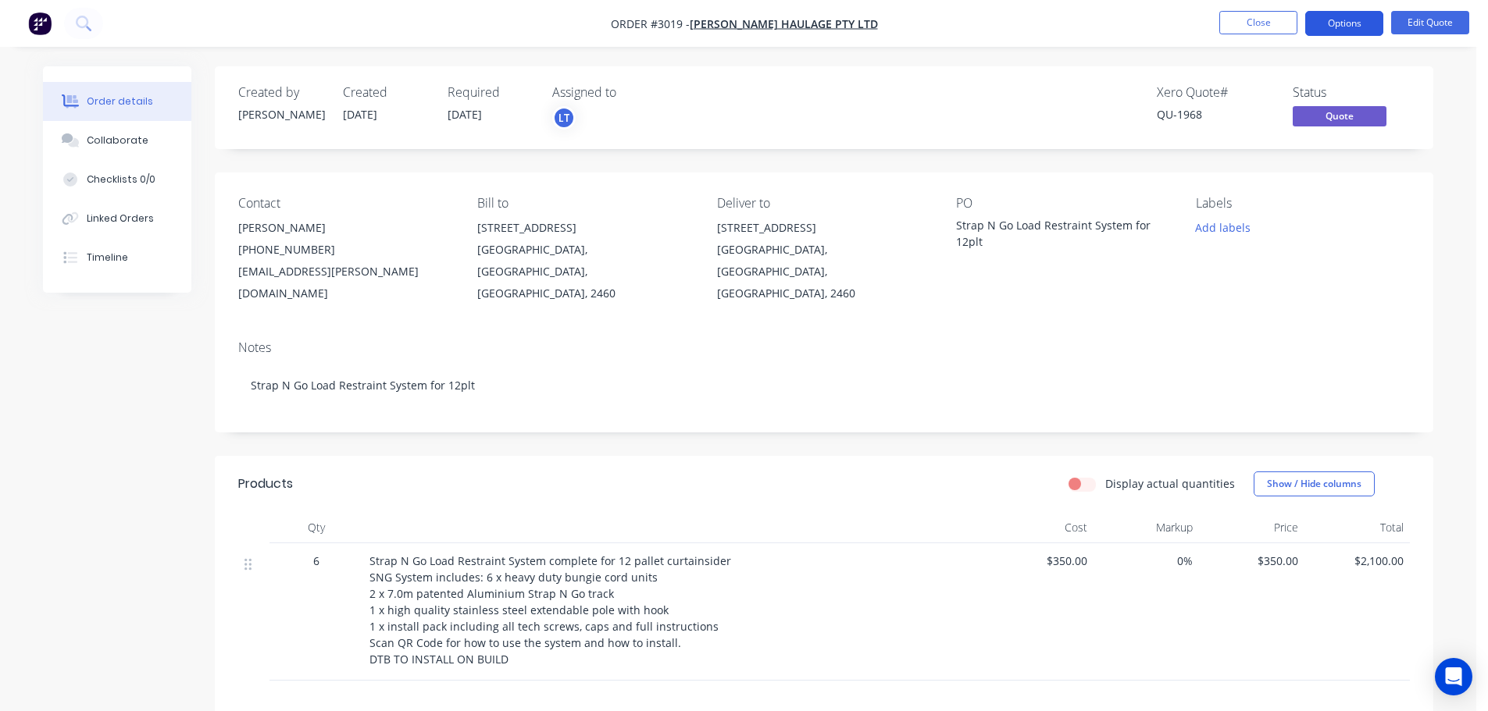
click at [1346, 24] on button "Options" at bounding box center [1344, 23] width 78 height 25
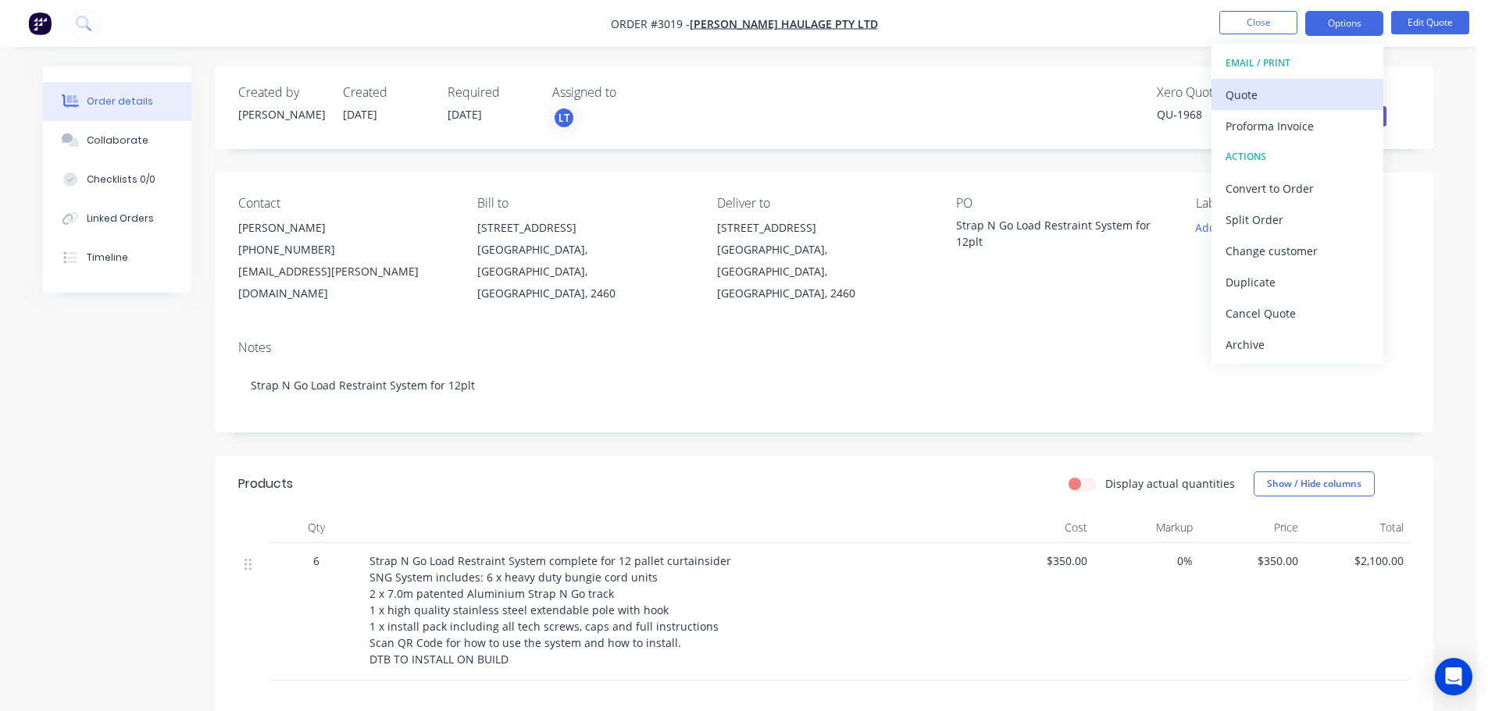
click at [1260, 91] on div "Quote" at bounding box center [1297, 95] width 144 height 23
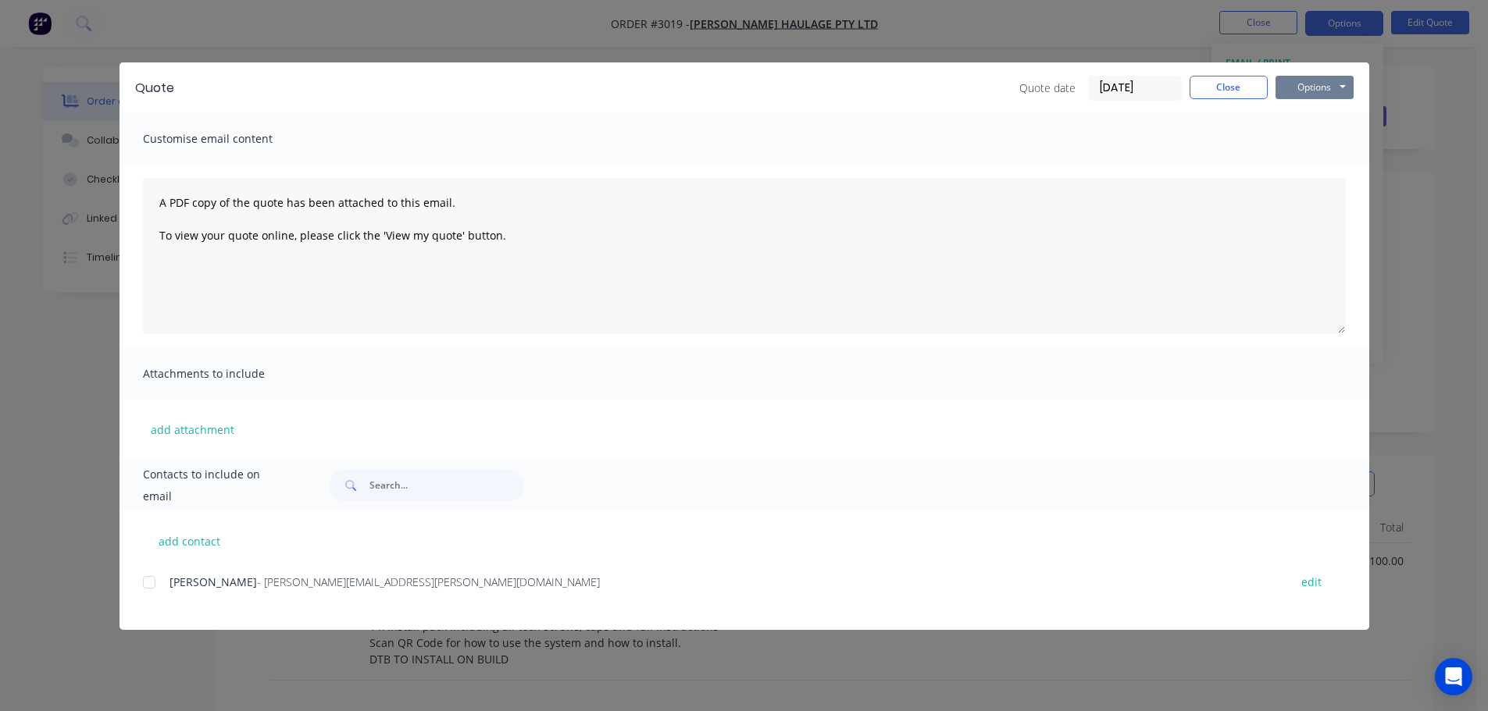
click at [1305, 84] on button "Options" at bounding box center [1314, 87] width 78 height 23
click at [1315, 110] on button "Preview" at bounding box center [1325, 115] width 100 height 26
click at [1228, 85] on button "Close" at bounding box center [1228, 87] width 78 height 23
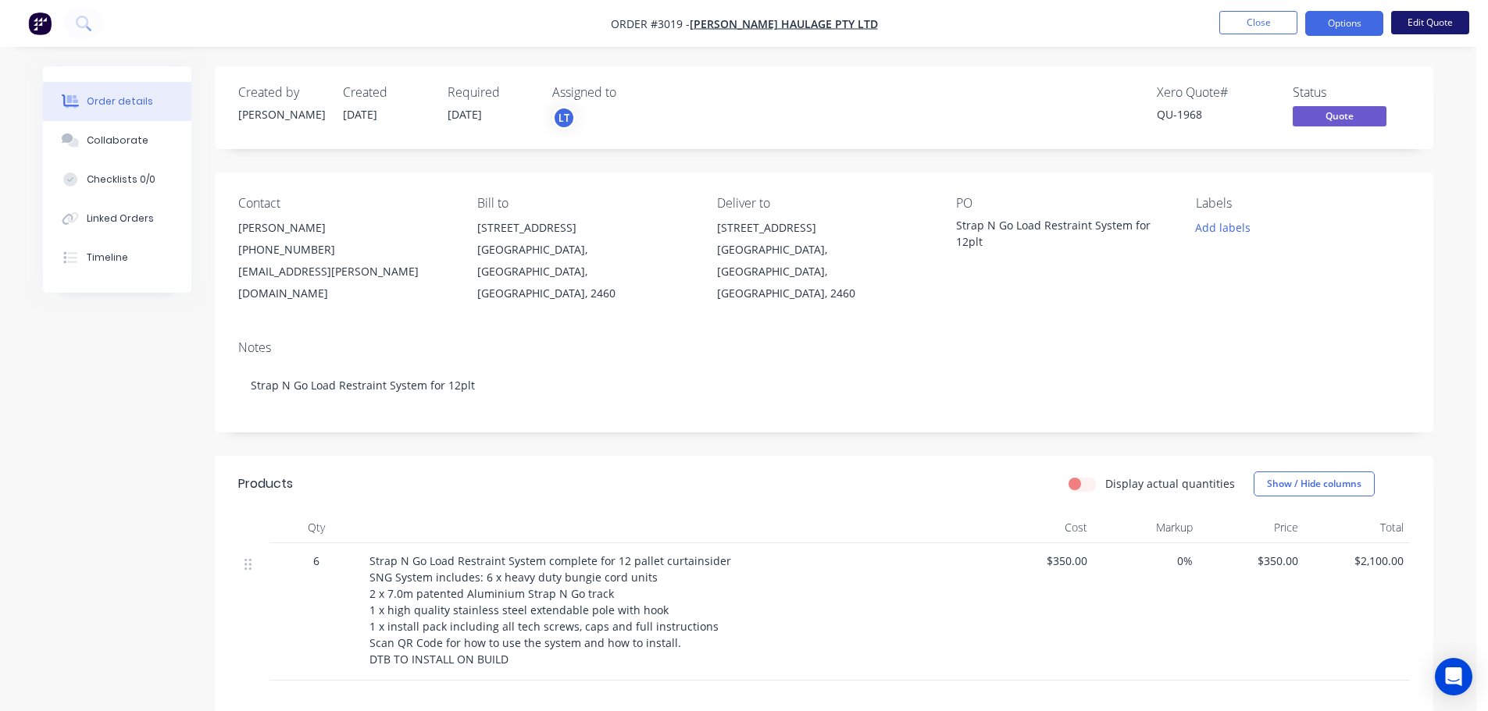
click at [1429, 21] on button "Edit Quote" at bounding box center [1430, 22] width 78 height 23
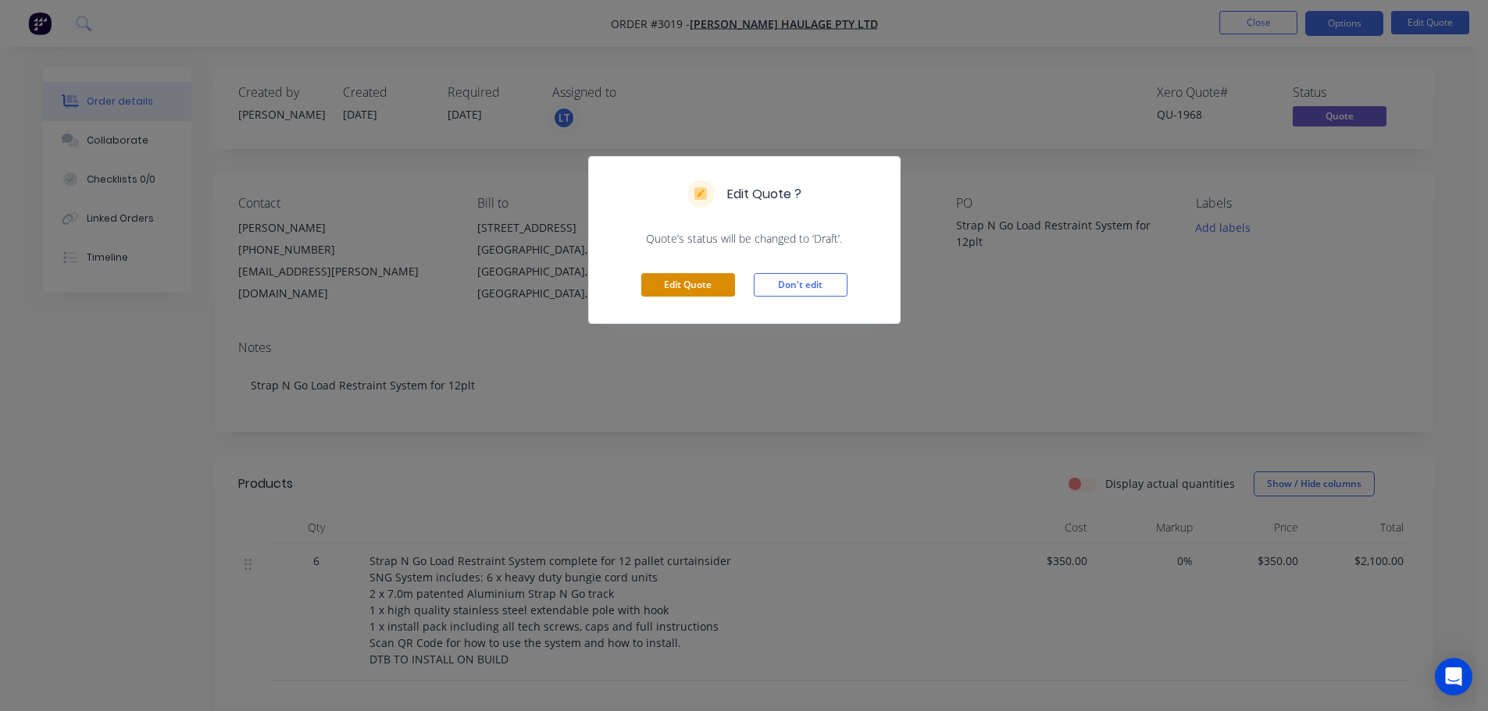
click at [661, 283] on button "Edit Quote" at bounding box center [688, 284] width 94 height 23
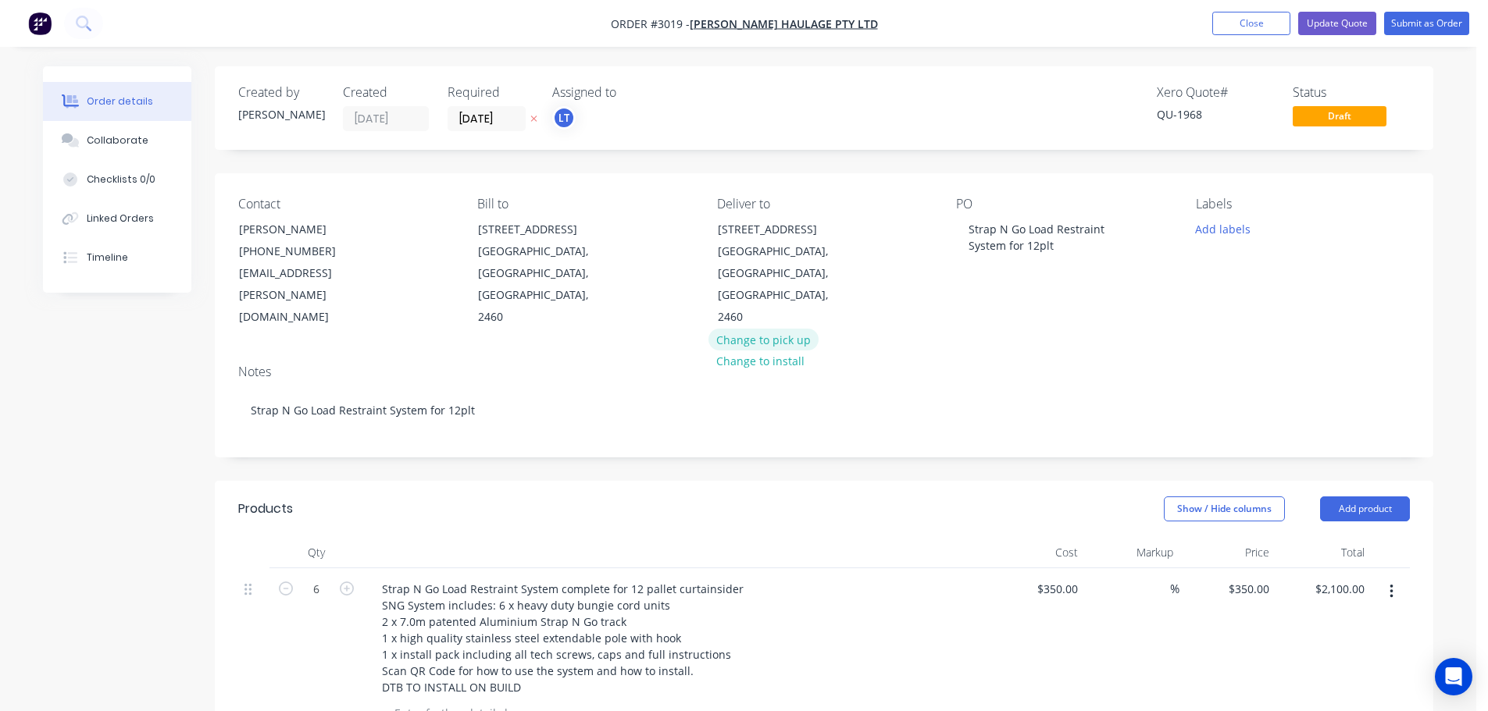
click at [757, 329] on button "Change to pick up" at bounding box center [763, 339] width 111 height 21
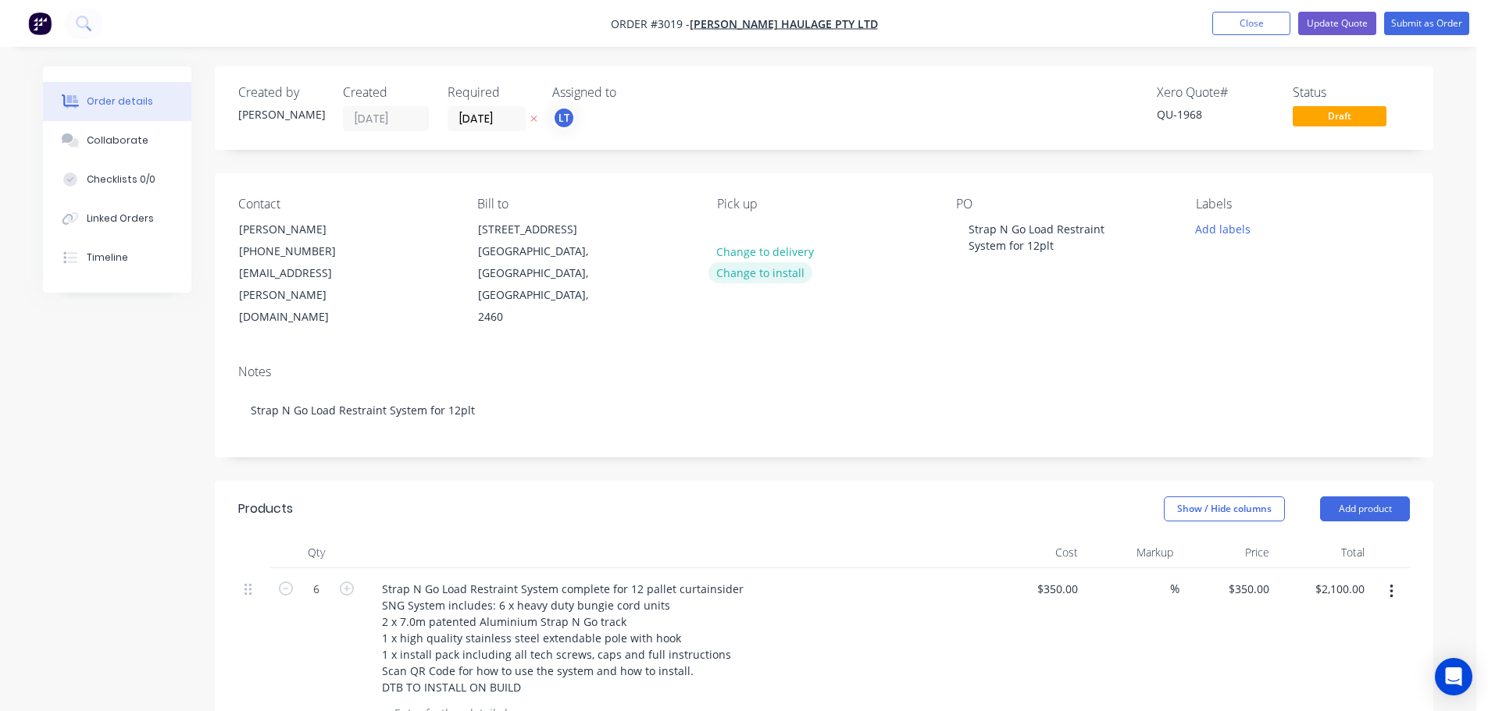
click at [744, 273] on button "Change to install" at bounding box center [760, 272] width 105 height 21
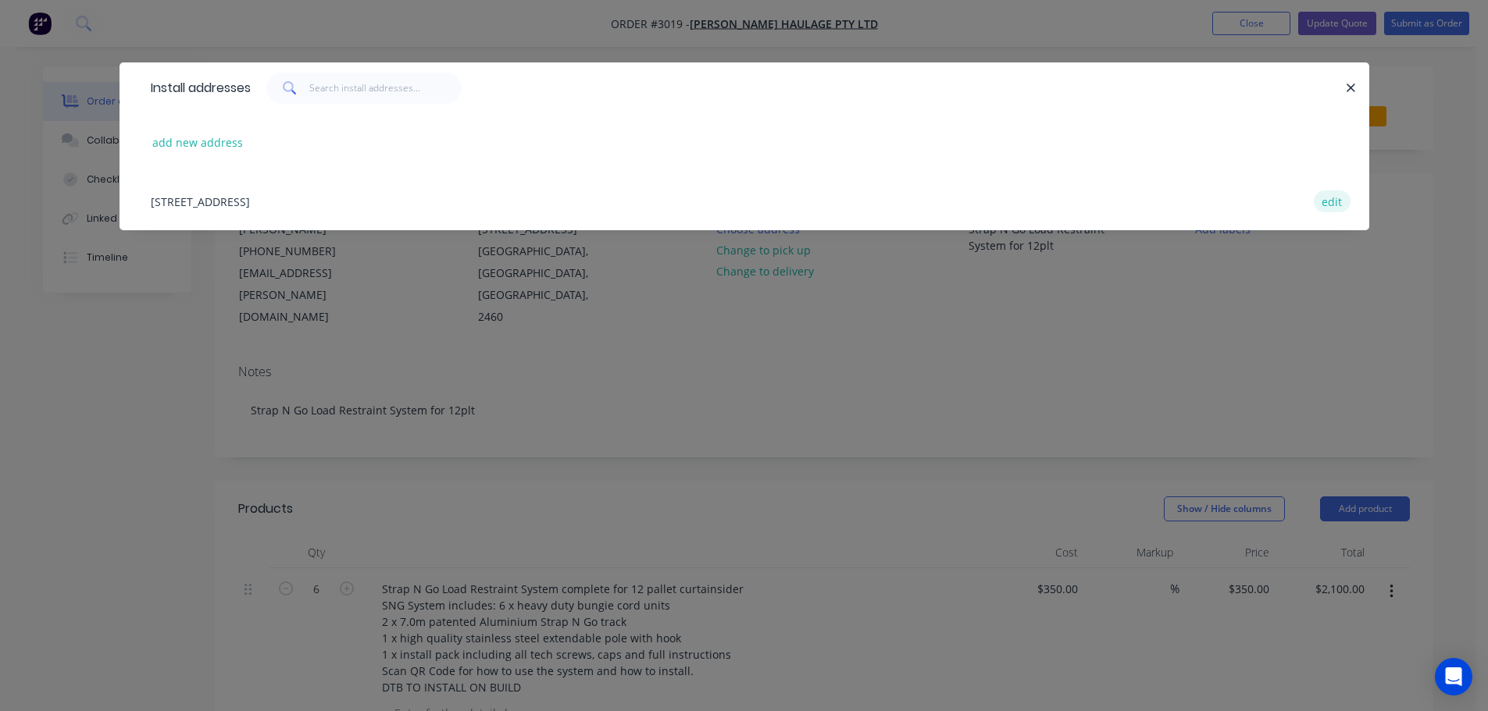
click at [1332, 198] on button "edit" at bounding box center [1332, 201] width 37 height 21
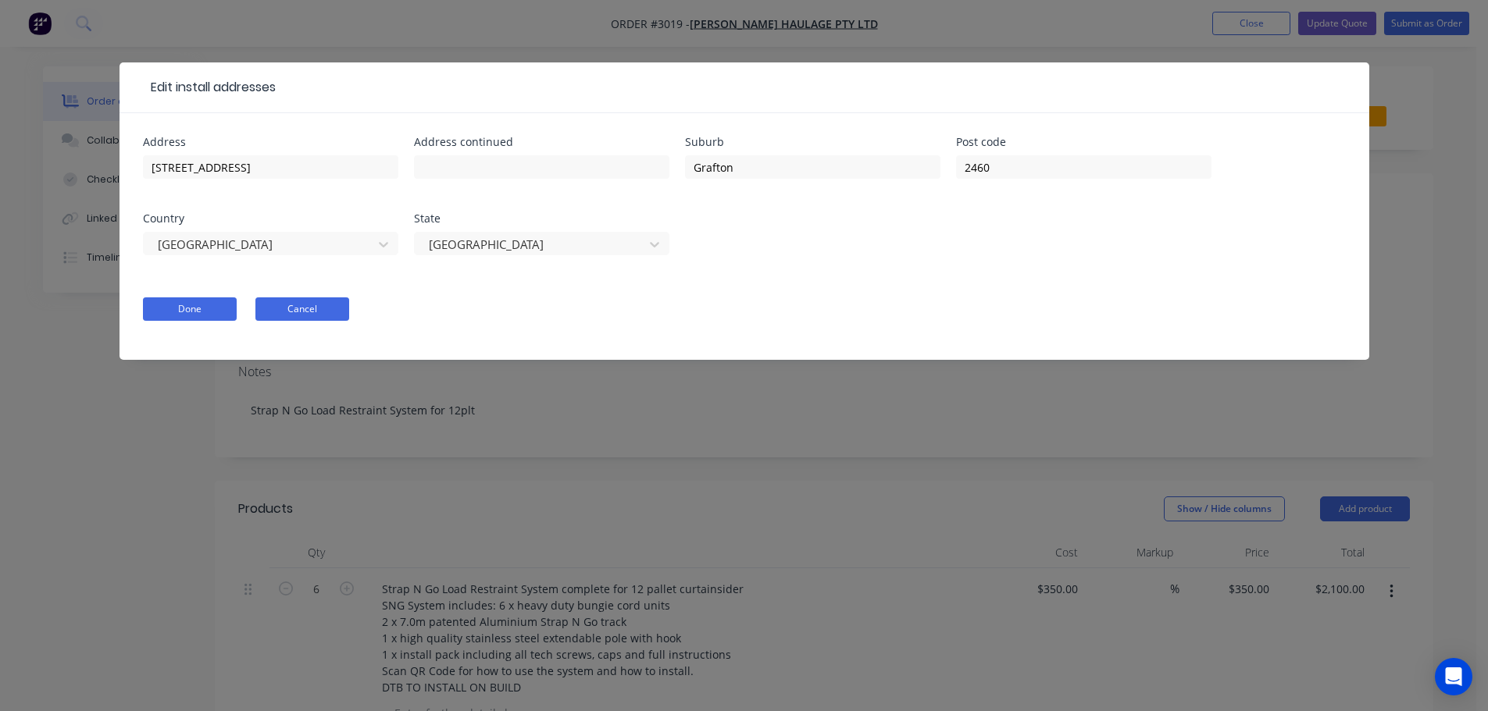
click at [298, 317] on button "Cancel" at bounding box center [302, 309] width 94 height 23
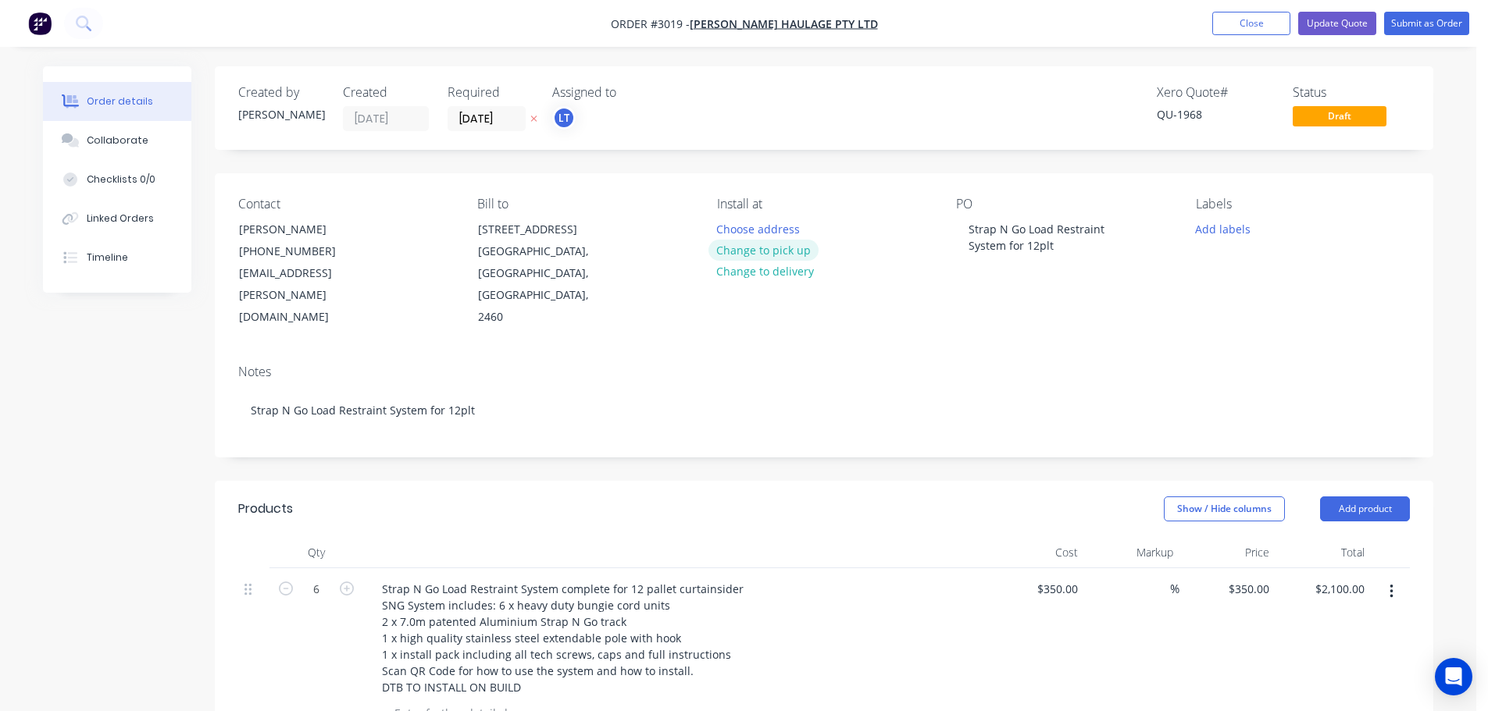
click at [733, 248] on button "Change to pick up" at bounding box center [763, 250] width 111 height 21
click at [1329, 18] on button "Update Quote" at bounding box center [1337, 23] width 78 height 23
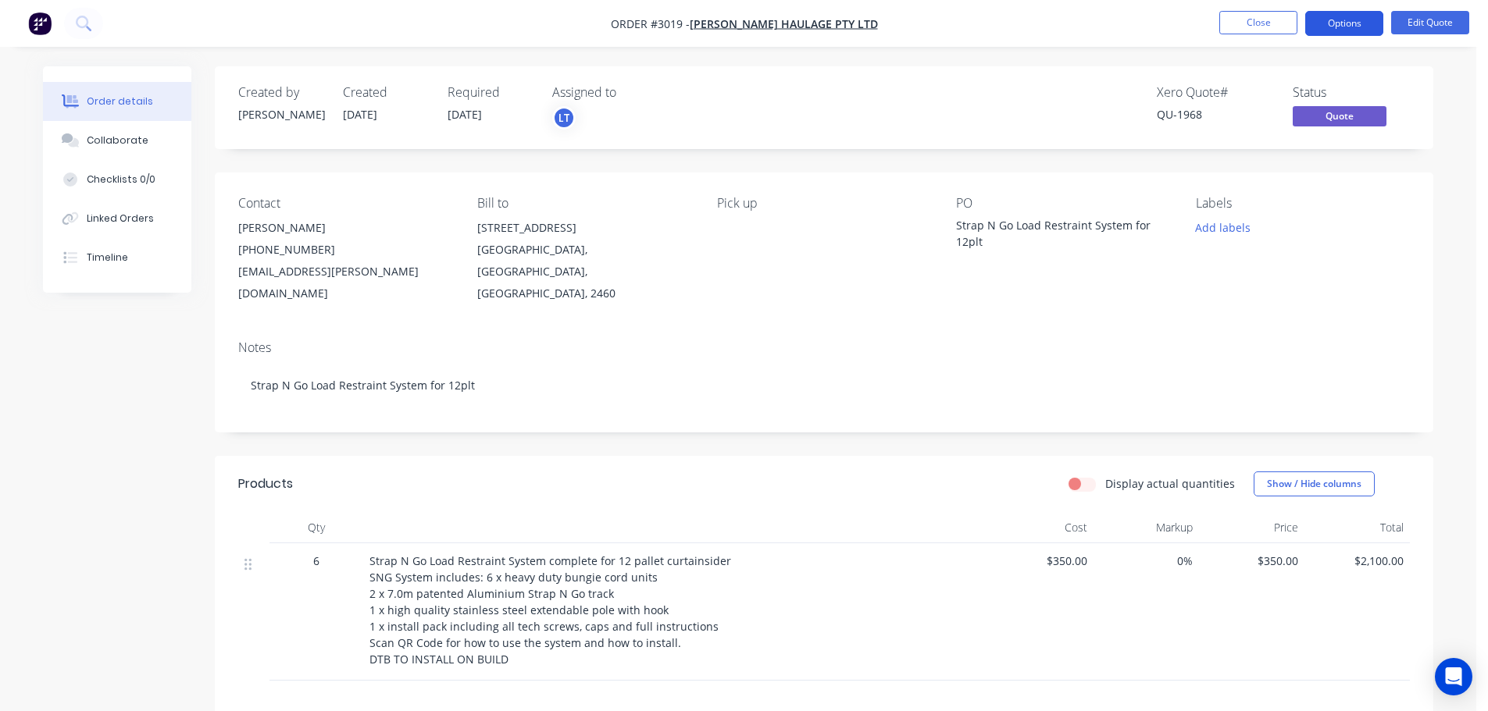
click at [1330, 21] on button "Options" at bounding box center [1344, 23] width 78 height 25
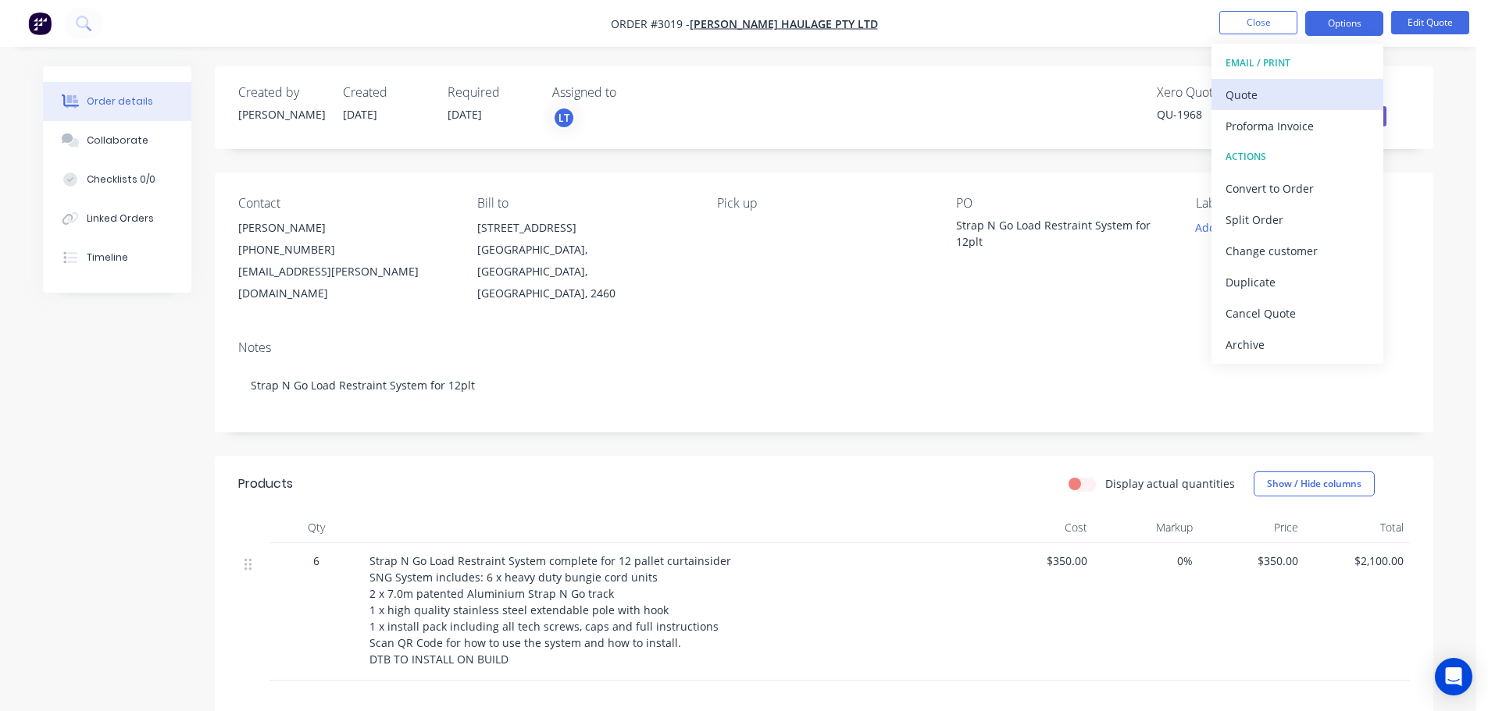
click at [1250, 92] on div "Quote" at bounding box center [1297, 95] width 144 height 23
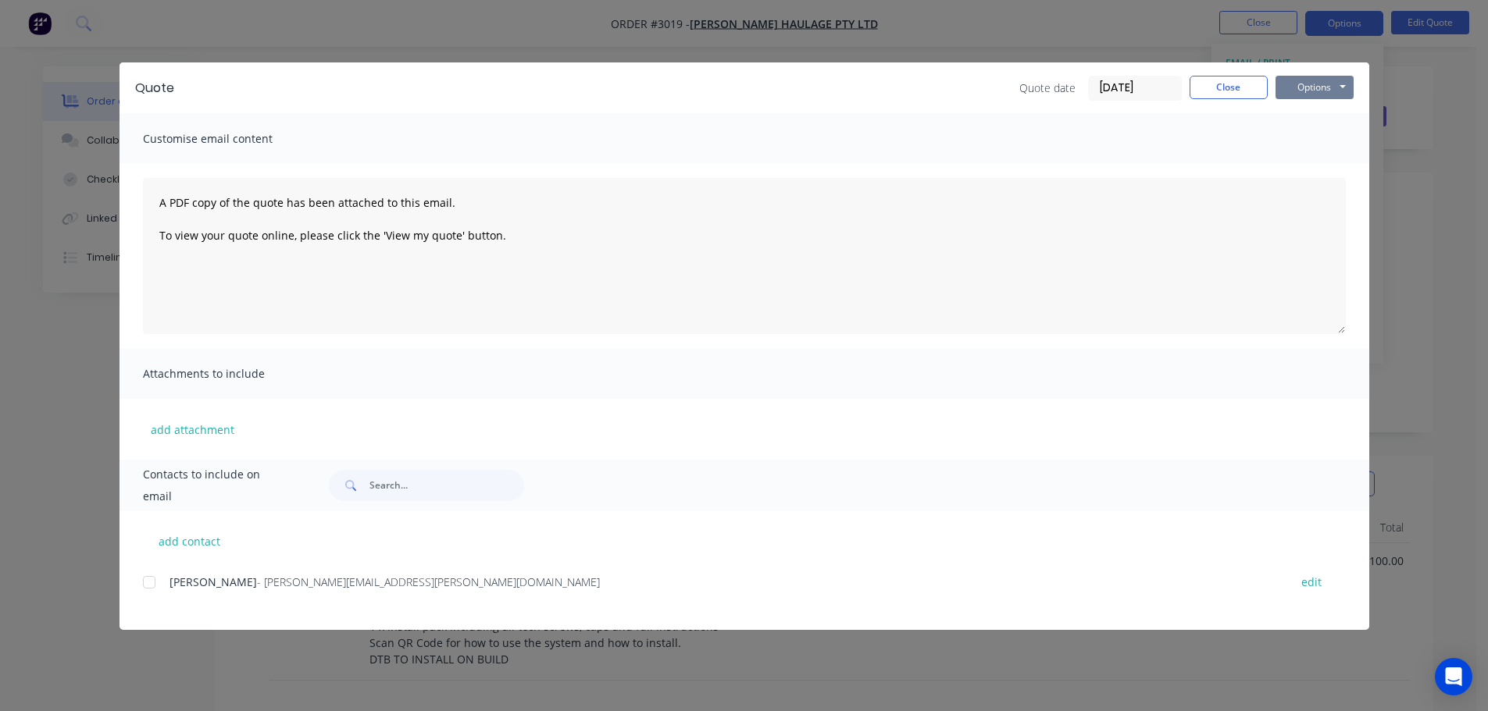
click at [1304, 82] on button "Options" at bounding box center [1314, 87] width 78 height 23
click at [1304, 116] on button "Preview" at bounding box center [1325, 115] width 100 height 26
click at [1301, 86] on button "Options" at bounding box center [1314, 87] width 78 height 23
click at [148, 579] on div at bounding box center [149, 582] width 31 height 31
click at [189, 540] on button "add contact" at bounding box center [190, 540] width 94 height 23
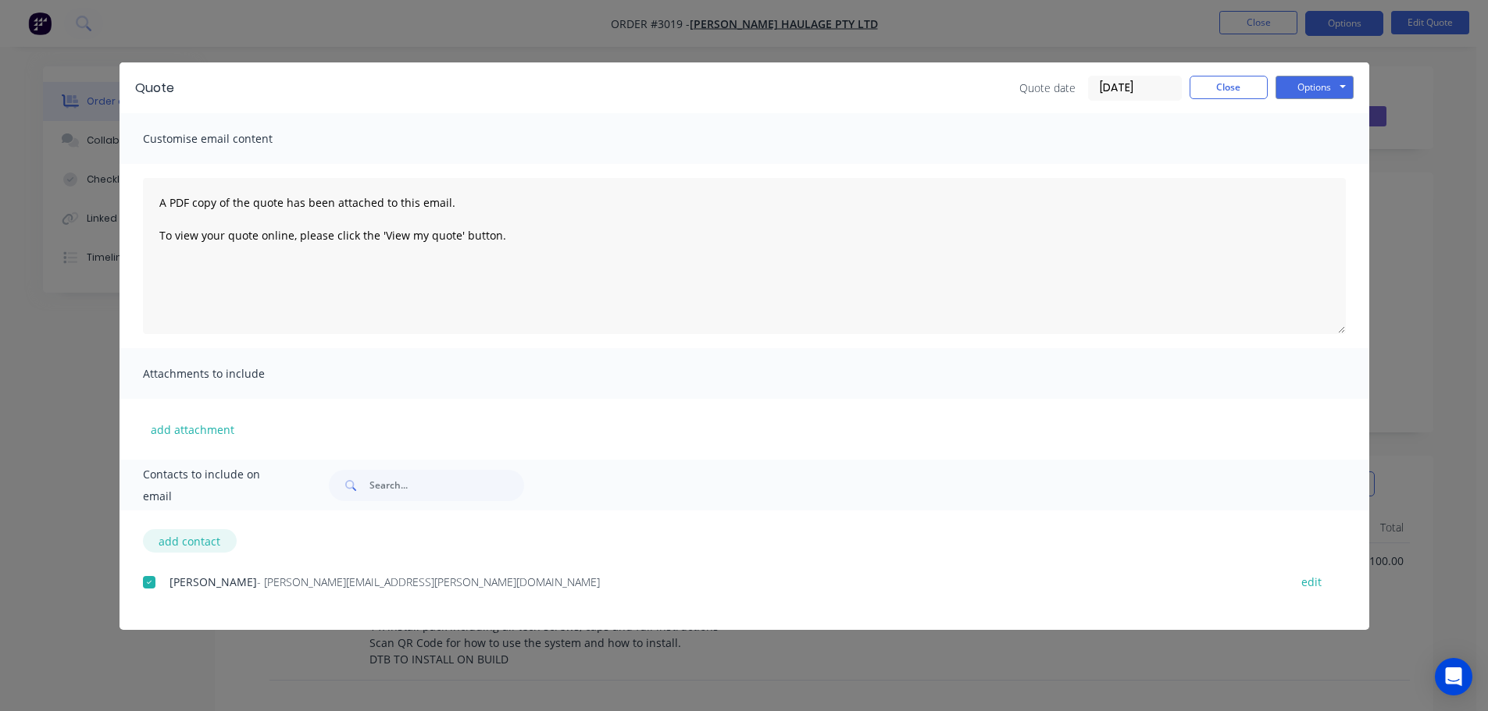
select select "AU"
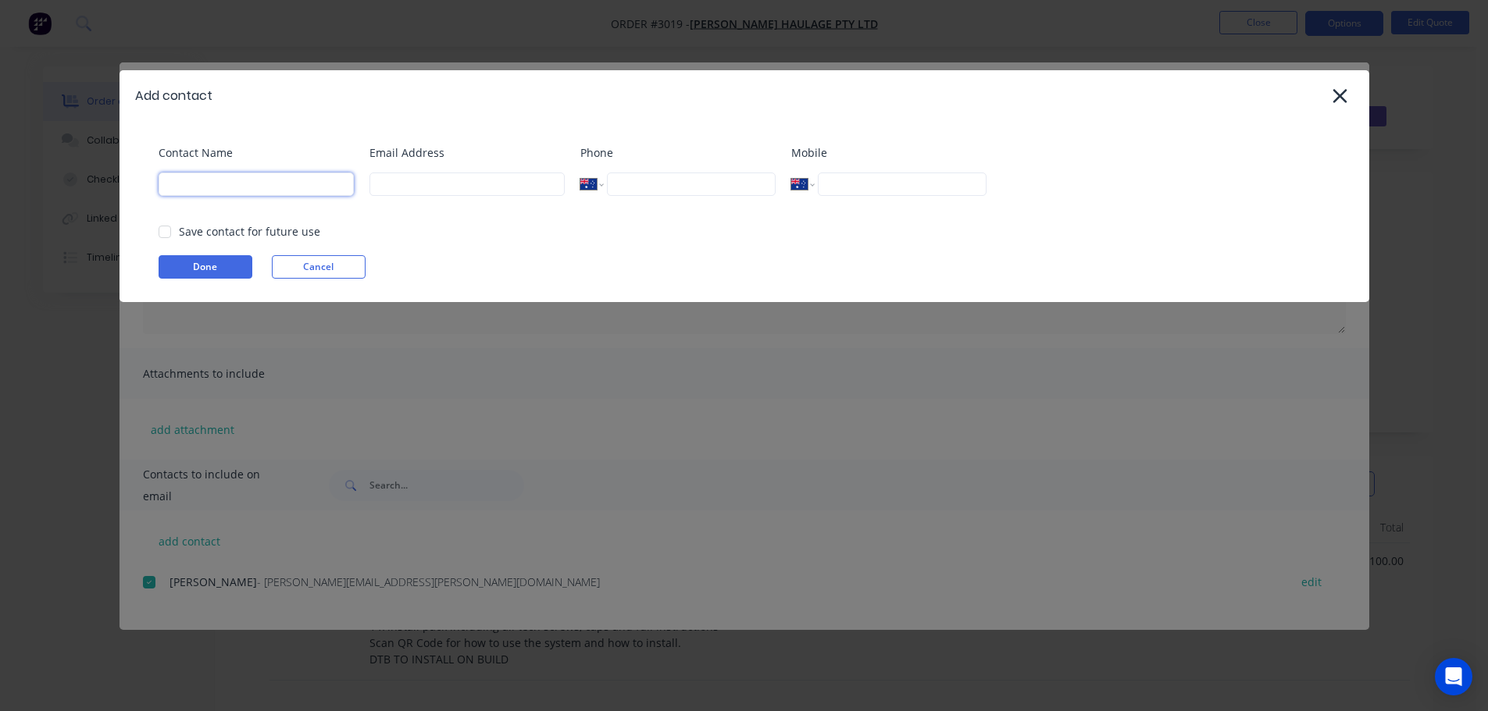
click at [201, 184] on input at bounding box center [256, 184] width 195 height 23
type input "[PERSON_NAME]"
type input "[EMAIL_ADDRESS][DOMAIN_NAME]"
type input "0432 545 330"
click at [206, 264] on button "Done" at bounding box center [206, 266] width 94 height 23
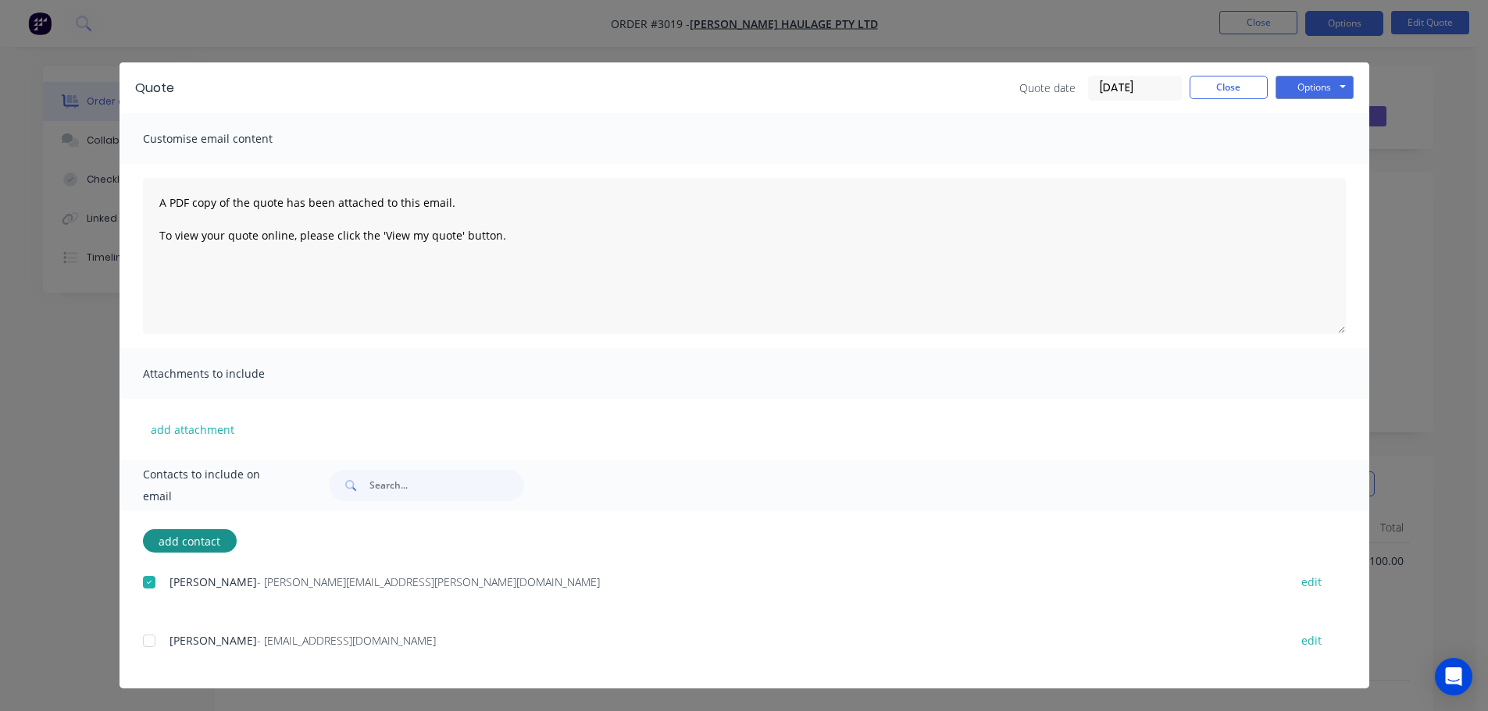
click at [146, 643] on div at bounding box center [149, 641] width 31 height 31
click at [1310, 85] on button "Options" at bounding box center [1314, 87] width 78 height 23
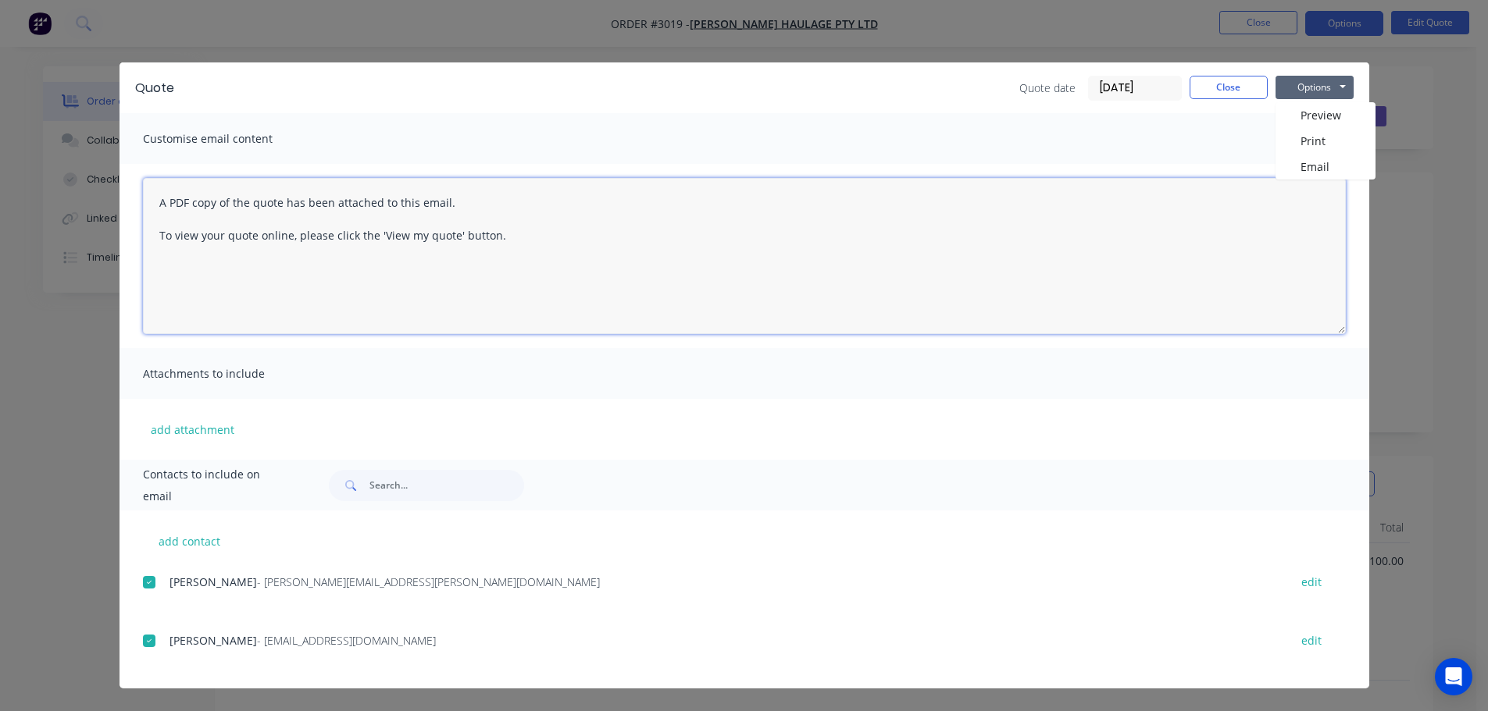
click at [161, 198] on textarea "A PDF copy of the quote has been attached to this email. To view your quote onl…" at bounding box center [744, 256] width 1203 height 156
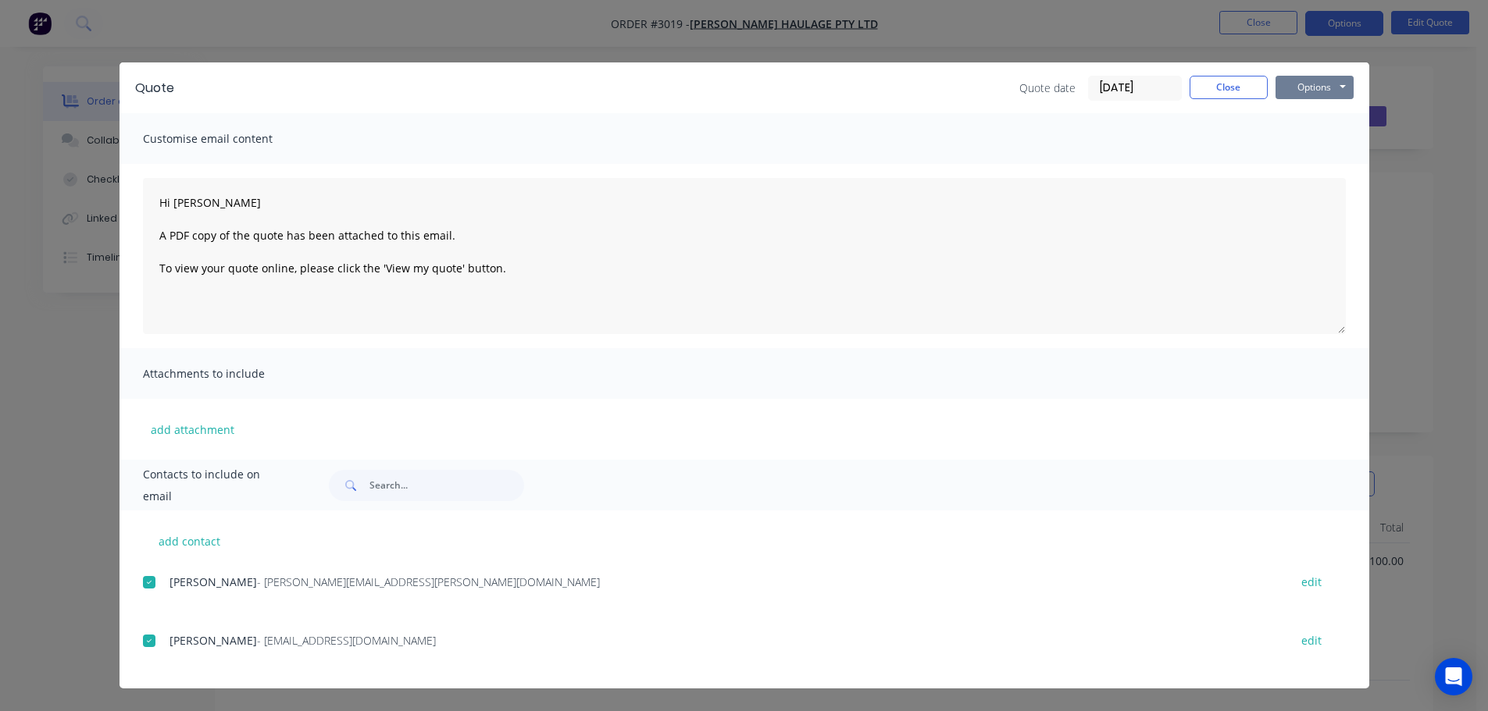
click at [1307, 86] on button "Options" at bounding box center [1314, 87] width 78 height 23
click at [1316, 162] on button "Email" at bounding box center [1325, 167] width 100 height 26
type textarea "A PDF copy of the quote has been attached to this email. To view your quote onl…"
